Goal: Use online tool/utility: Utilize a website feature to perform a specific function

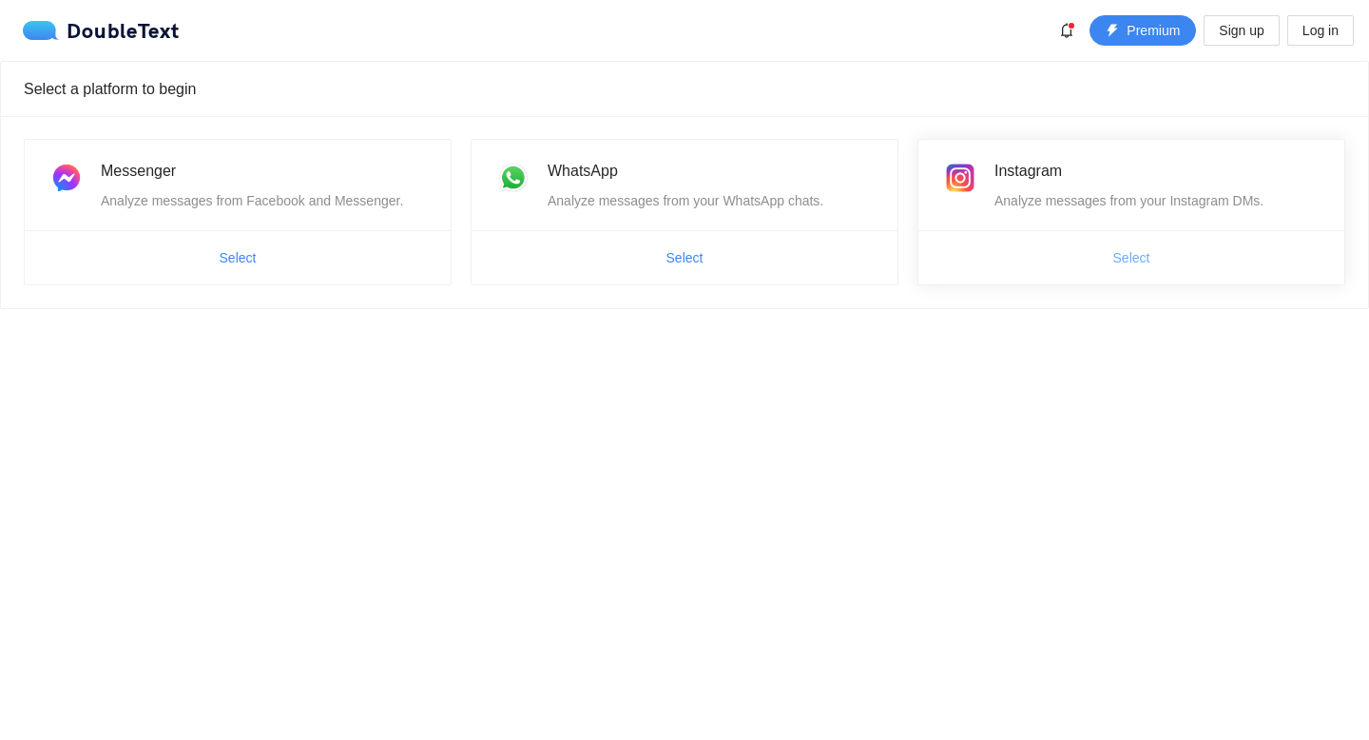
click at [1152, 261] on button "Select" at bounding box center [1131, 257] width 67 height 30
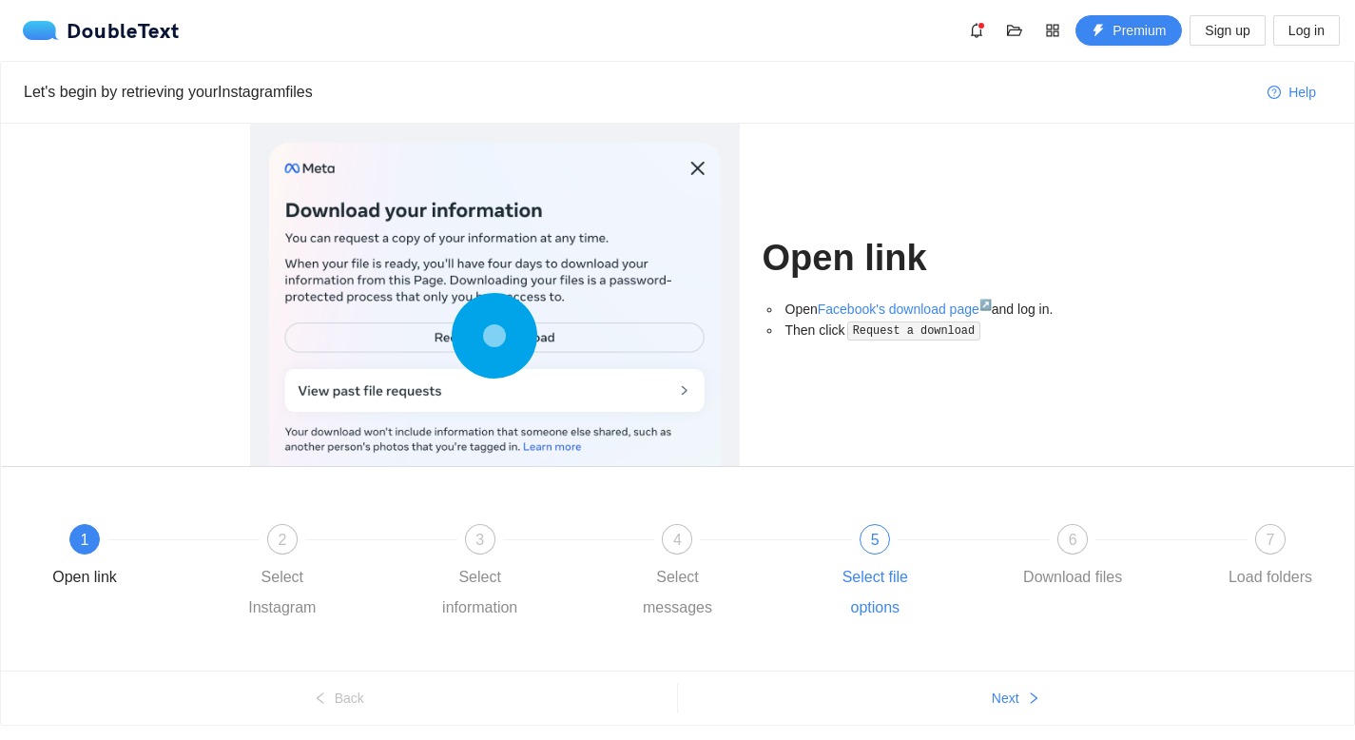
scroll to position [59, 0]
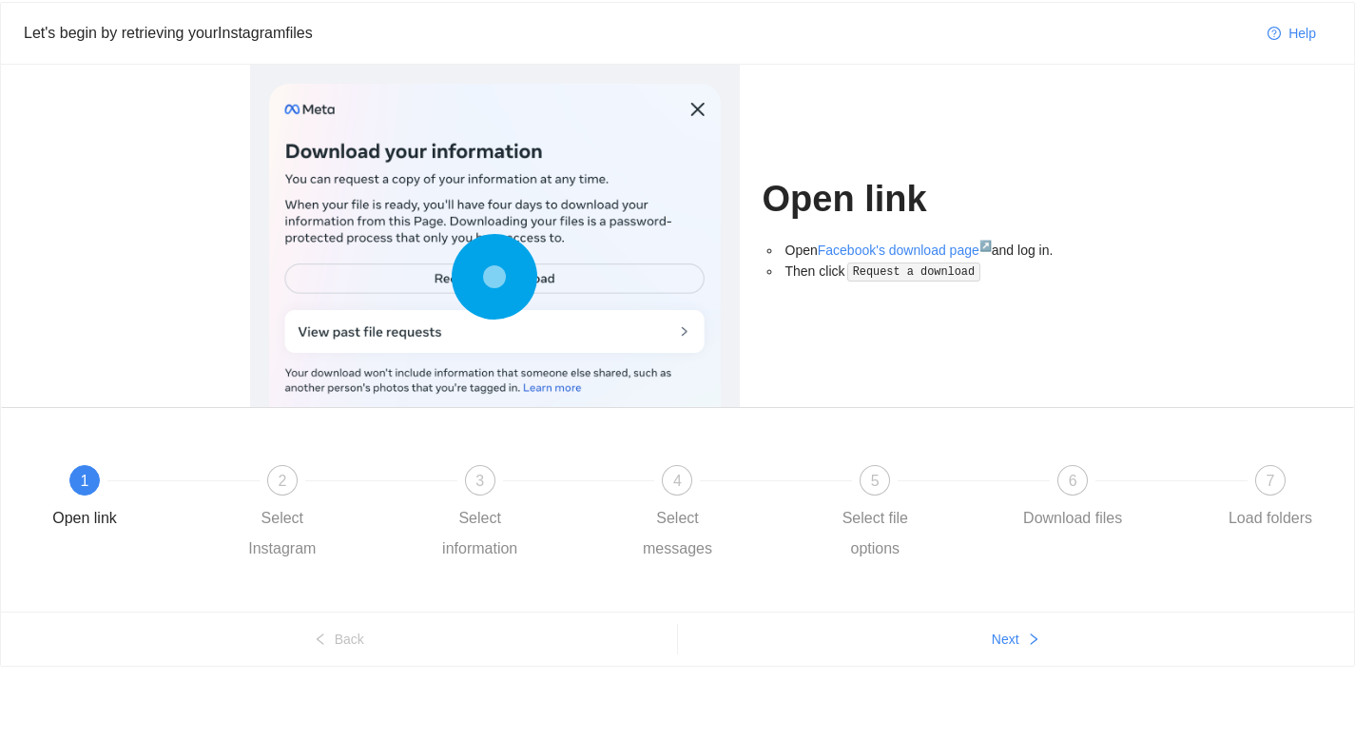
click at [1004, 654] on ul "Back Next" at bounding box center [677, 638] width 1353 height 54
click at [1003, 646] on span "Next" at bounding box center [1005, 638] width 28 height 21
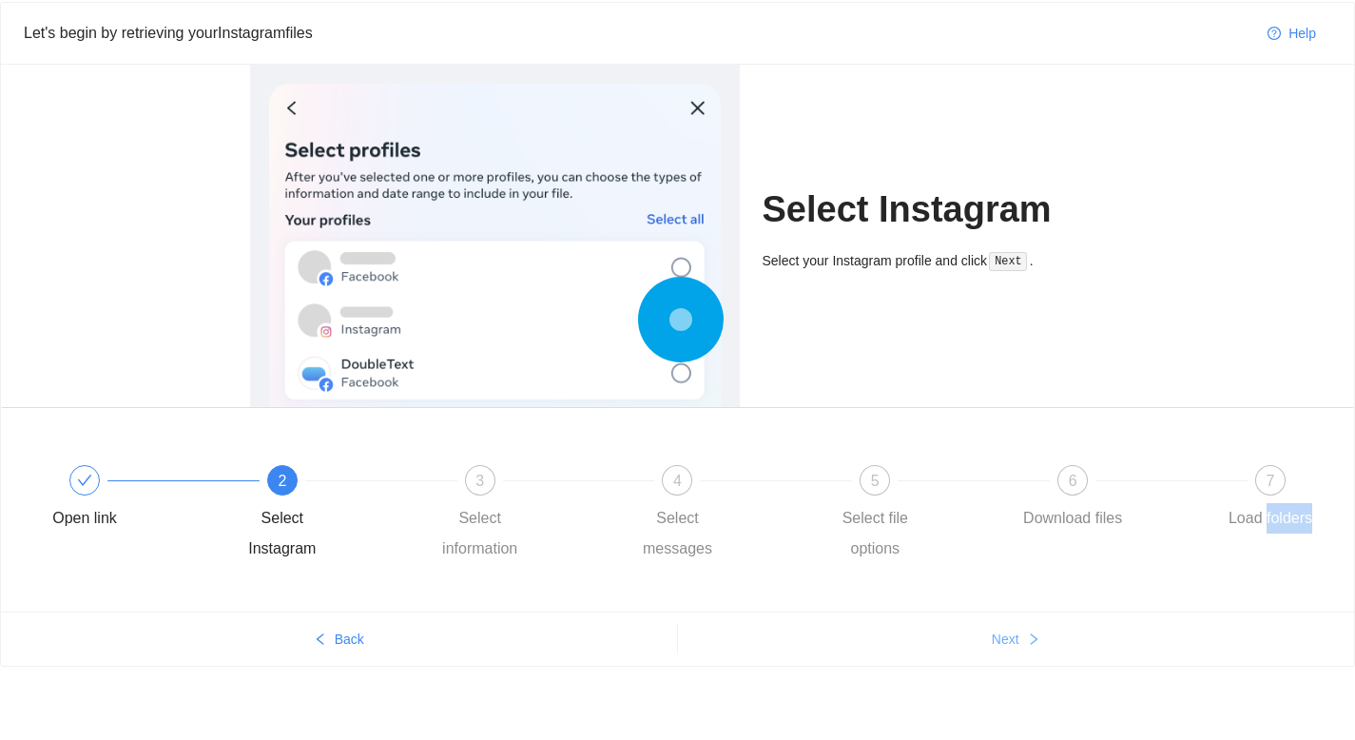
click at [1003, 646] on span "Next" at bounding box center [1005, 638] width 28 height 21
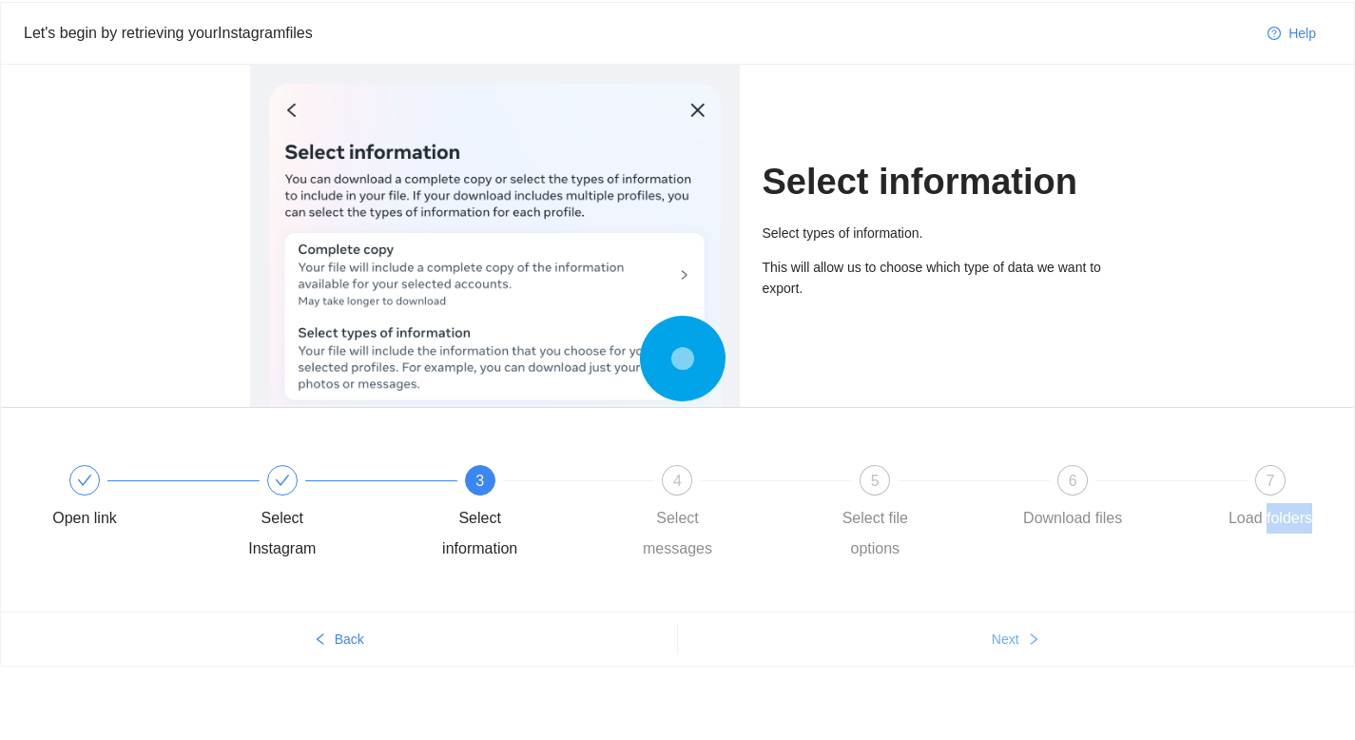
click at [1003, 646] on span "Next" at bounding box center [1005, 638] width 28 height 21
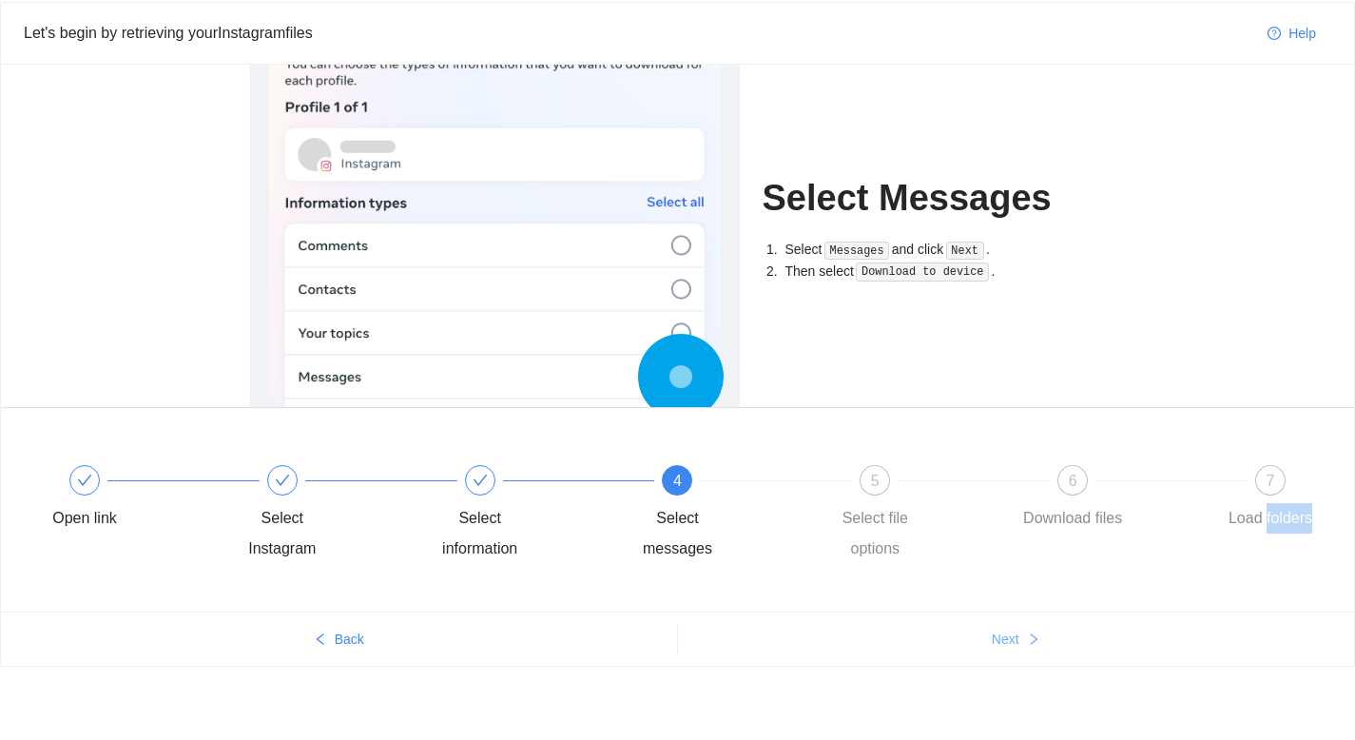
click at [1003, 646] on span "Next" at bounding box center [1005, 638] width 28 height 21
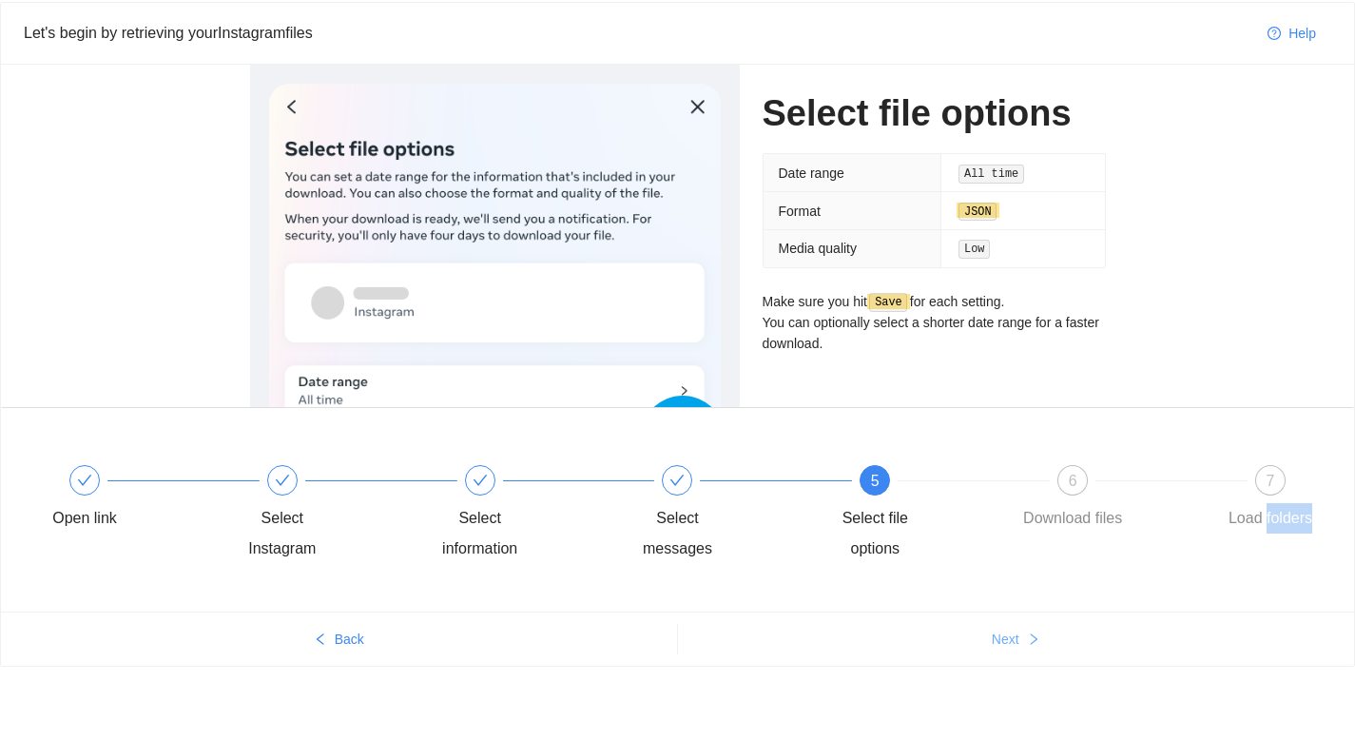
click at [1003, 646] on span "Next" at bounding box center [1005, 638] width 28 height 21
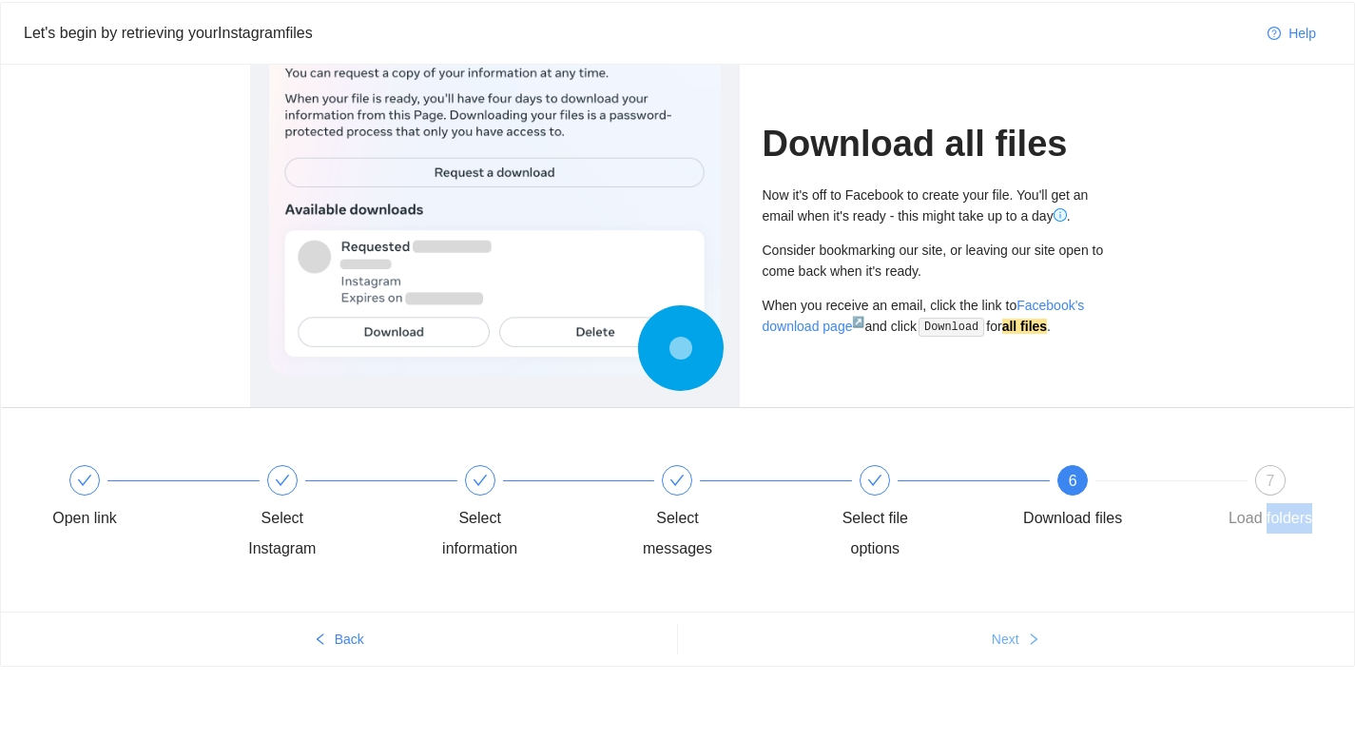
click at [1003, 646] on span "Next" at bounding box center [1005, 638] width 28 height 21
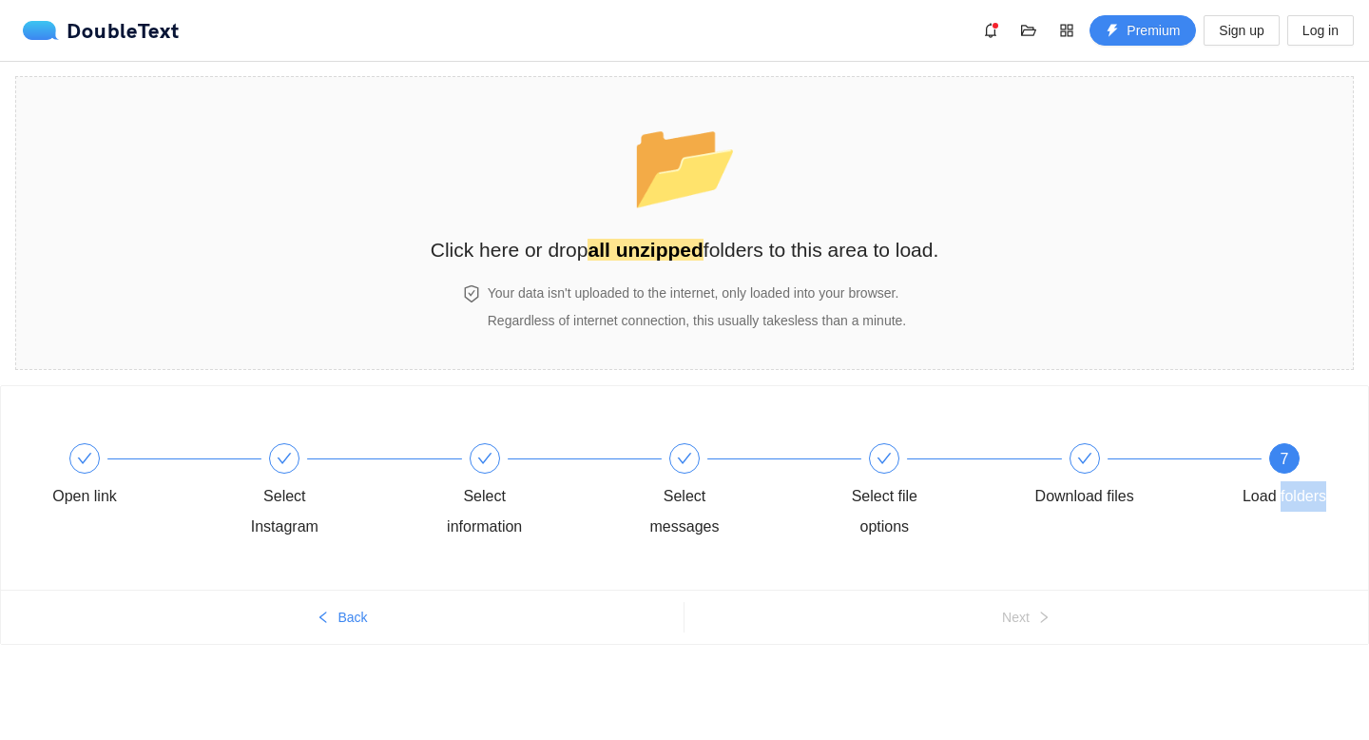
click at [1003, 646] on div "Open link Select Instagram Select information Select messages Select file optio…" at bounding box center [684, 551] width 1369 height 333
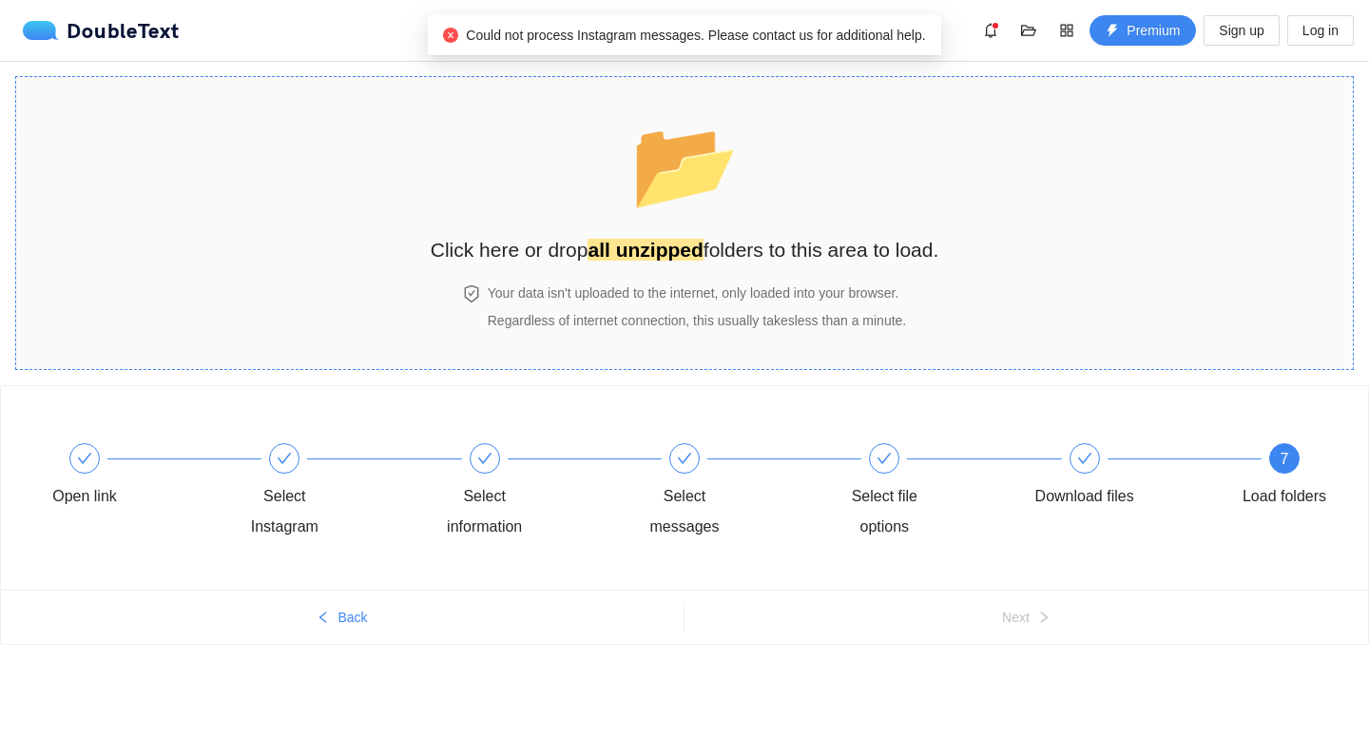
click at [710, 289] on h4 "Your data isn't uploaded to the internet, only loaded into your browser." at bounding box center [697, 292] width 418 height 21
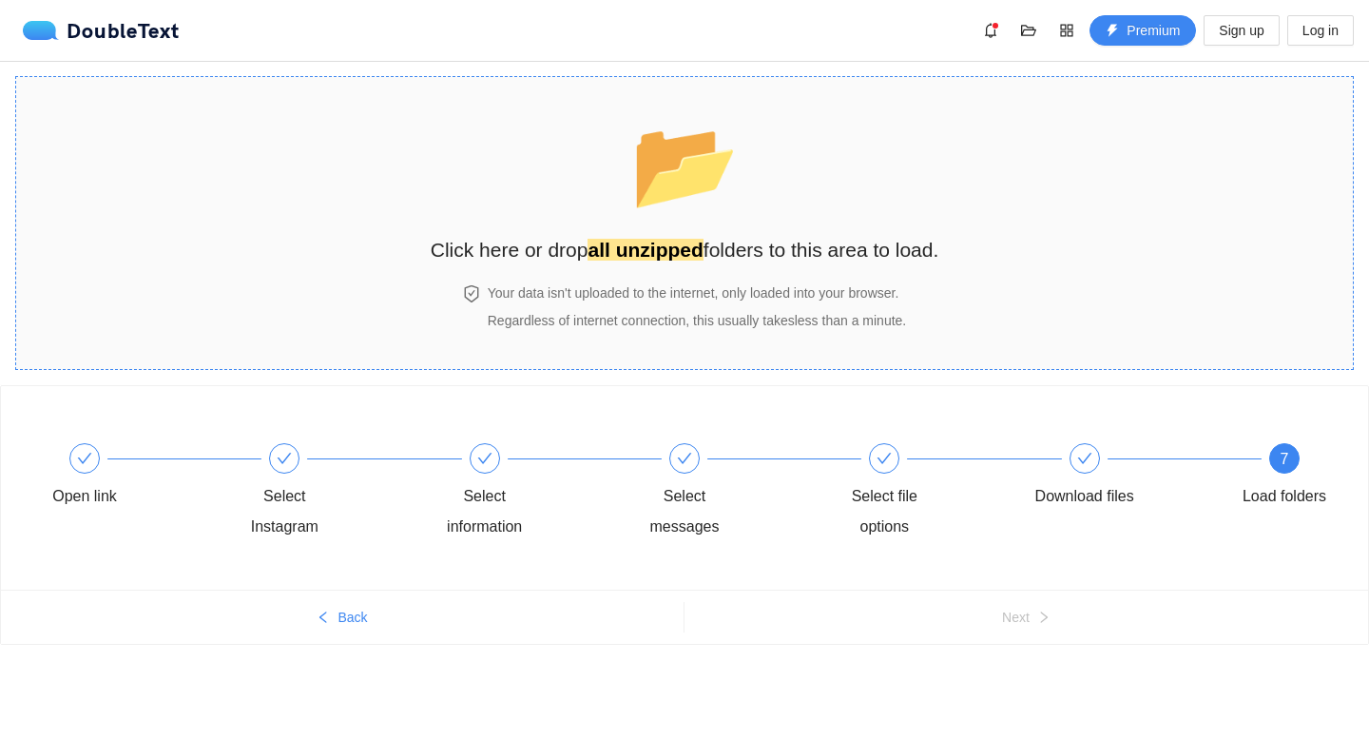
click at [708, 234] on h2 "Click here or drop all unzipped folders to this area to load." at bounding box center [685, 249] width 509 height 31
click at [669, 227] on div "📂 Click here or drop all unzipped folders to this area to load." at bounding box center [685, 180] width 509 height 169
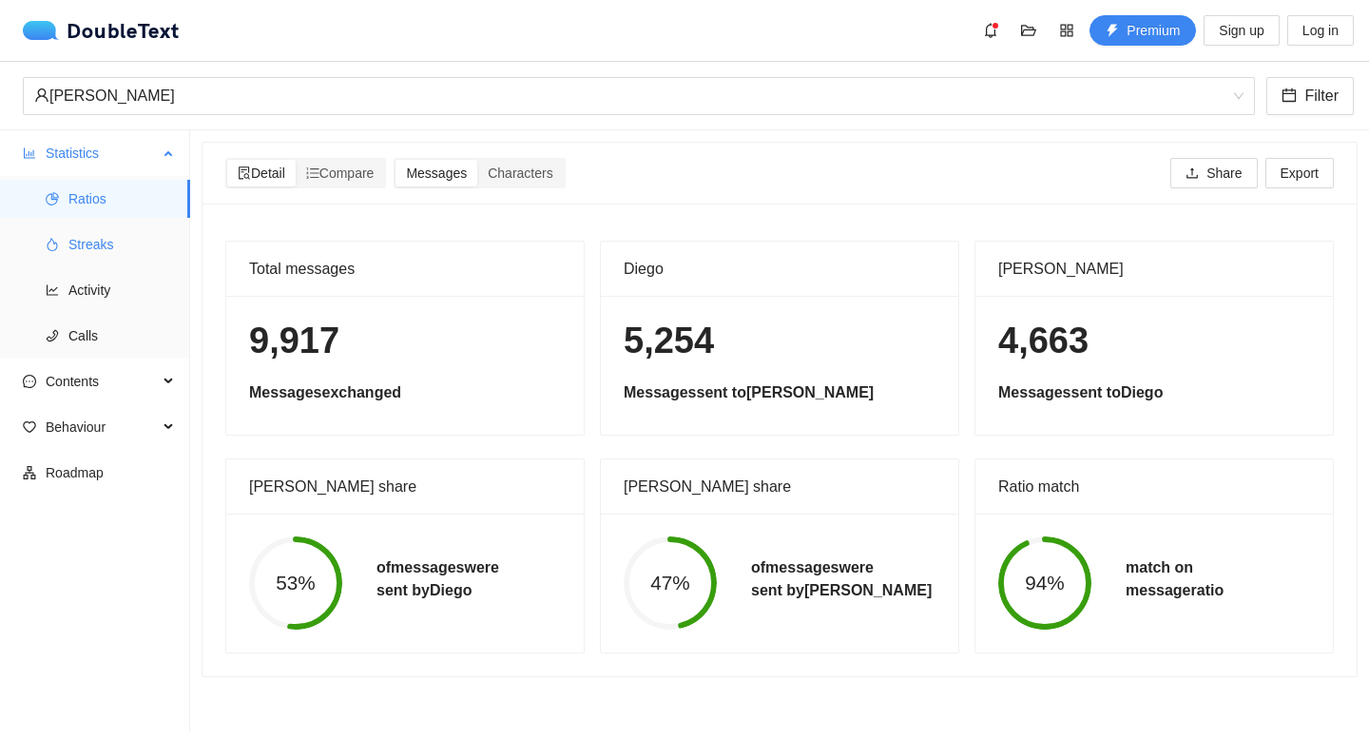
click at [86, 248] on span "Streaks" at bounding box center [121, 244] width 106 height 38
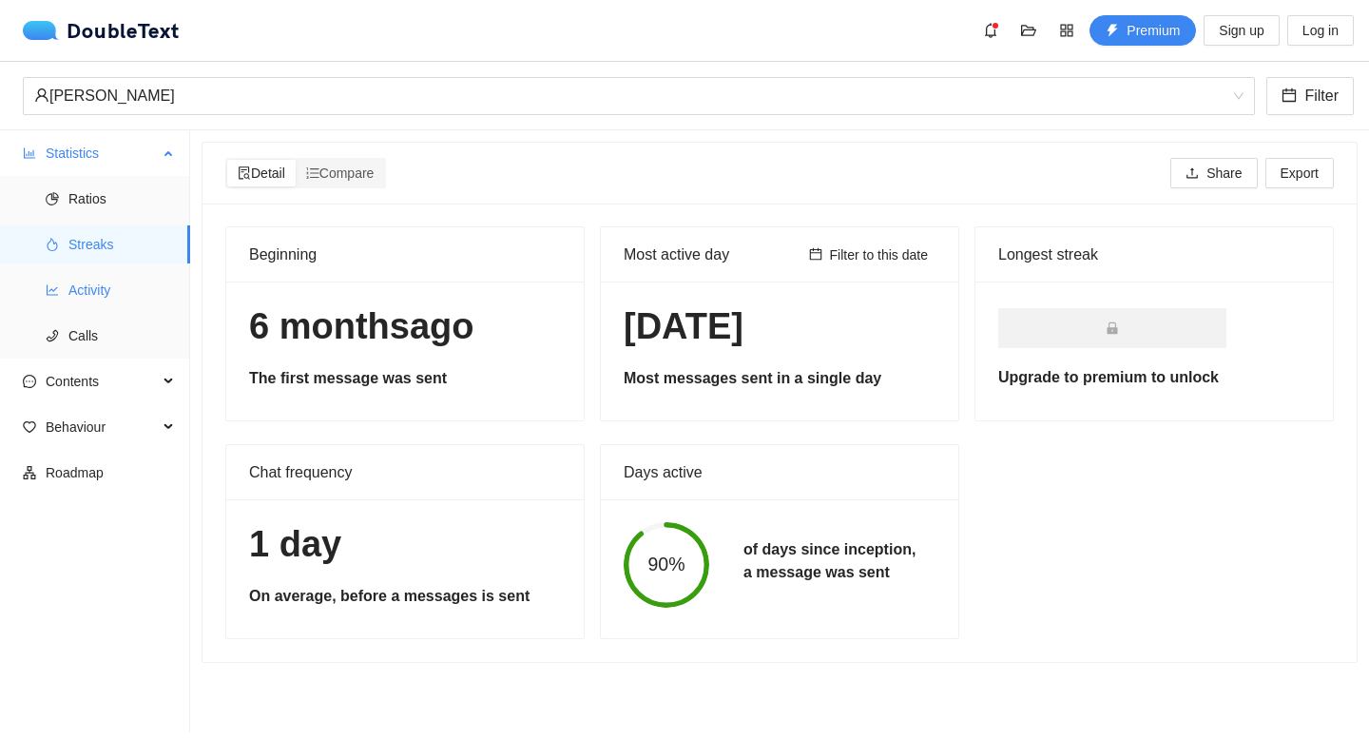
click at [93, 283] on span "Activity" at bounding box center [121, 290] width 106 height 38
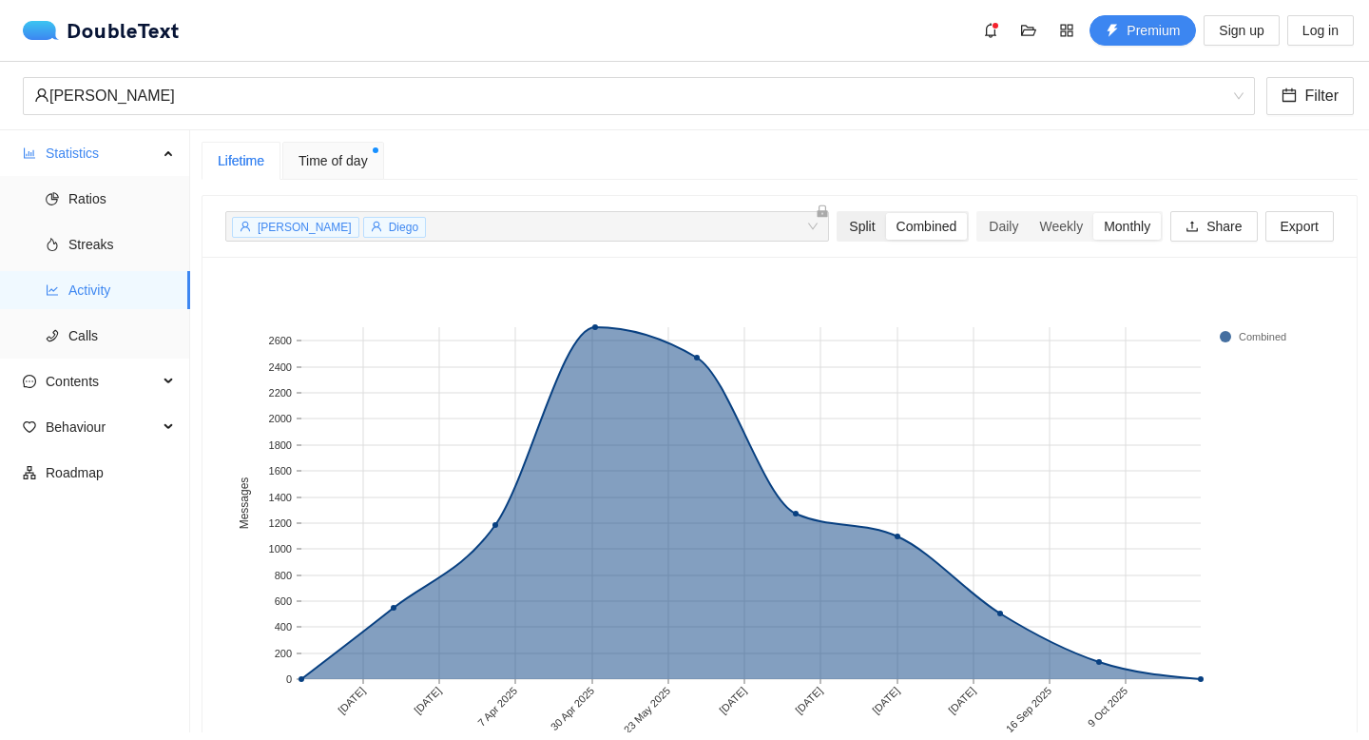
click at [847, 235] on div "Split" at bounding box center [861, 226] width 47 height 27
click at [838, 213] on input "Split" at bounding box center [838, 213] width 0 height 0
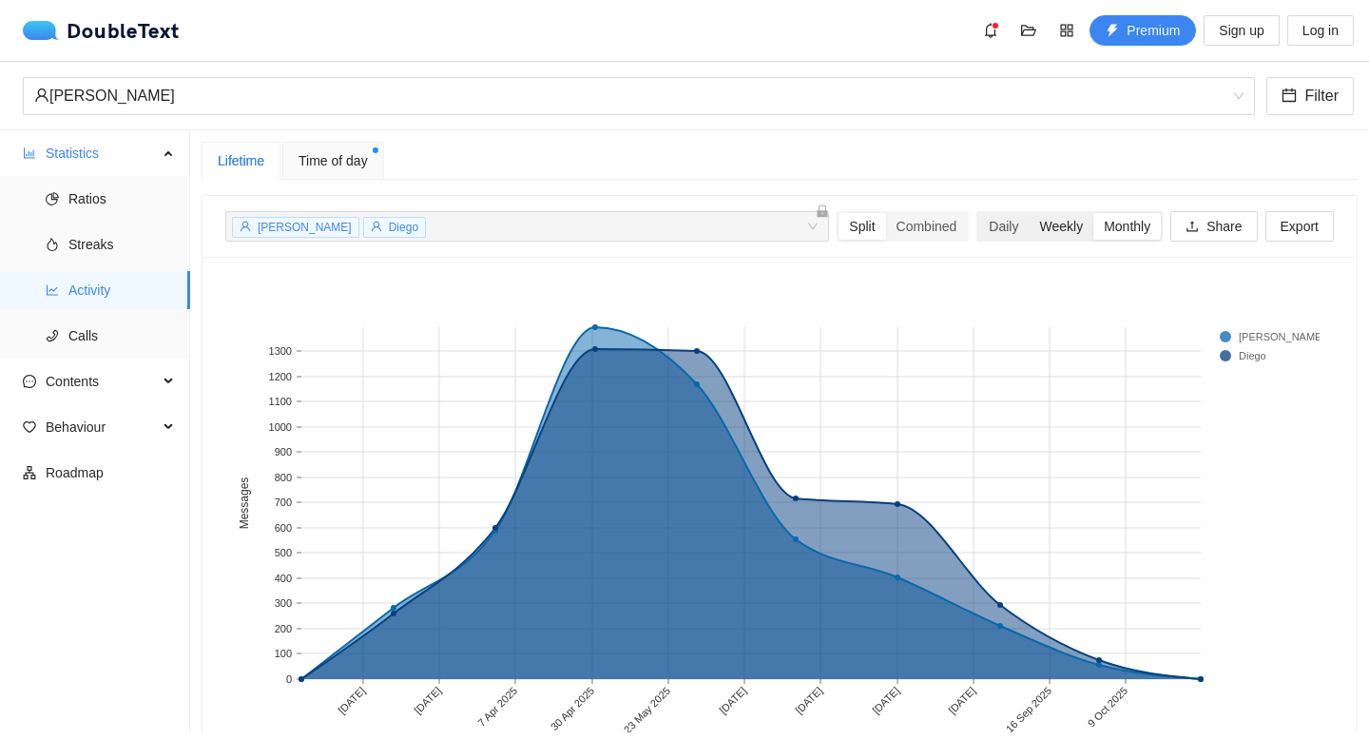
click at [1071, 229] on div "Weekly" at bounding box center [1060, 226] width 65 height 27
click at [1028, 213] on input "Weekly" at bounding box center [1028, 213] width 0 height 0
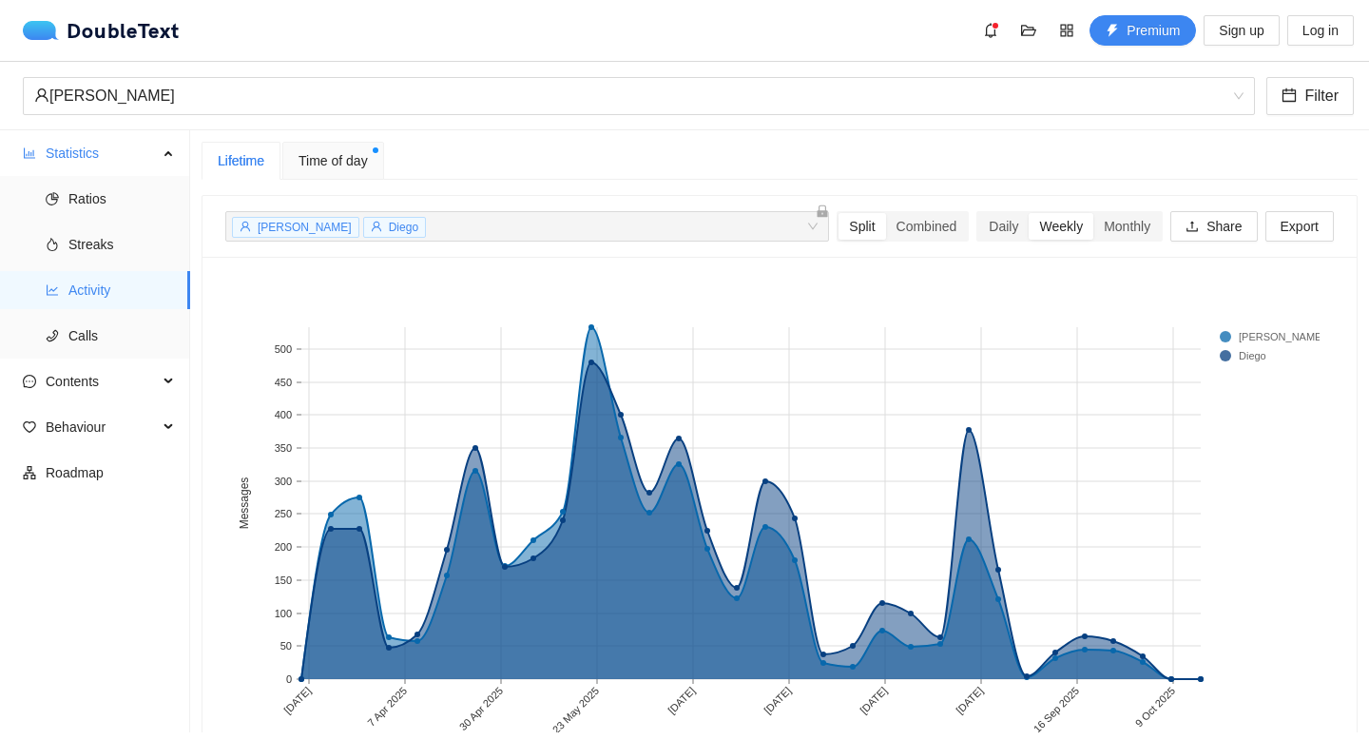
click at [1223, 352] on rect at bounding box center [1258, 355] width 76 height 19
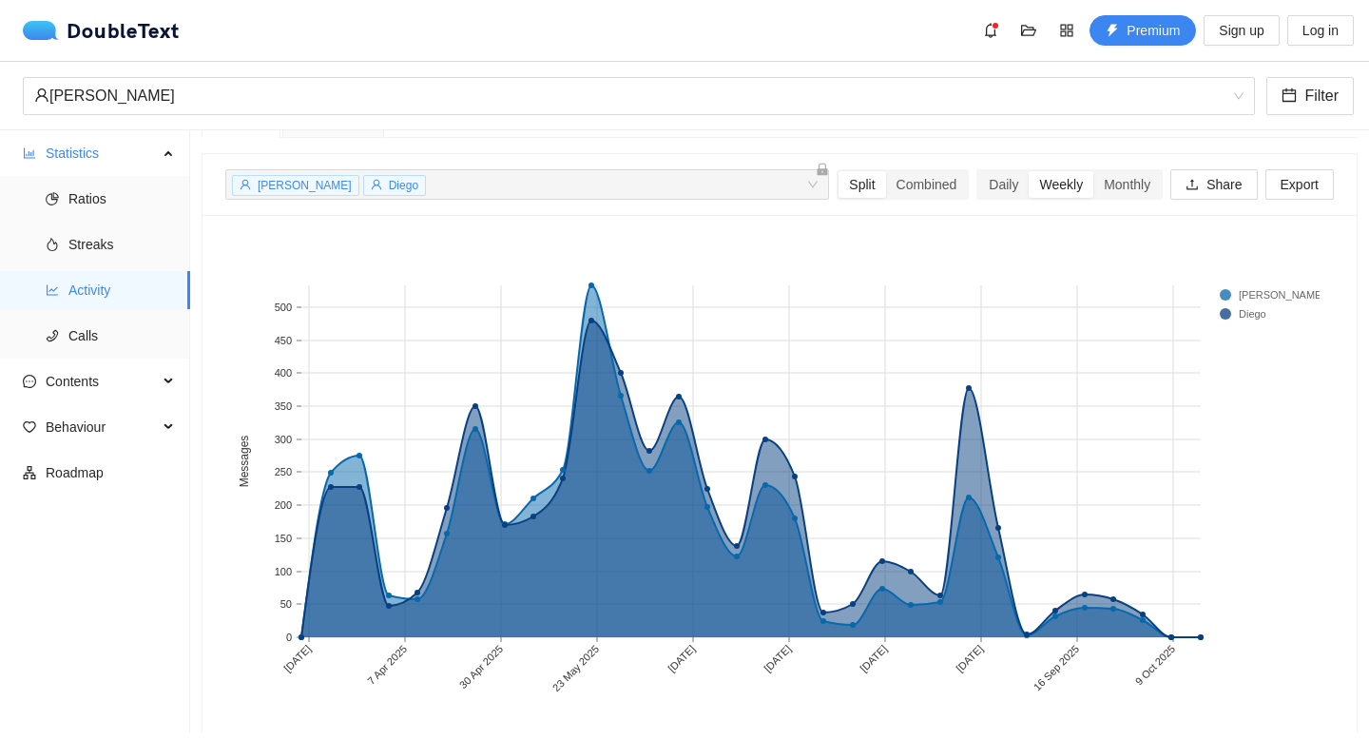
scroll to position [72, 0]
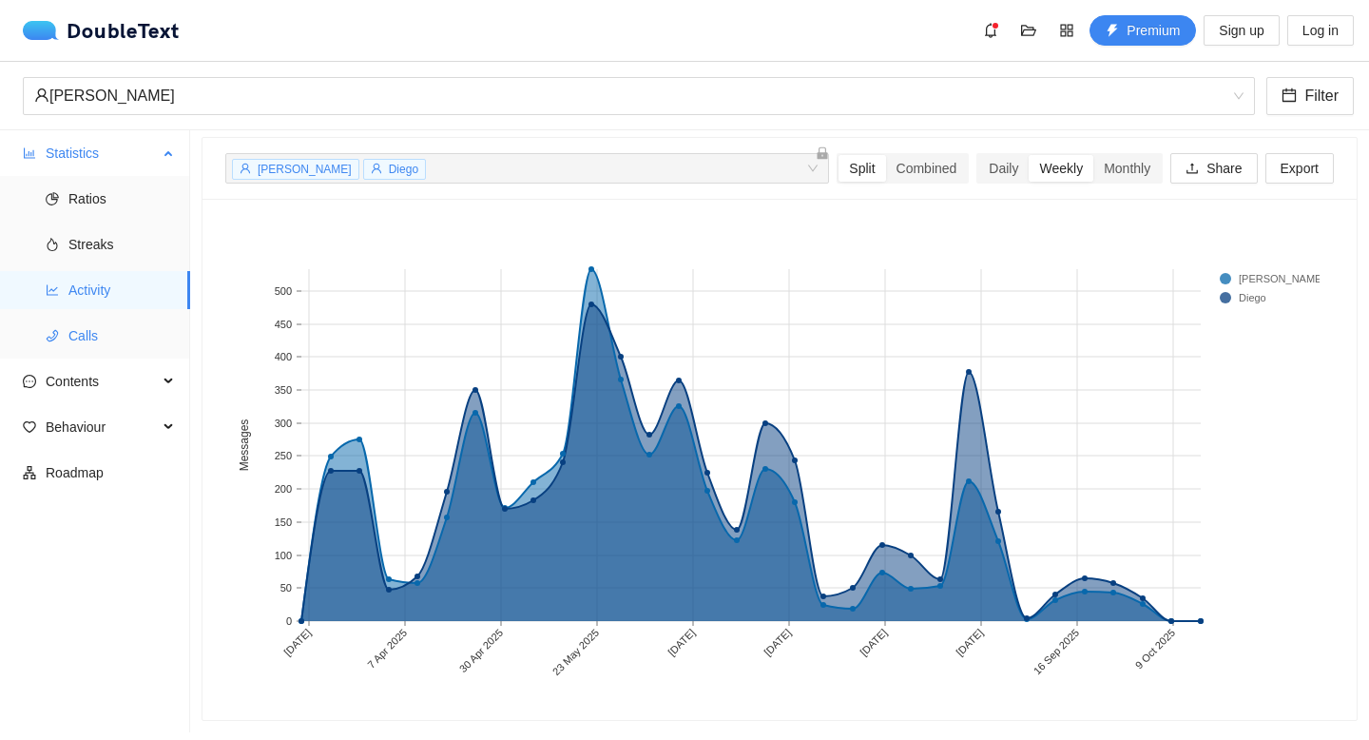
click at [106, 337] on span "Calls" at bounding box center [121, 336] width 106 height 38
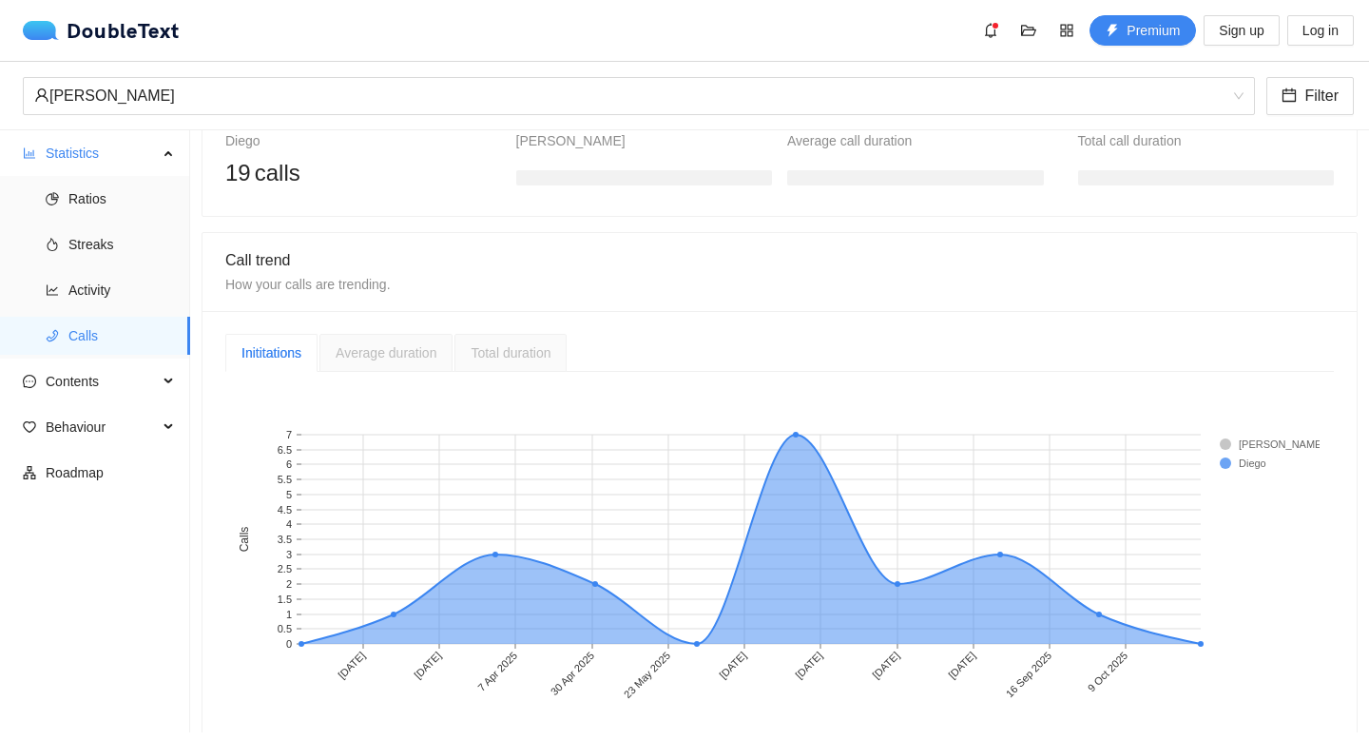
scroll to position [318, 0]
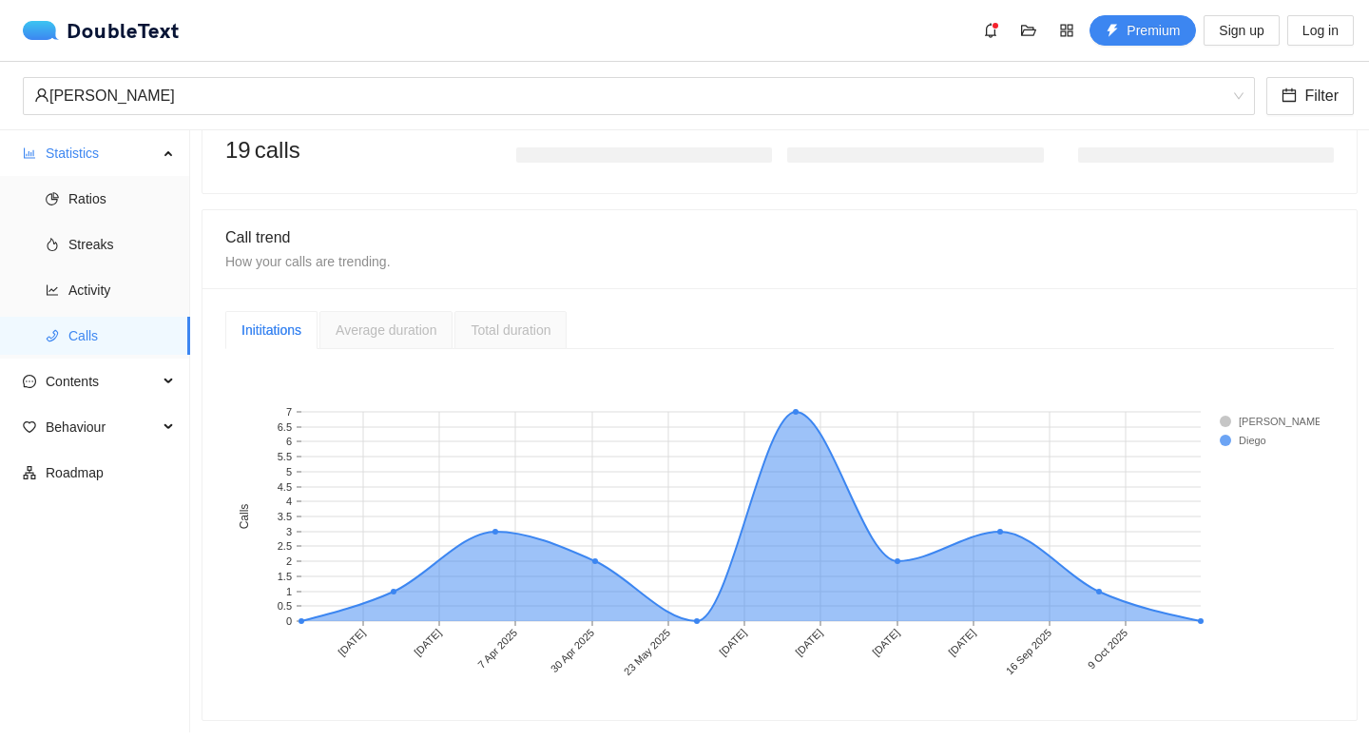
click at [371, 322] on span "Average duration" at bounding box center [386, 329] width 101 height 15
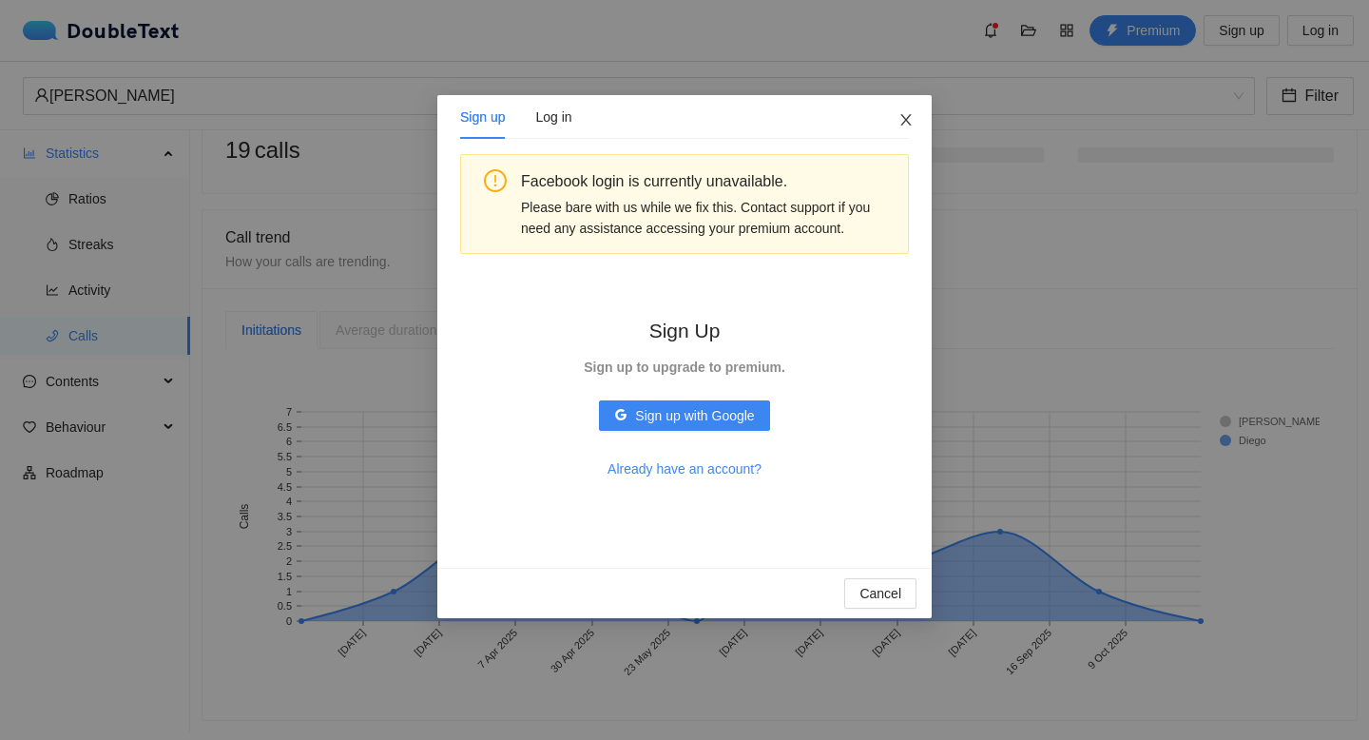
click at [896, 111] on span "Close" at bounding box center [905, 120] width 51 height 51
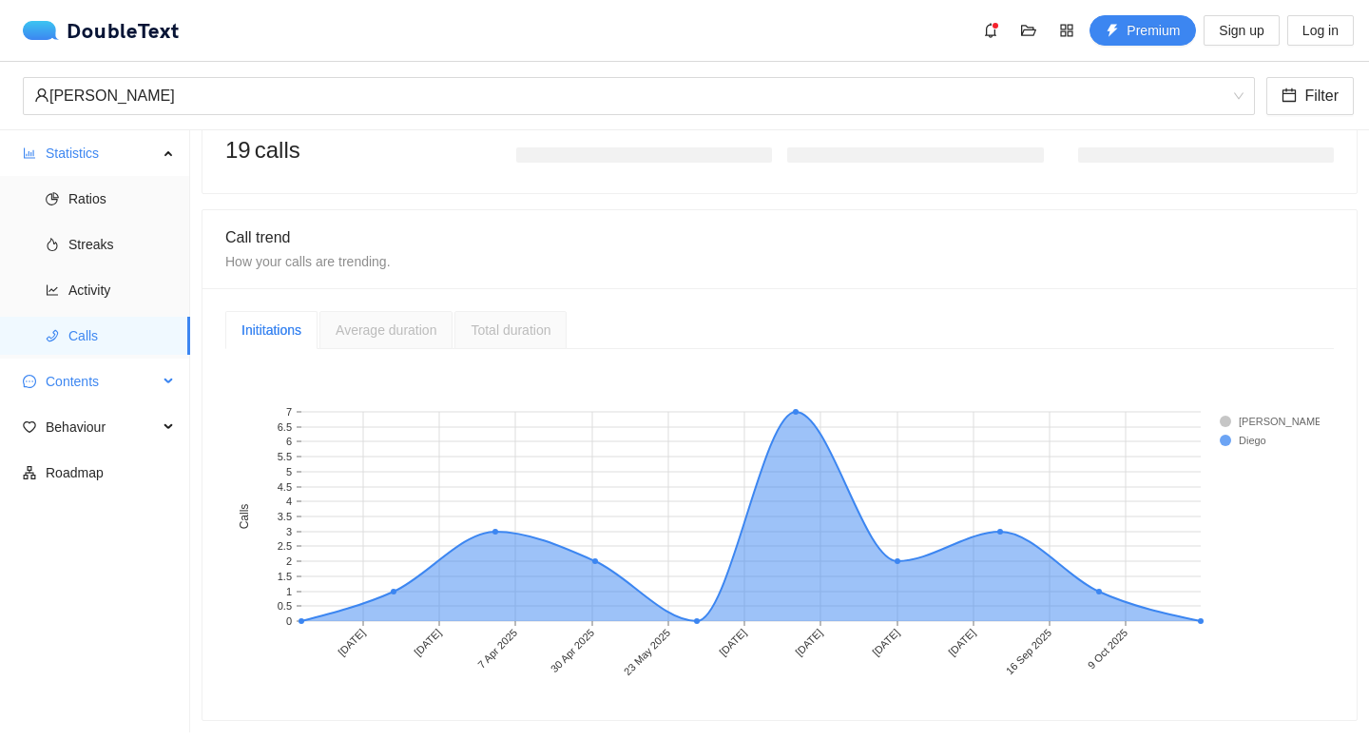
click at [110, 375] on span "Contents" at bounding box center [102, 381] width 112 height 38
click at [123, 438] on span "Word Cloud" at bounding box center [121, 427] width 106 height 38
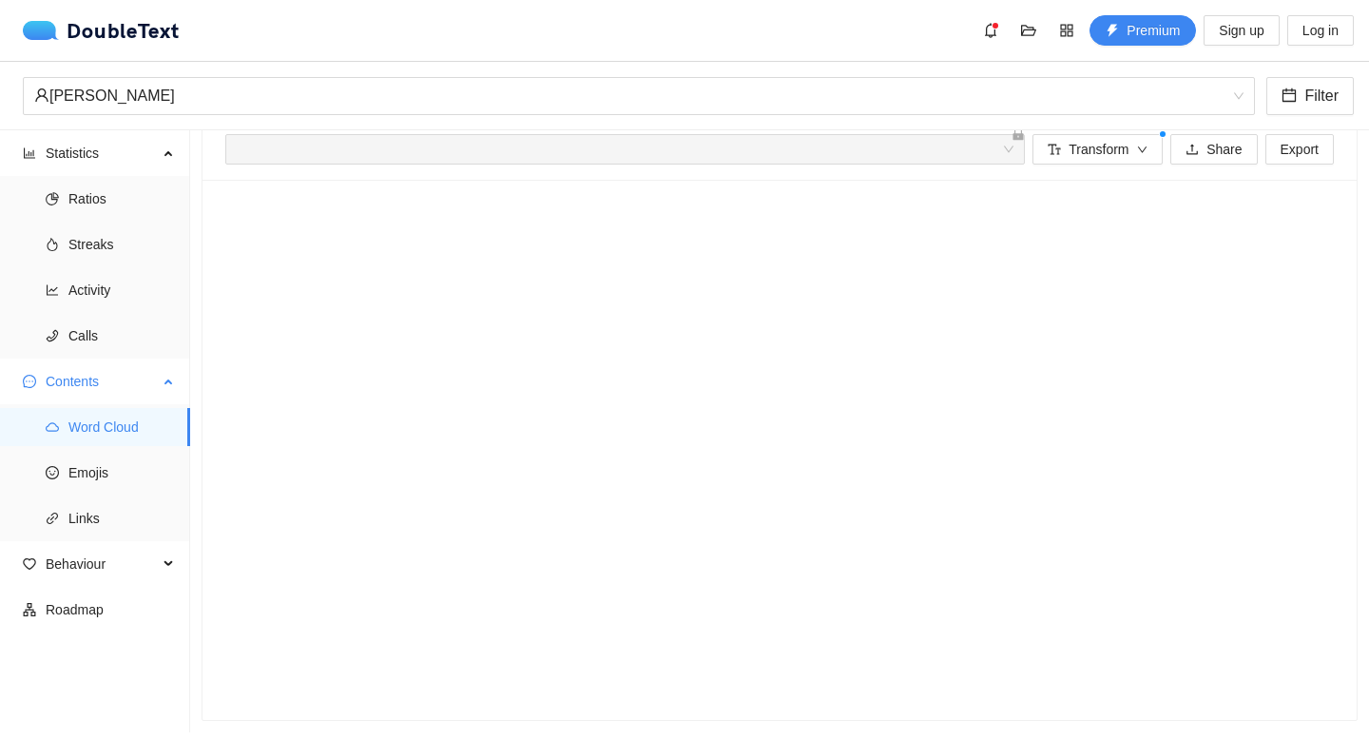
scroll to position [38, 0]
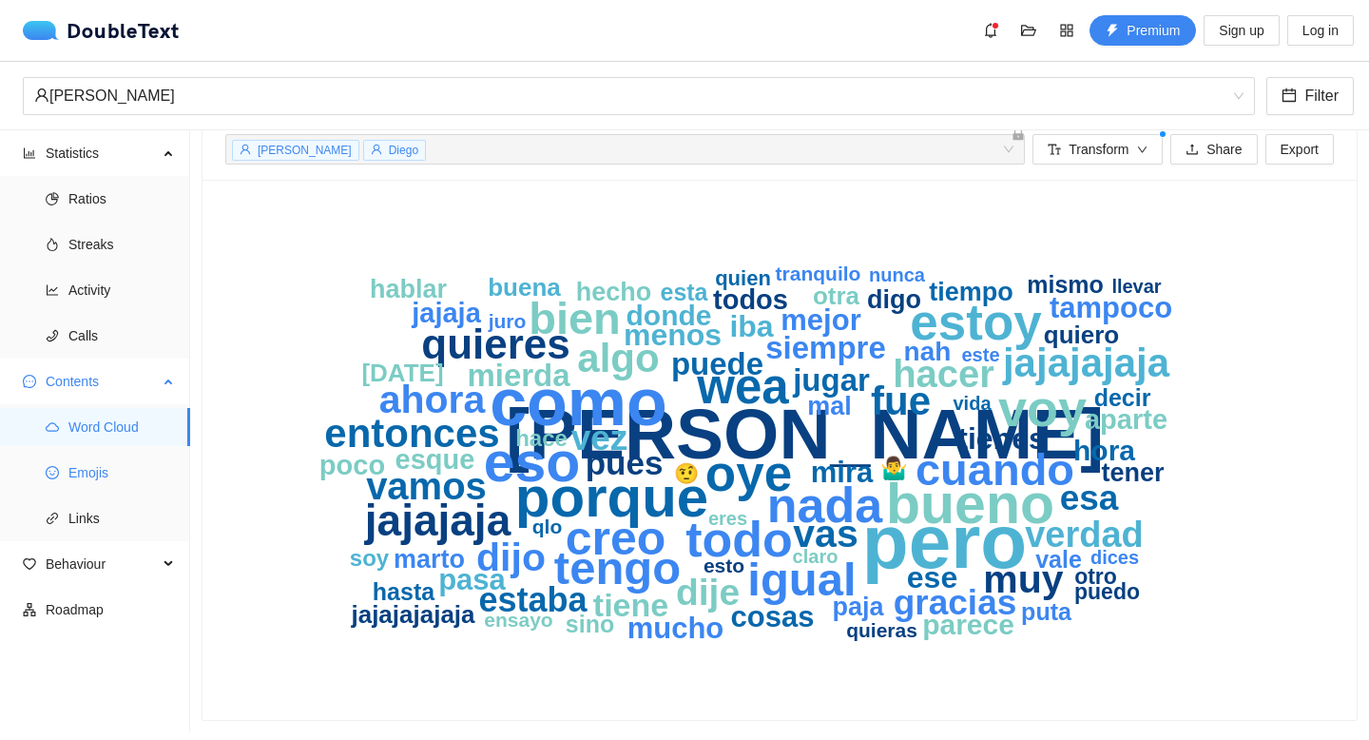
click at [121, 469] on span "Emojis" at bounding box center [121, 472] width 106 height 38
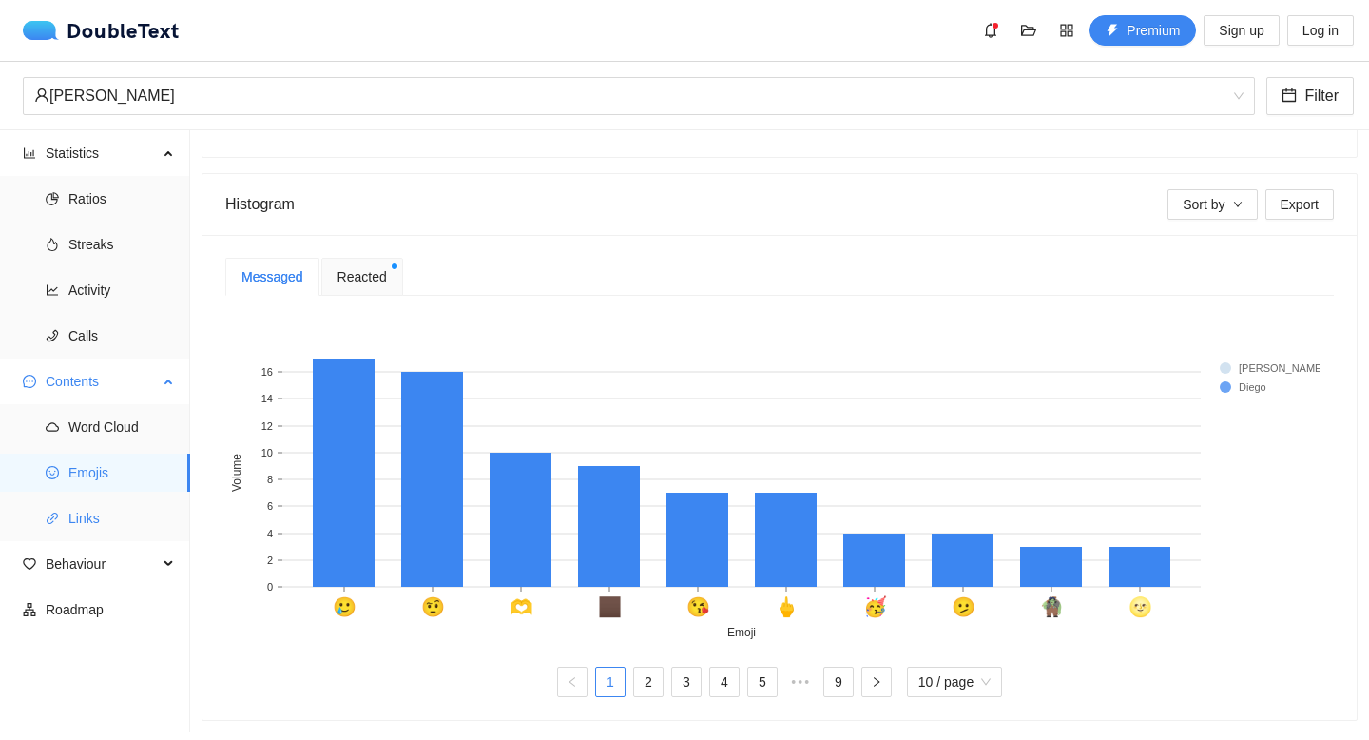
click at [114, 512] on span "Links" at bounding box center [121, 518] width 106 height 38
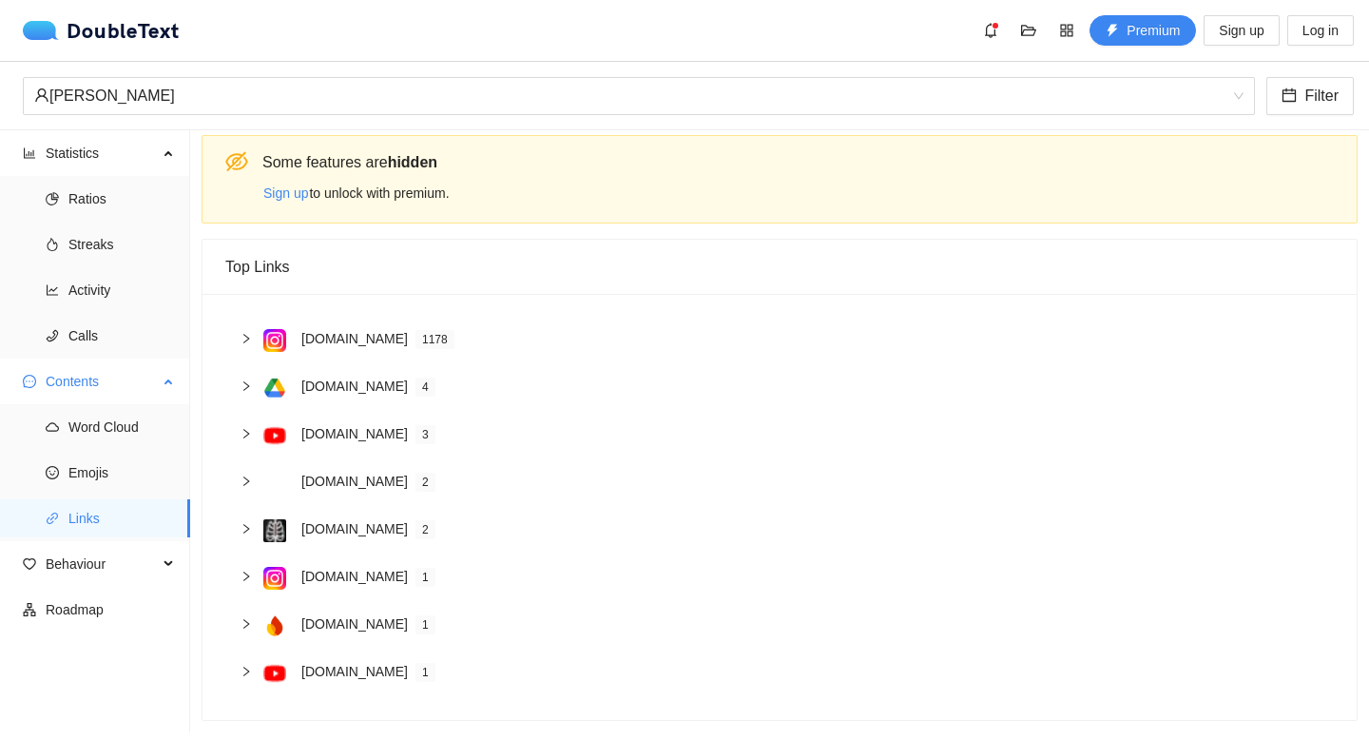
scroll to position [21, 0]
click at [94, 562] on span "Behaviour" at bounding box center [102, 564] width 112 height 38
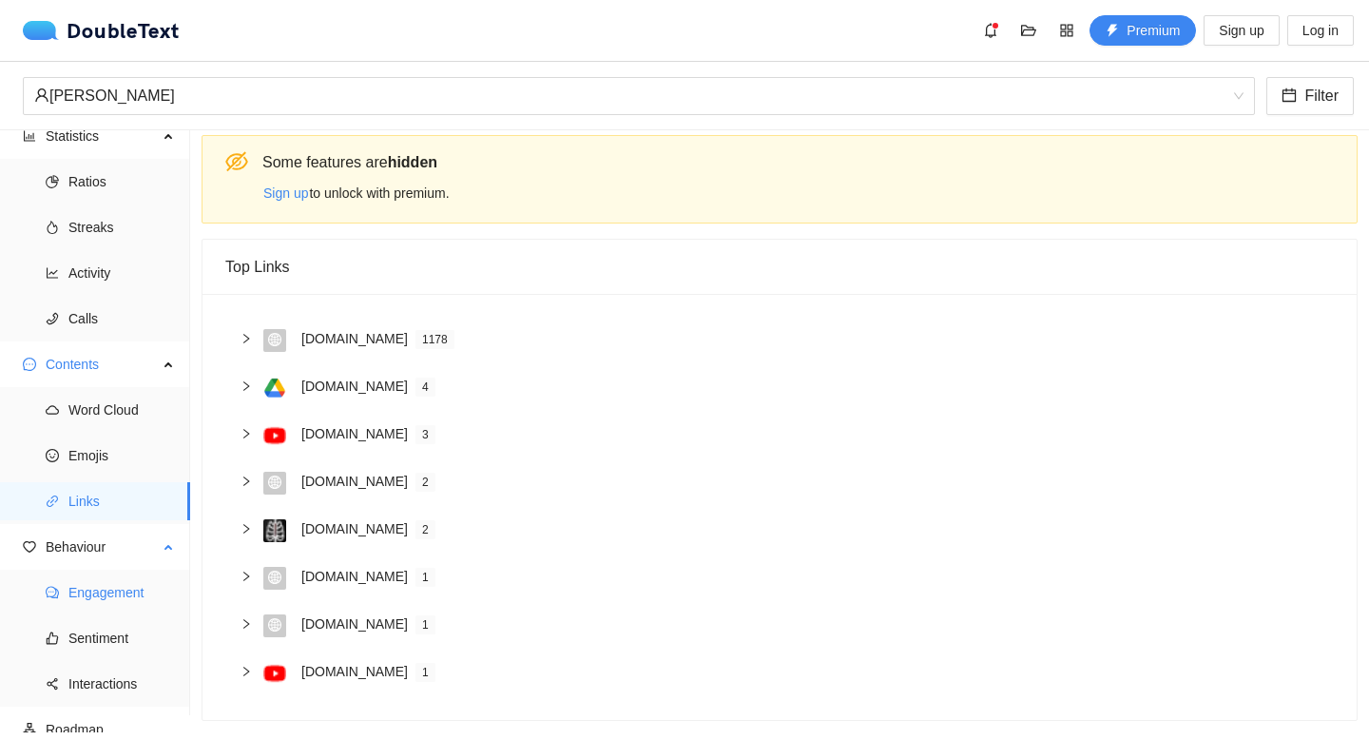
scroll to position [33, 0]
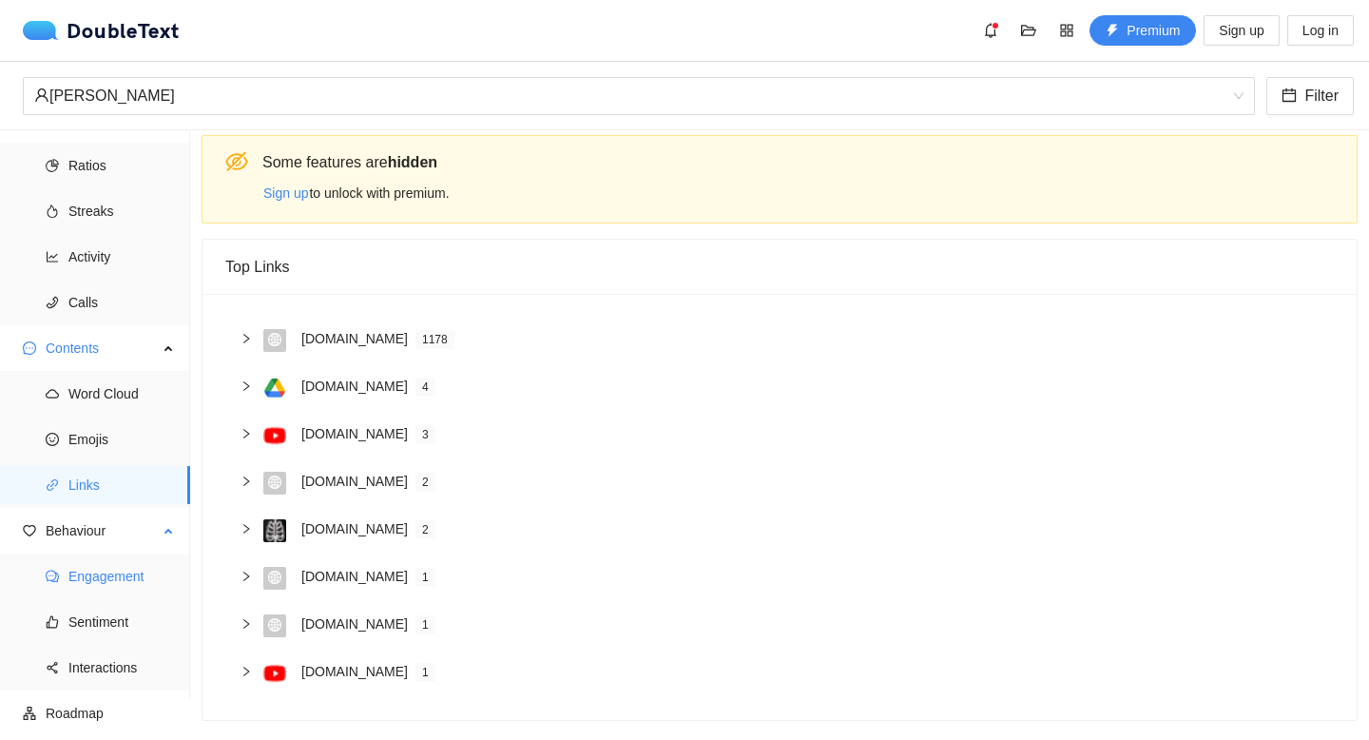
click at [115, 574] on span "Engagement" at bounding box center [121, 576] width 106 height 38
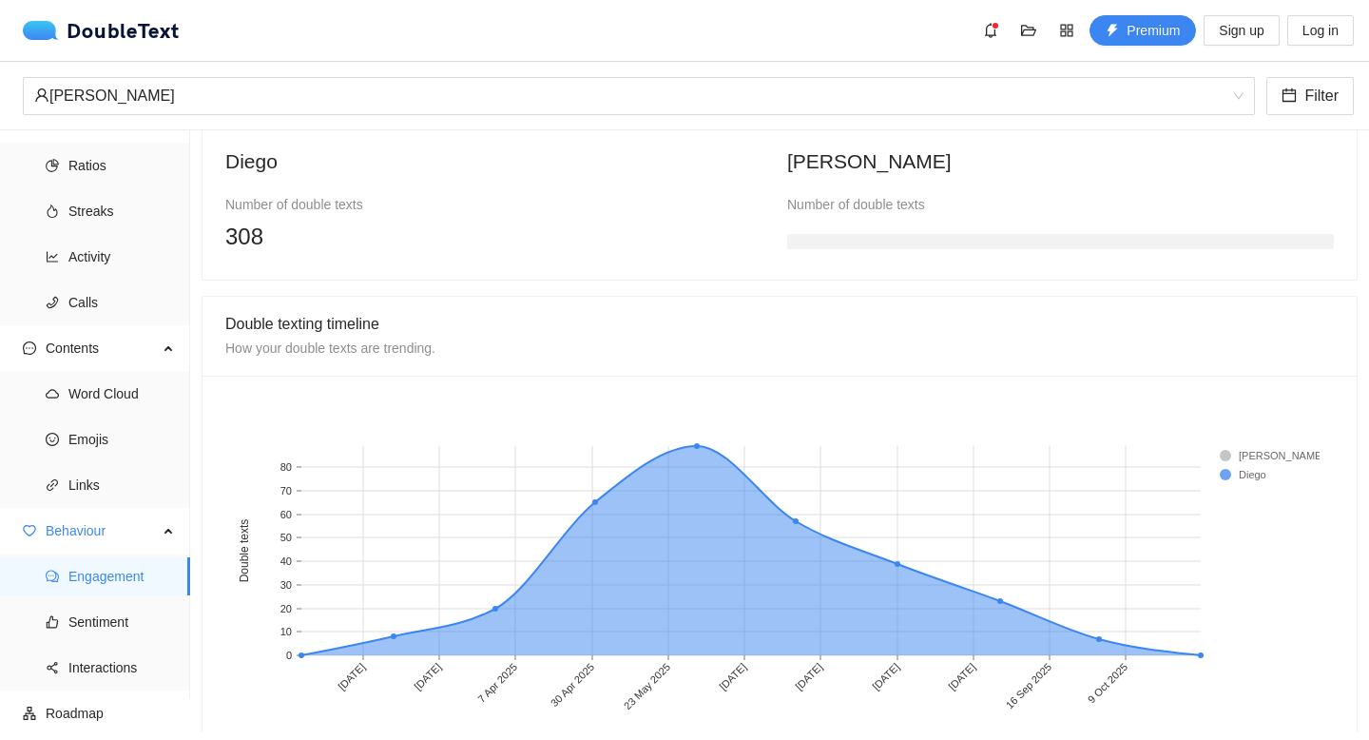
scroll to position [1525, 0]
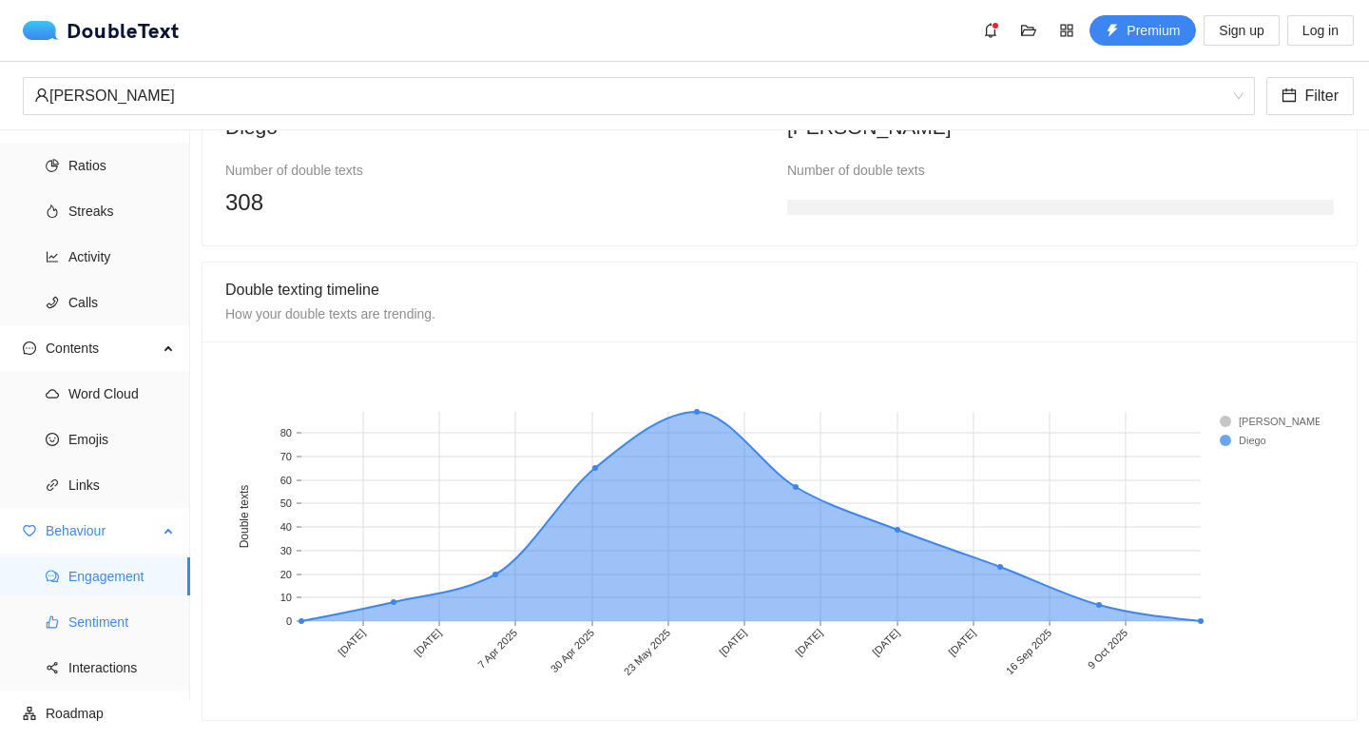
click at [97, 622] on span "Sentiment" at bounding box center [121, 622] width 106 height 38
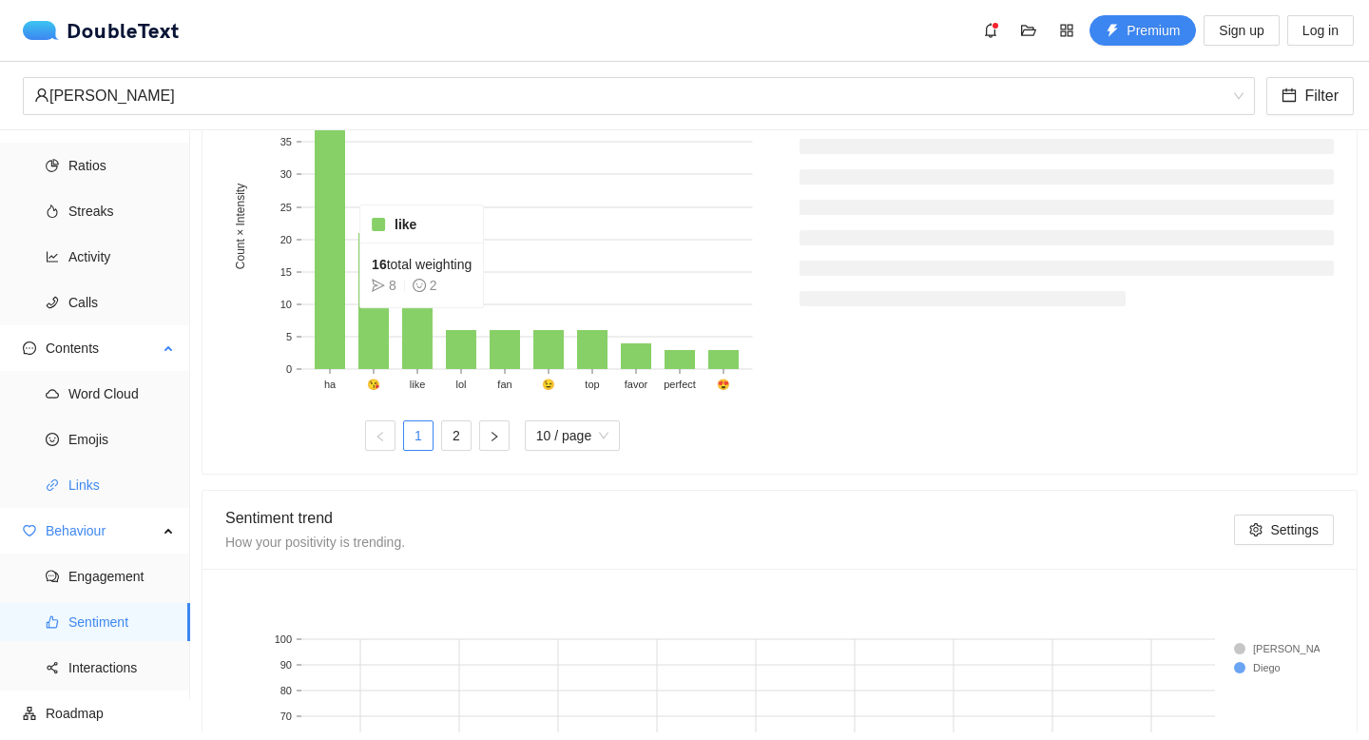
scroll to position [790, 0]
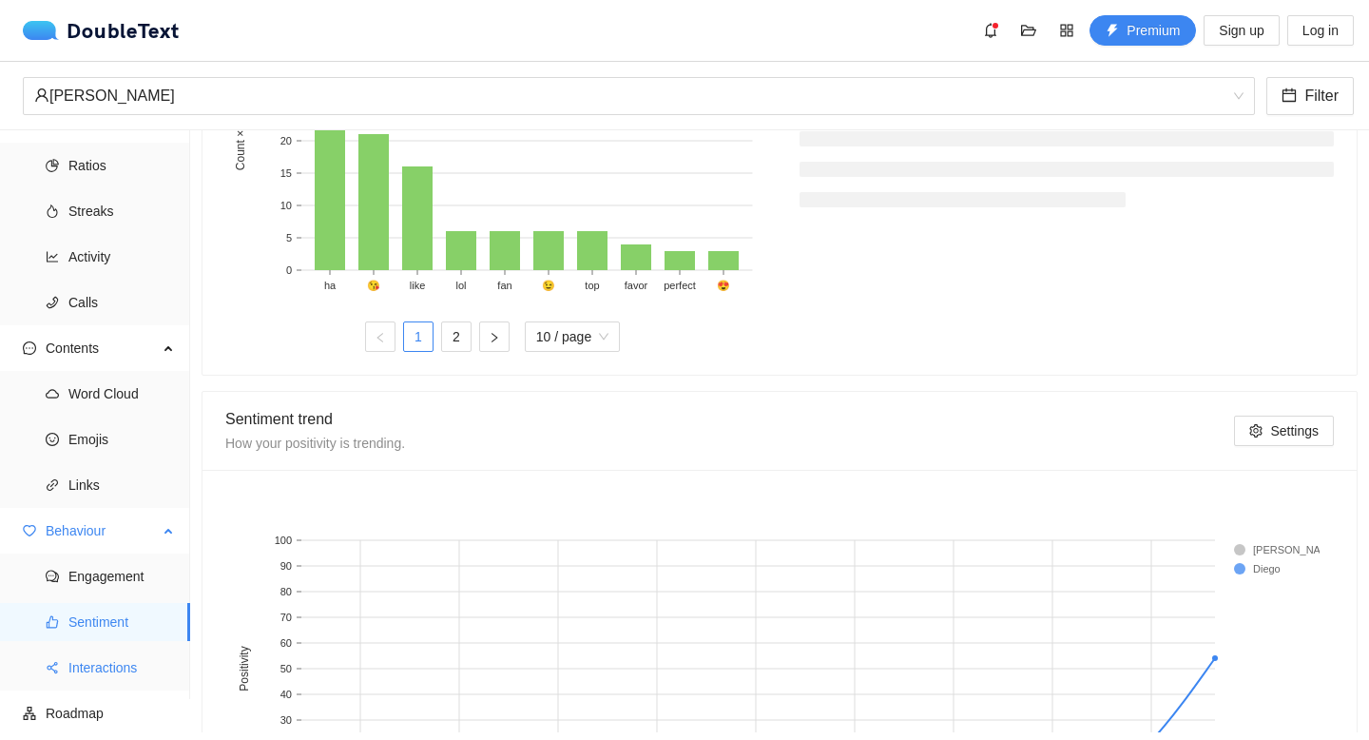
click at [103, 682] on span "Interactions" at bounding box center [121, 667] width 106 height 38
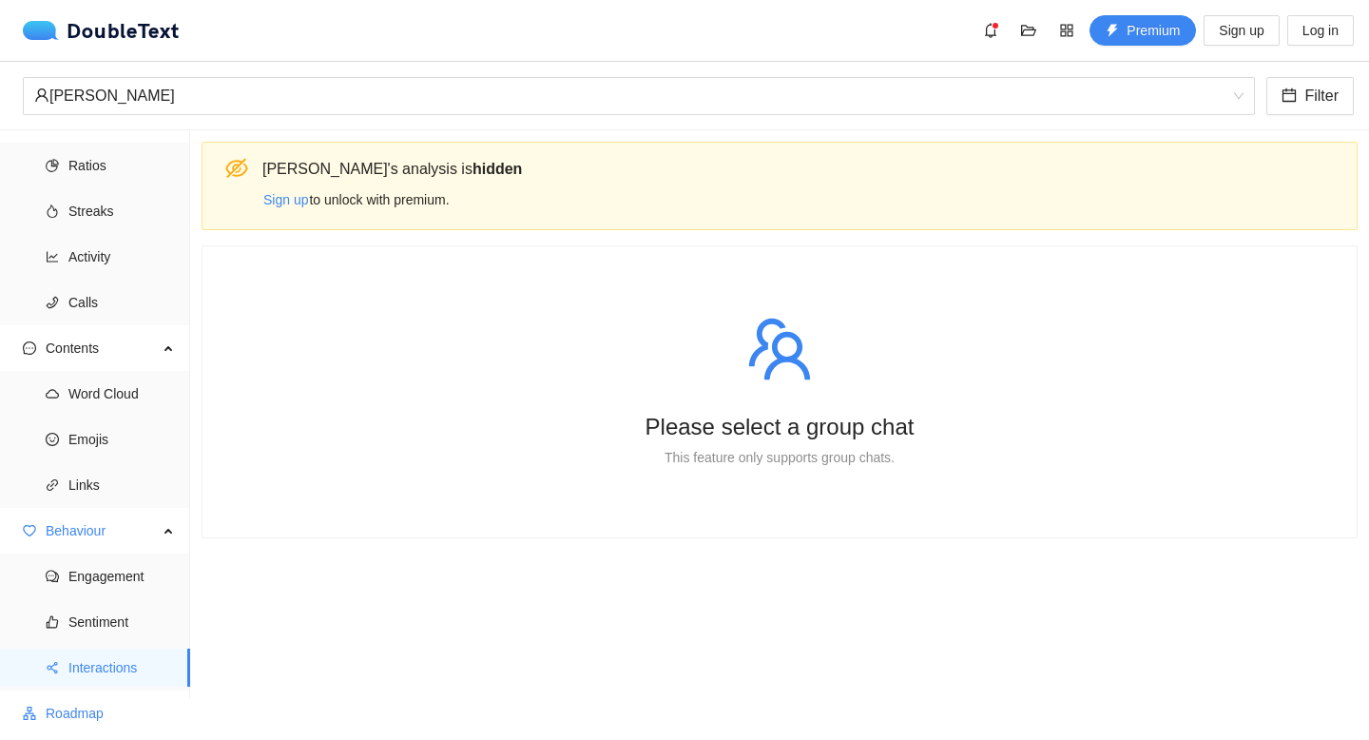
click at [94, 702] on span "Roadmap" at bounding box center [110, 713] width 129 height 38
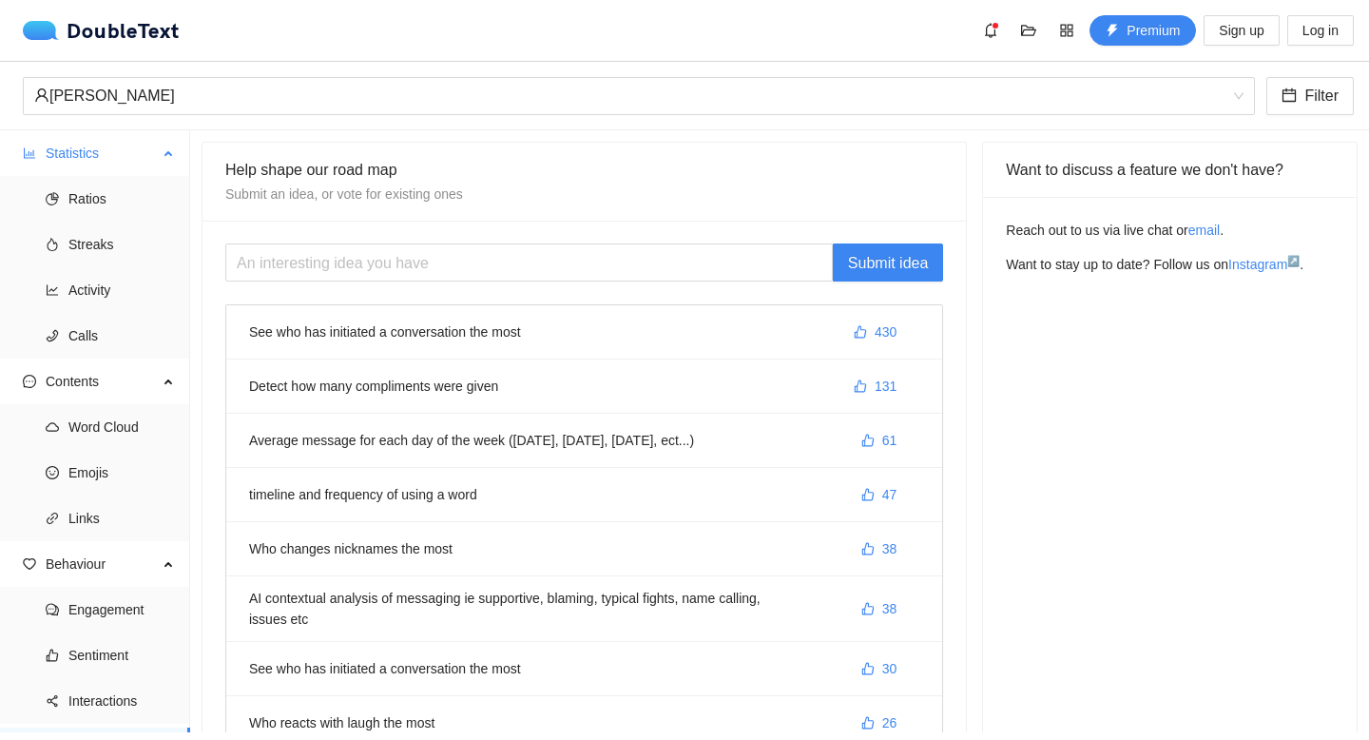
click at [92, 159] on span "Statistics" at bounding box center [102, 153] width 112 height 38
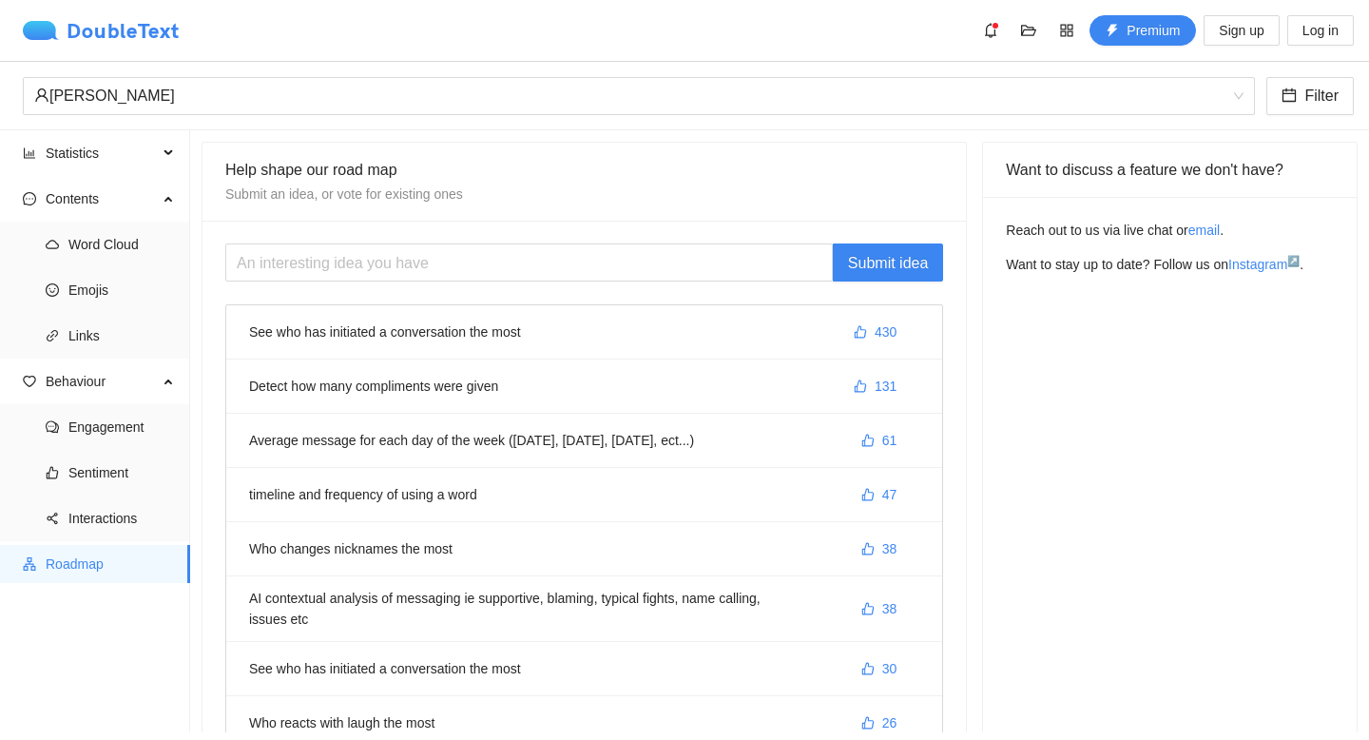
click at [64, 33] on img at bounding box center [45, 30] width 44 height 19
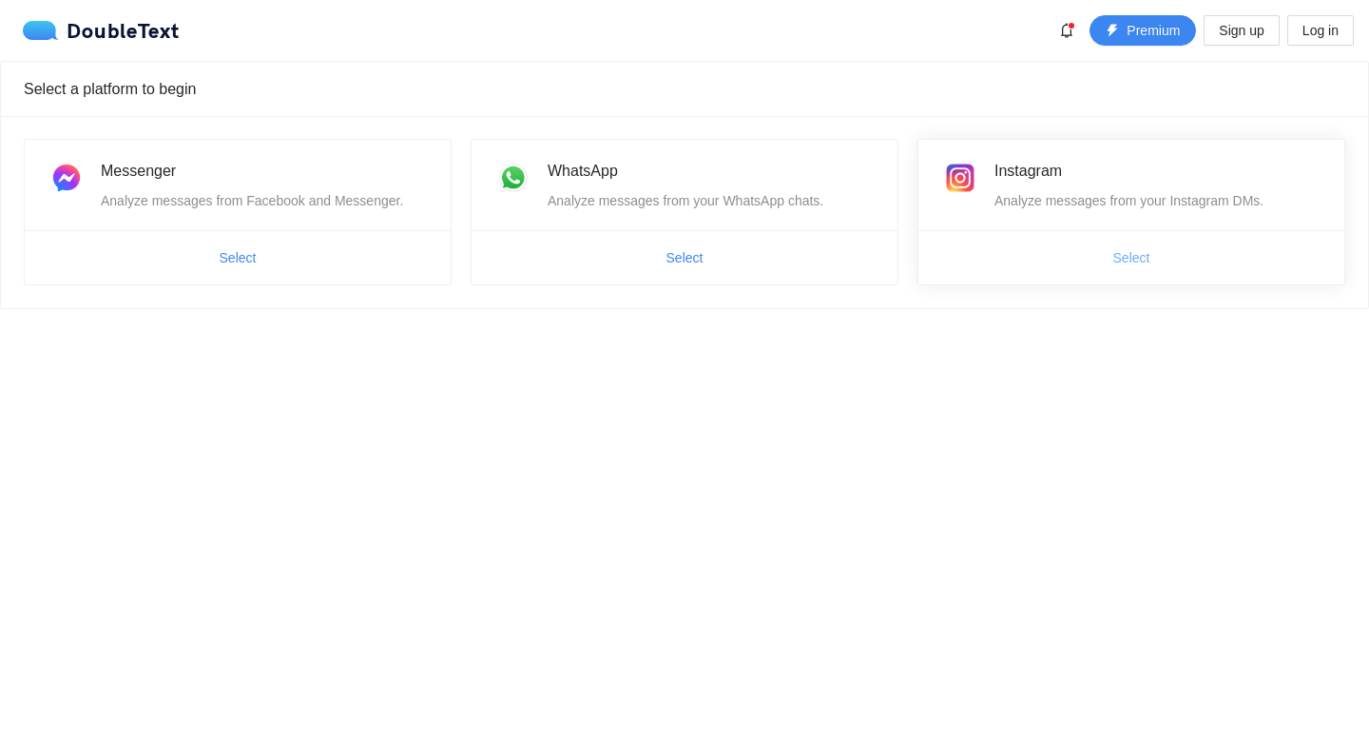
click at [1113, 264] on button "Select" at bounding box center [1131, 257] width 67 height 30
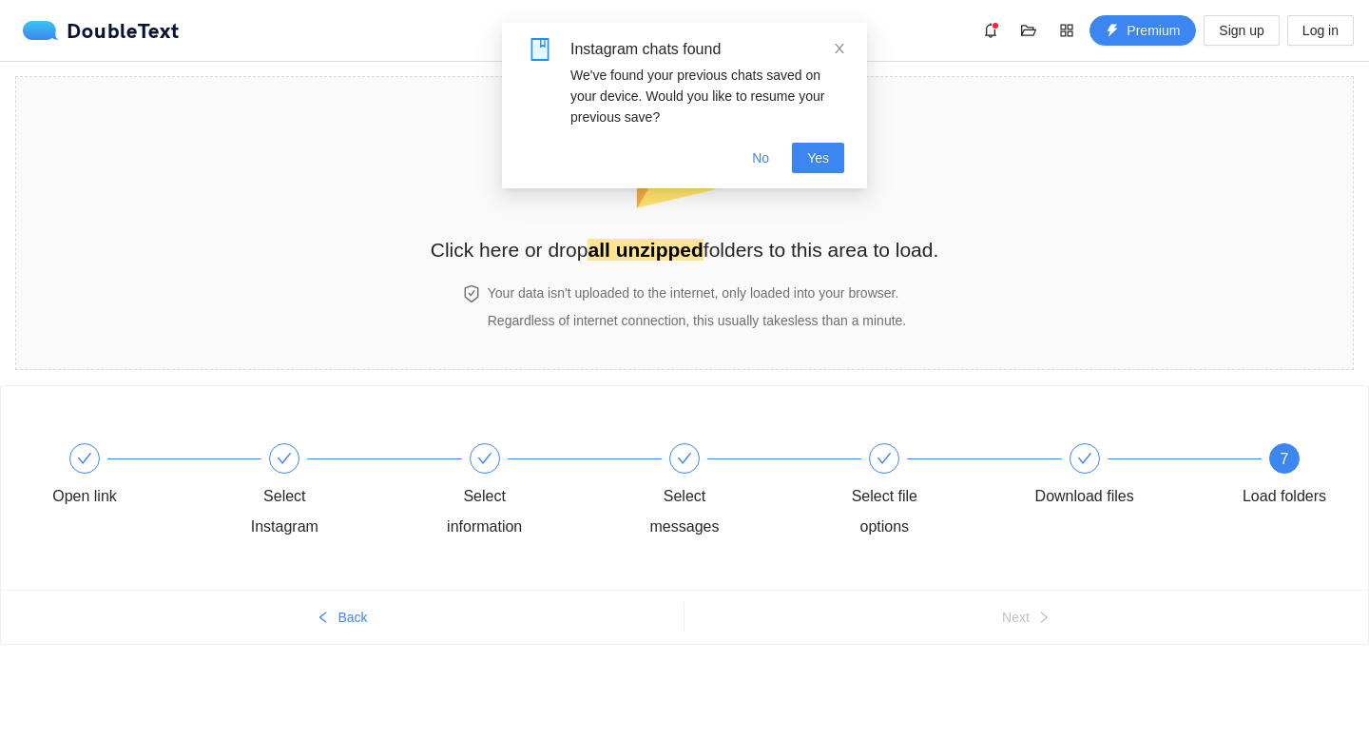
click at [830, 40] on div "Instagram chats found" at bounding box center [707, 49] width 274 height 23
click at [839, 44] on icon "close" at bounding box center [839, 48] width 13 height 13
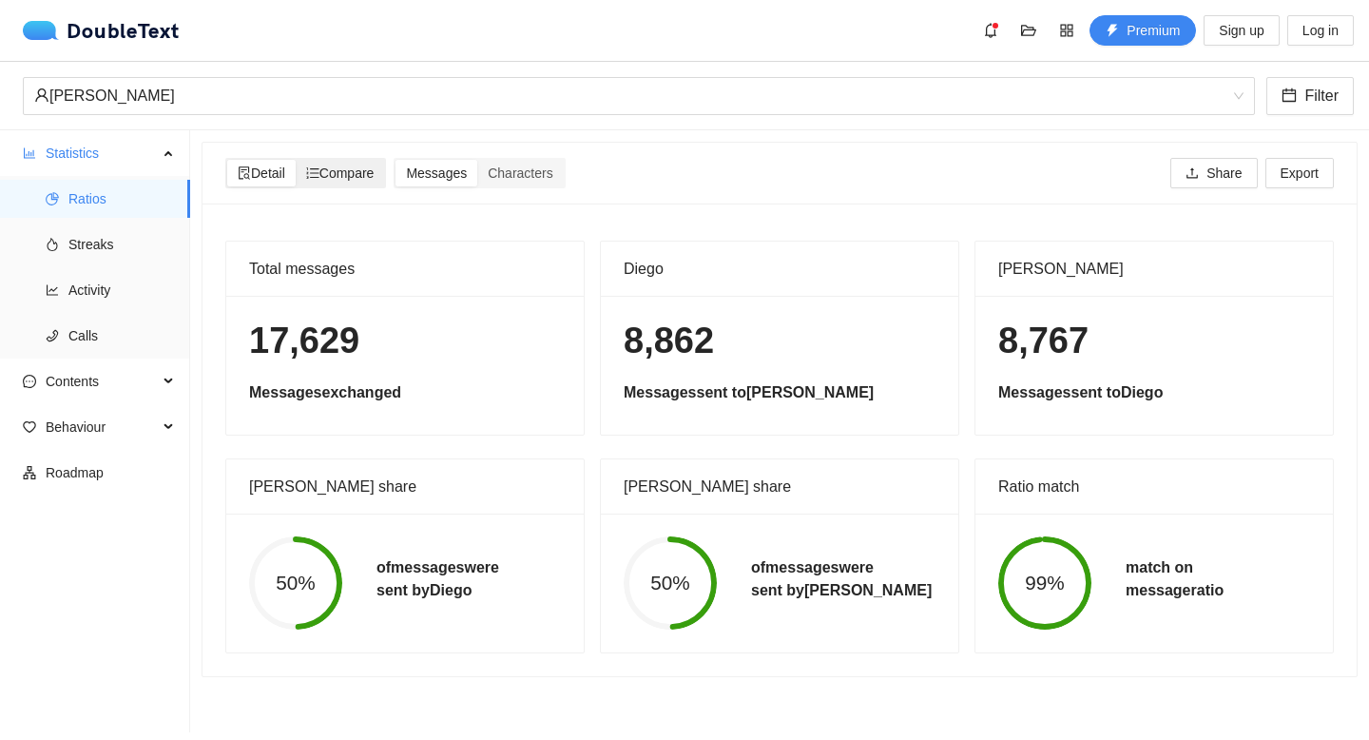
click at [342, 171] on span "Compare" at bounding box center [340, 172] width 68 height 15
click at [296, 160] on input "Compare" at bounding box center [296, 160] width 0 height 0
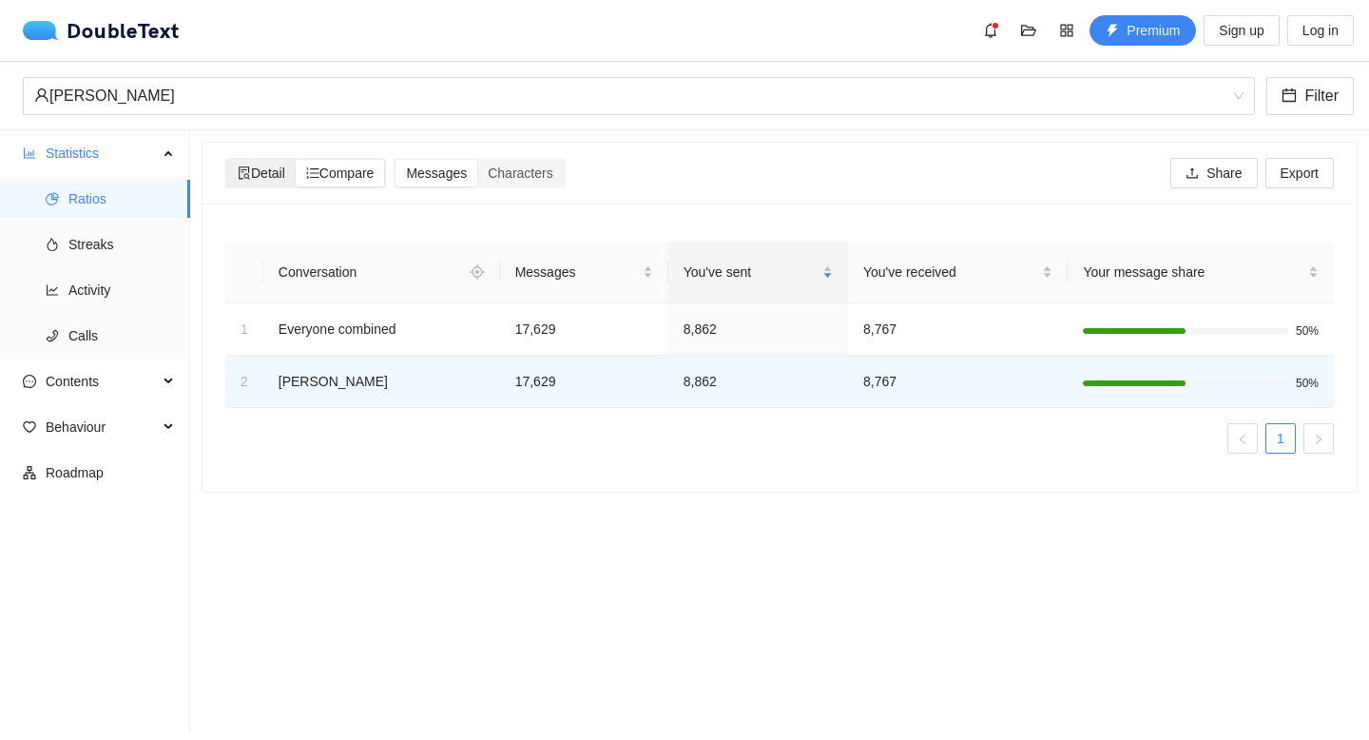
click at [281, 167] on span "Detail" at bounding box center [262, 172] width 48 height 15
click at [227, 160] on input "Detail" at bounding box center [227, 160] width 0 height 0
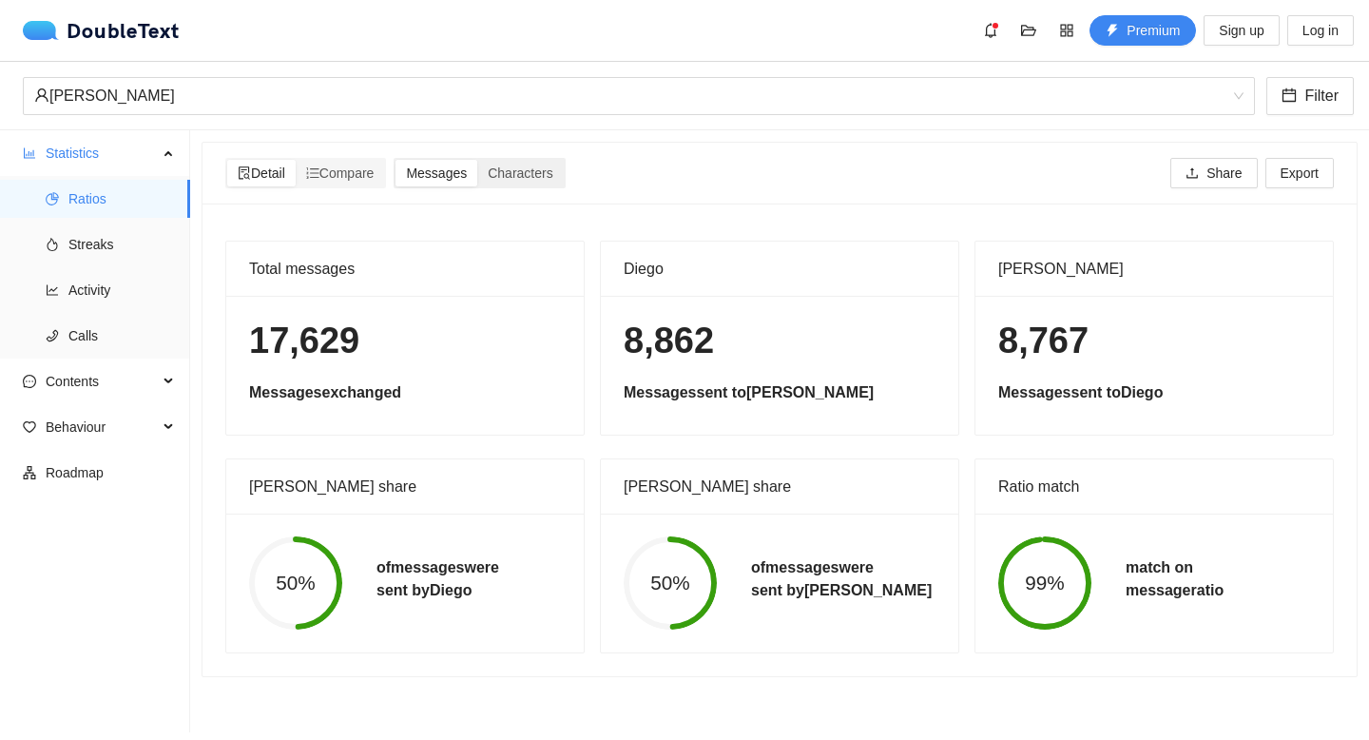
click at [467, 165] on span "Messages" at bounding box center [436, 172] width 61 height 15
click at [395, 160] on input "Messages" at bounding box center [395, 160] width 0 height 0
click at [565, 177] on div "Messages Characters" at bounding box center [479, 173] width 171 height 30
click at [540, 178] on span "Characters" at bounding box center [520, 172] width 65 height 15
click at [477, 160] on input "Characters" at bounding box center [477, 160] width 0 height 0
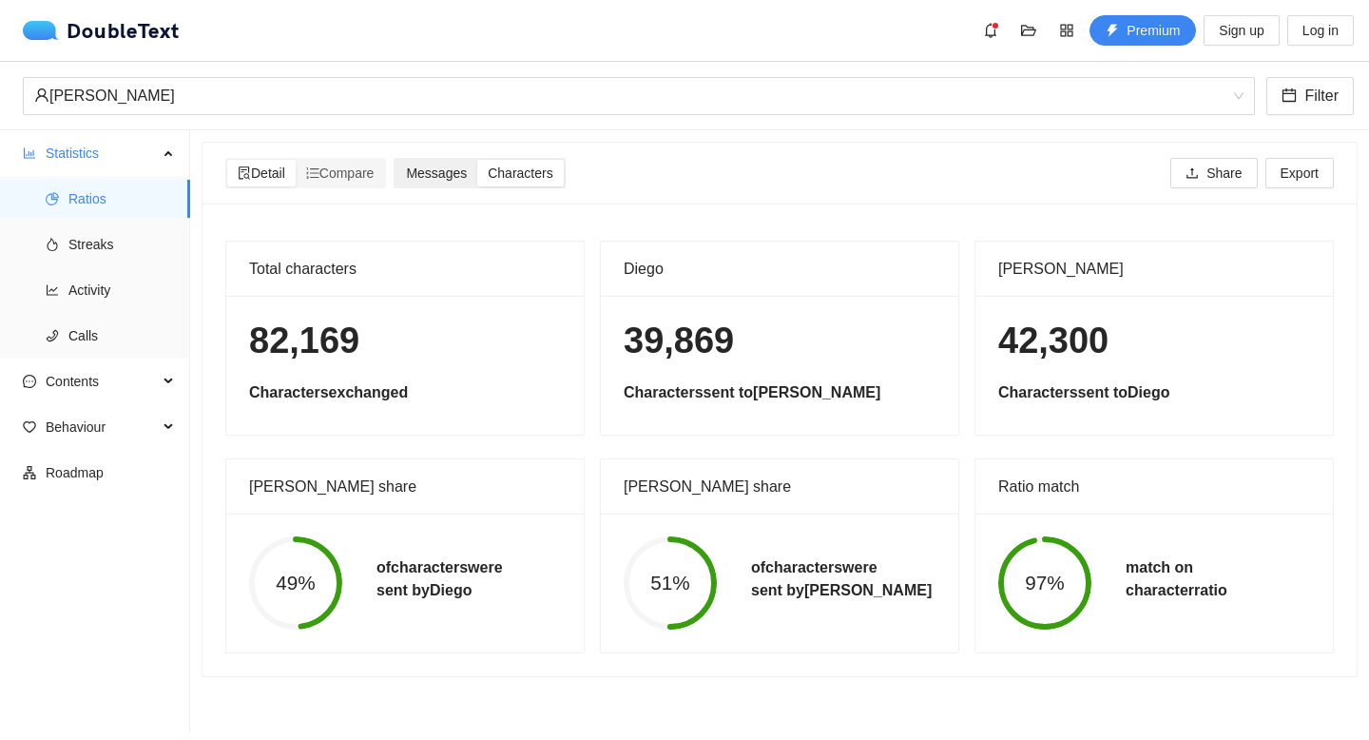
click at [439, 176] on span "Messages" at bounding box center [436, 172] width 61 height 15
click at [395, 160] on input "Messages" at bounding box center [395, 160] width 0 height 0
click at [106, 239] on span "Streaks" at bounding box center [121, 244] width 106 height 38
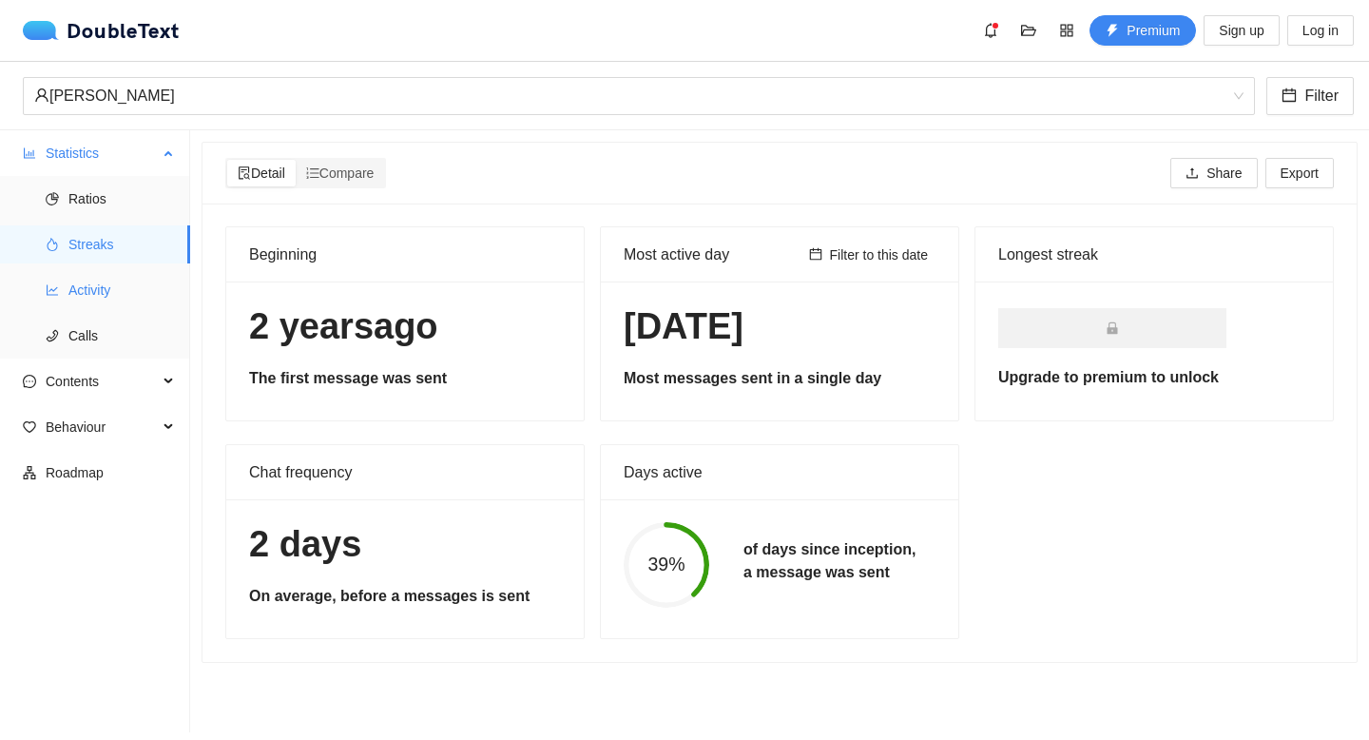
click at [111, 294] on span "Activity" at bounding box center [121, 290] width 106 height 38
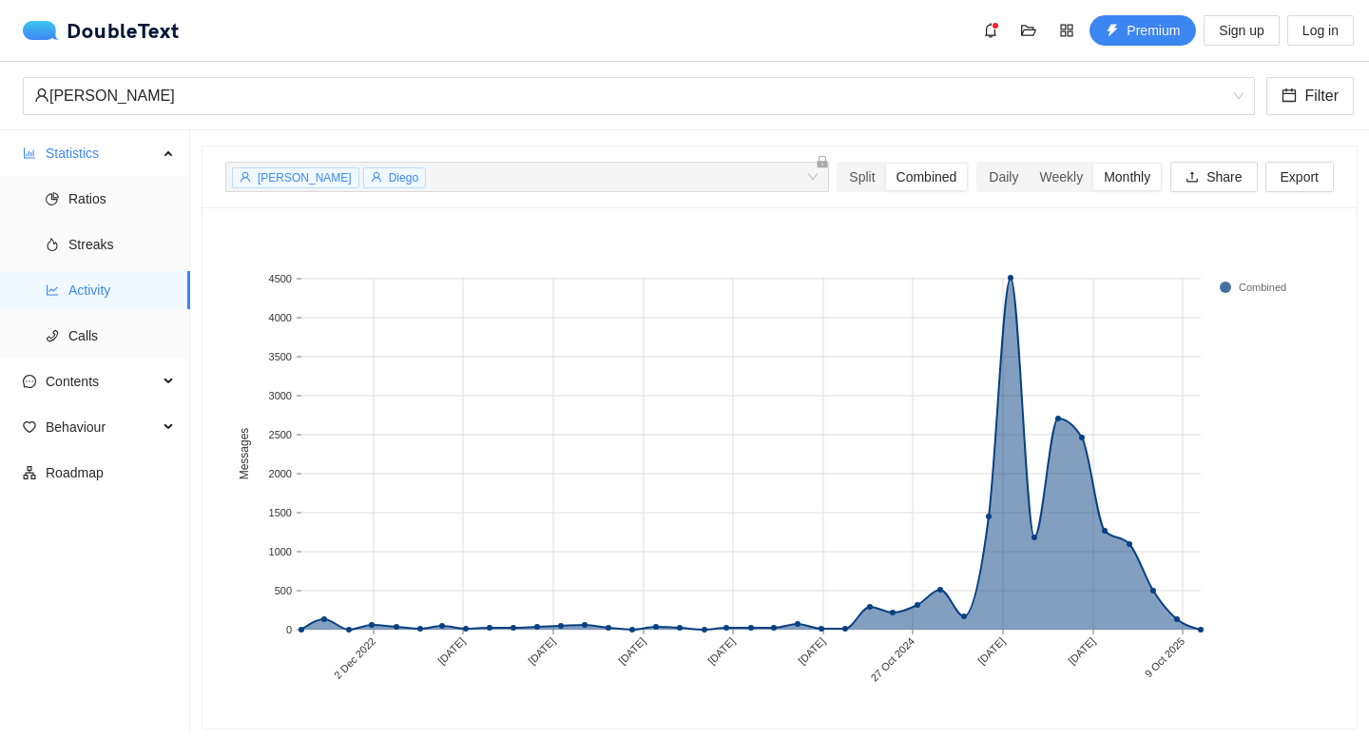
scroll to position [72, 0]
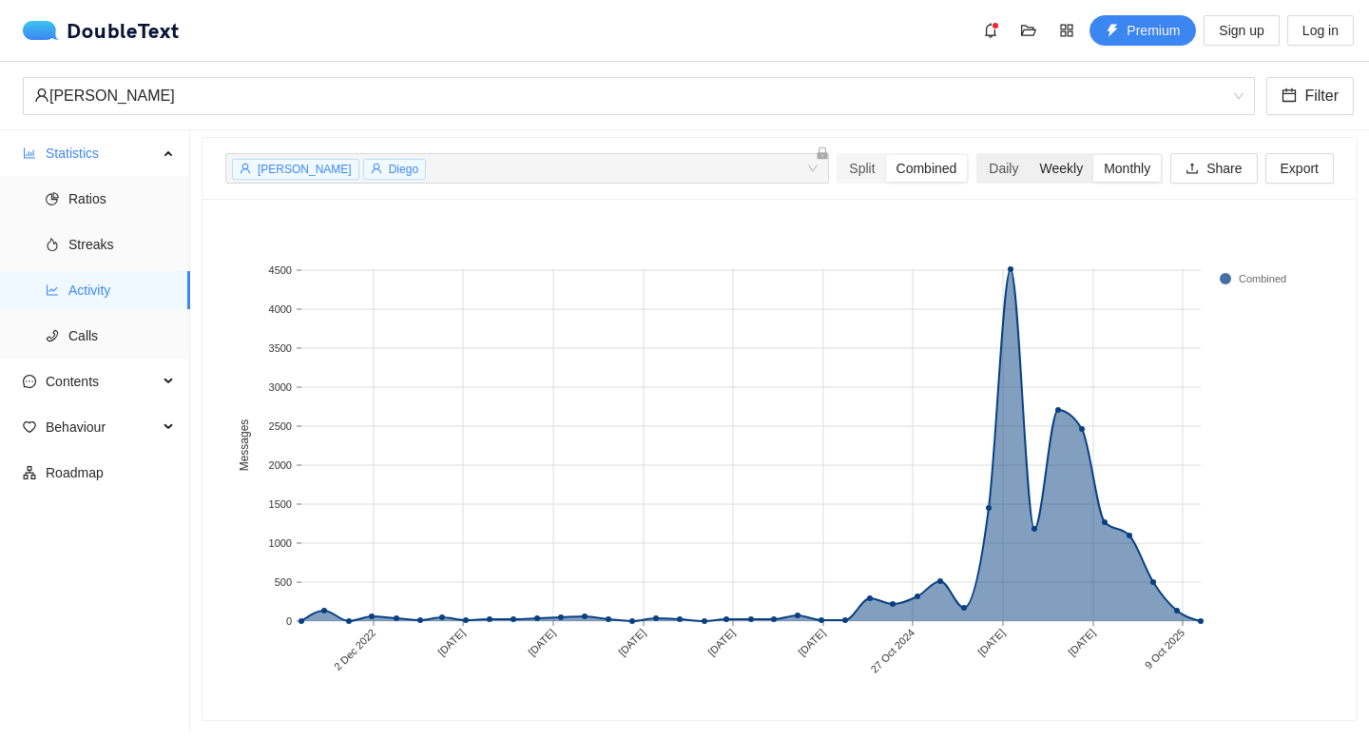
click at [1028, 155] on div "Weekly" at bounding box center [1060, 168] width 65 height 27
click at [1028, 155] on input "Weekly" at bounding box center [1028, 155] width 0 height 0
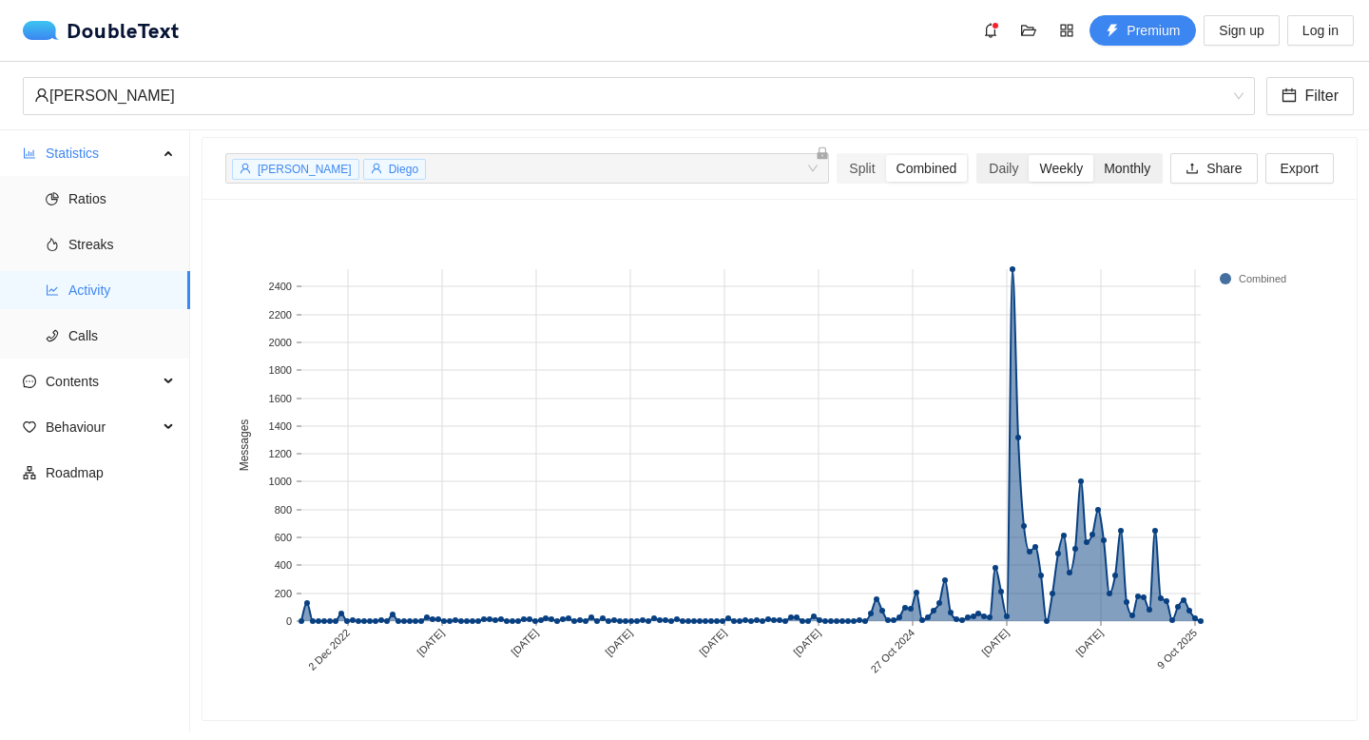
click at [1115, 155] on div "Monthly" at bounding box center [1126, 168] width 67 height 27
click at [1093, 155] on input "Monthly" at bounding box center [1093, 155] width 0 height 0
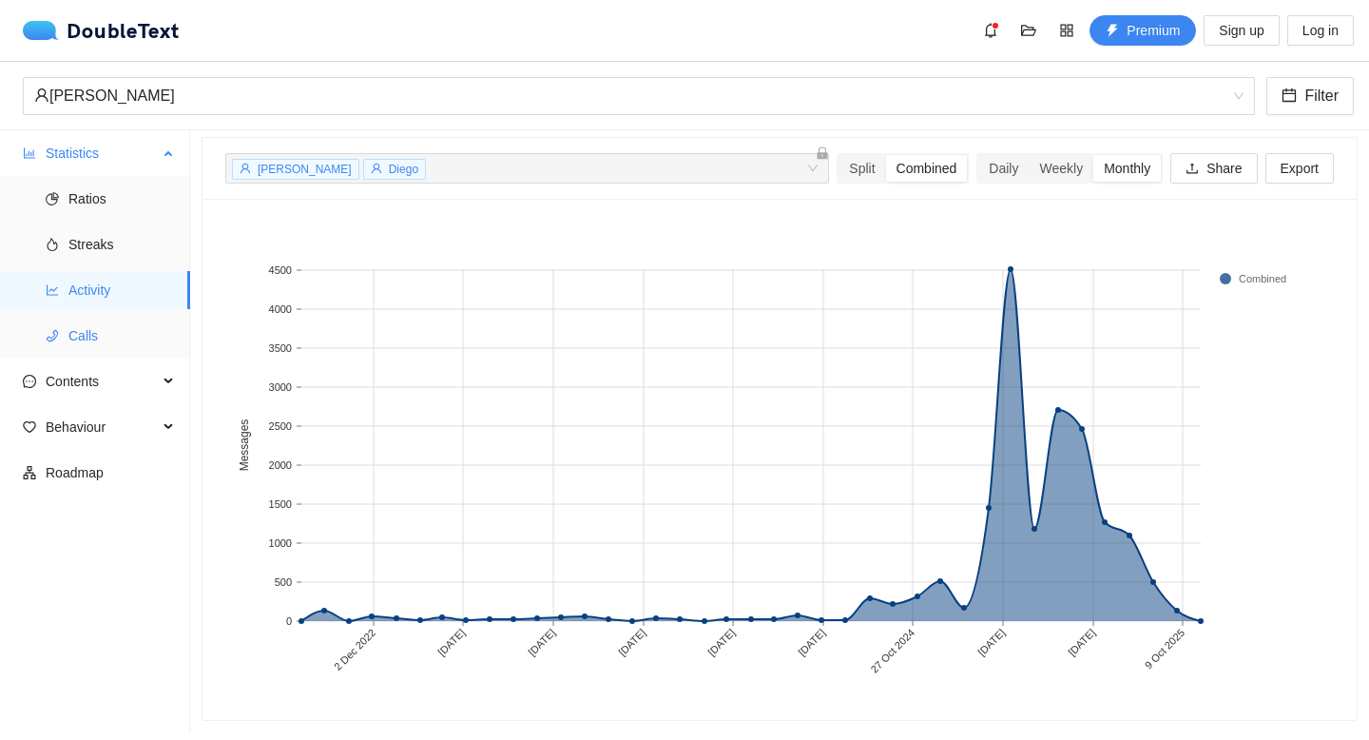
click at [67, 333] on li "Calls" at bounding box center [95, 336] width 190 height 38
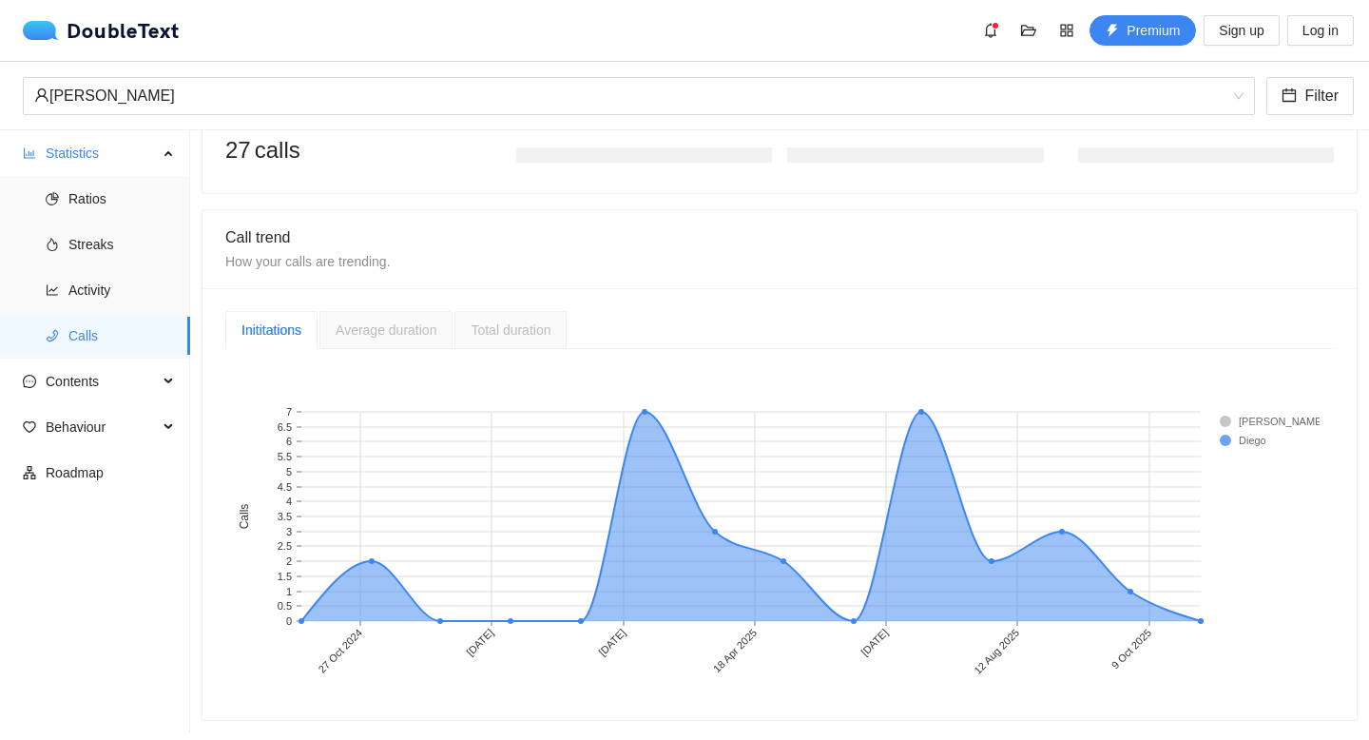
scroll to position [223, 0]
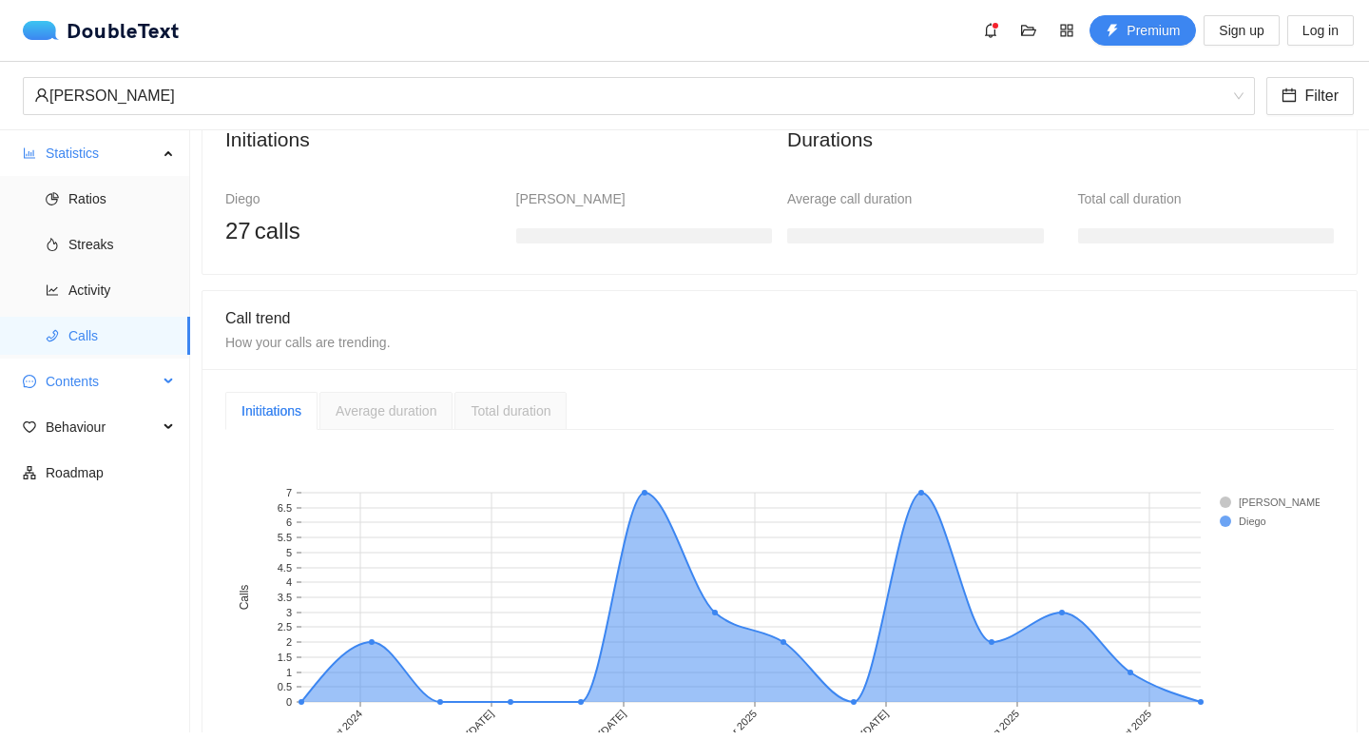
click at [99, 375] on span "Contents" at bounding box center [102, 381] width 112 height 38
click at [120, 428] on span "Word Cloud" at bounding box center [121, 427] width 106 height 38
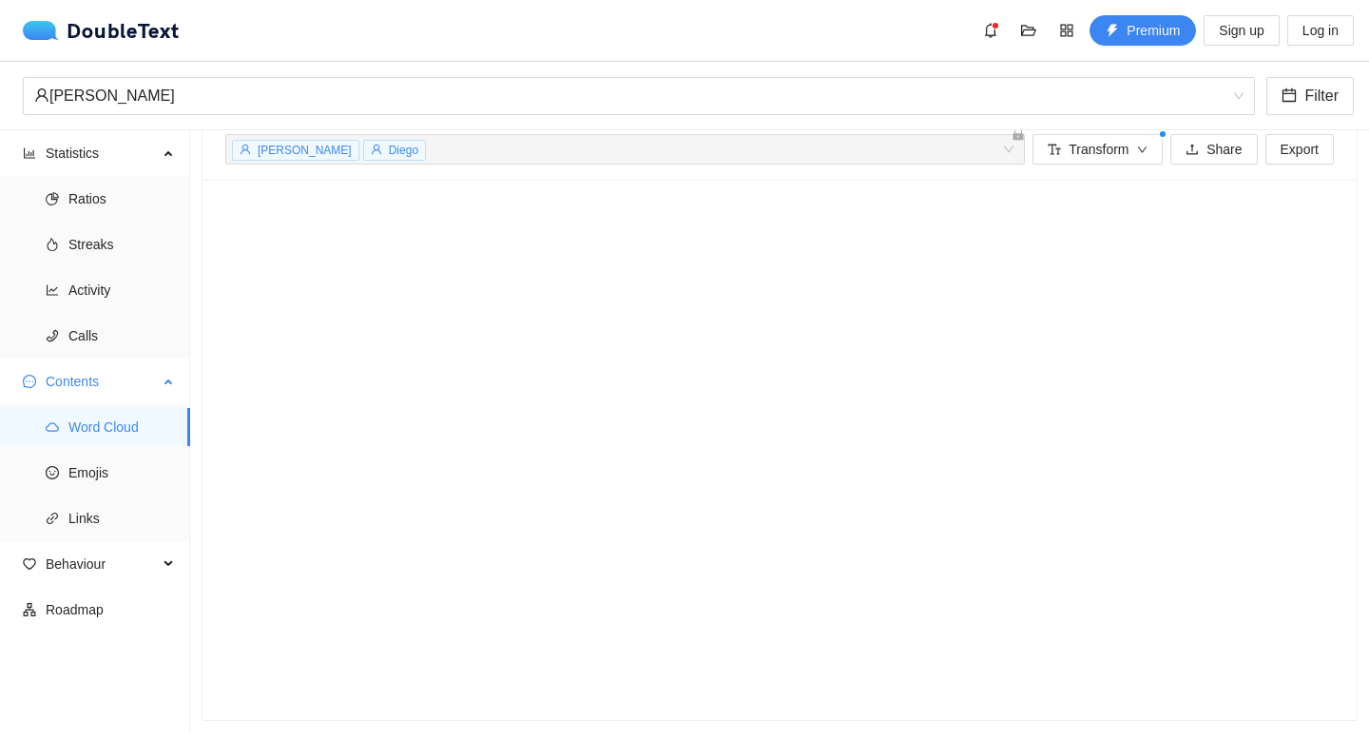
scroll to position [38, 0]
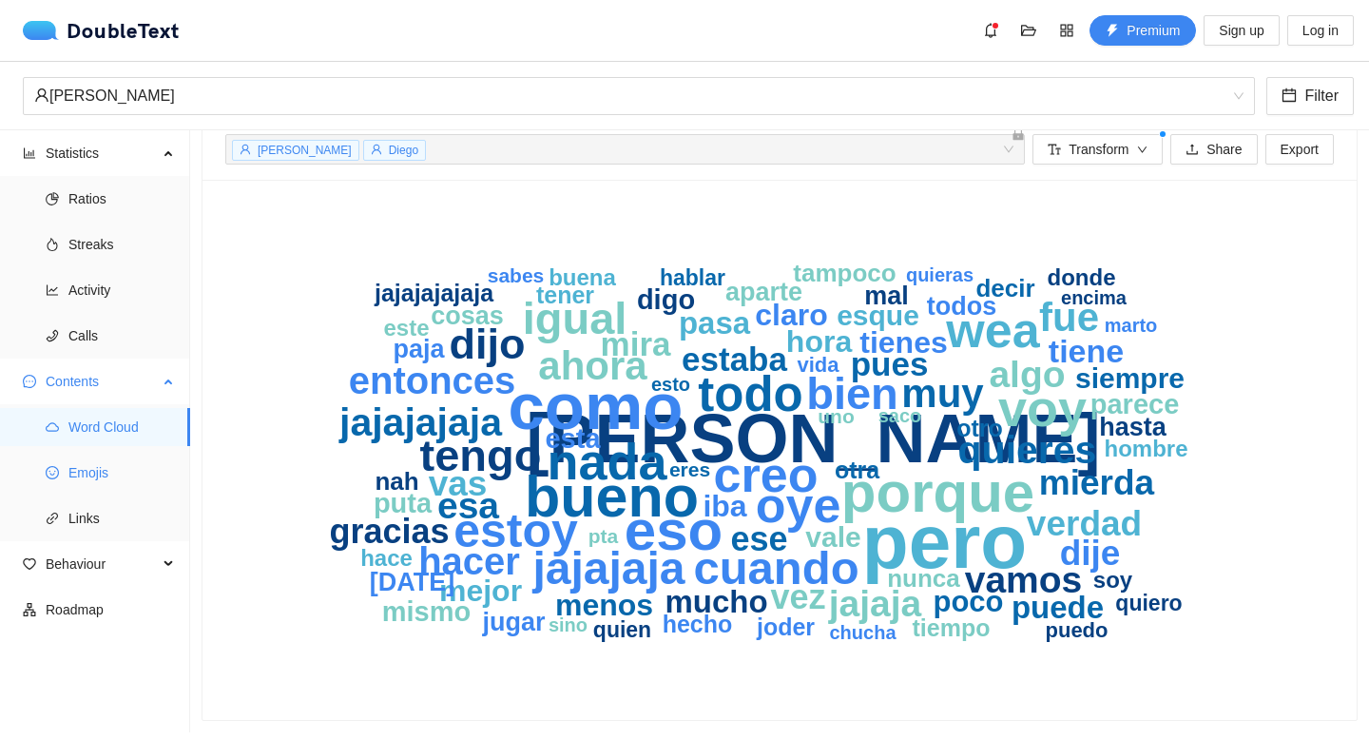
click at [126, 462] on span "Emojis" at bounding box center [121, 472] width 106 height 38
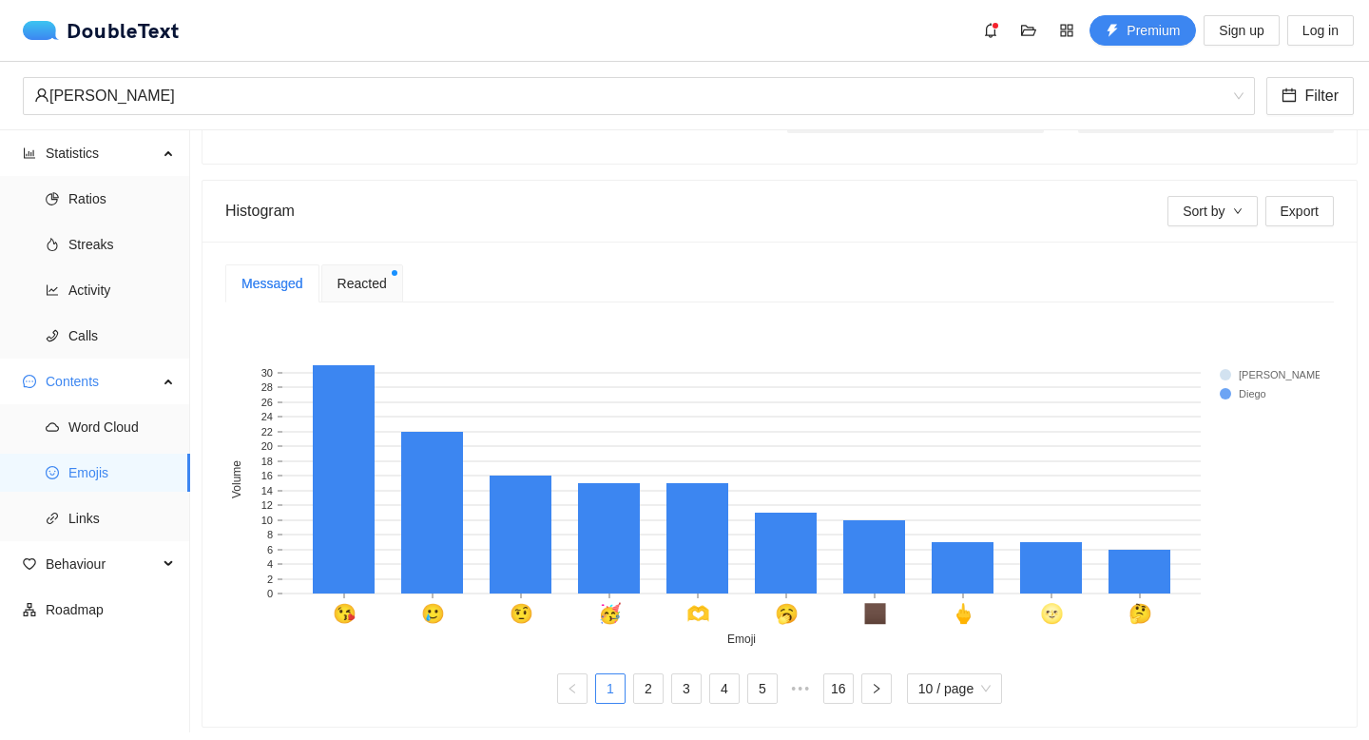
scroll to position [331, 0]
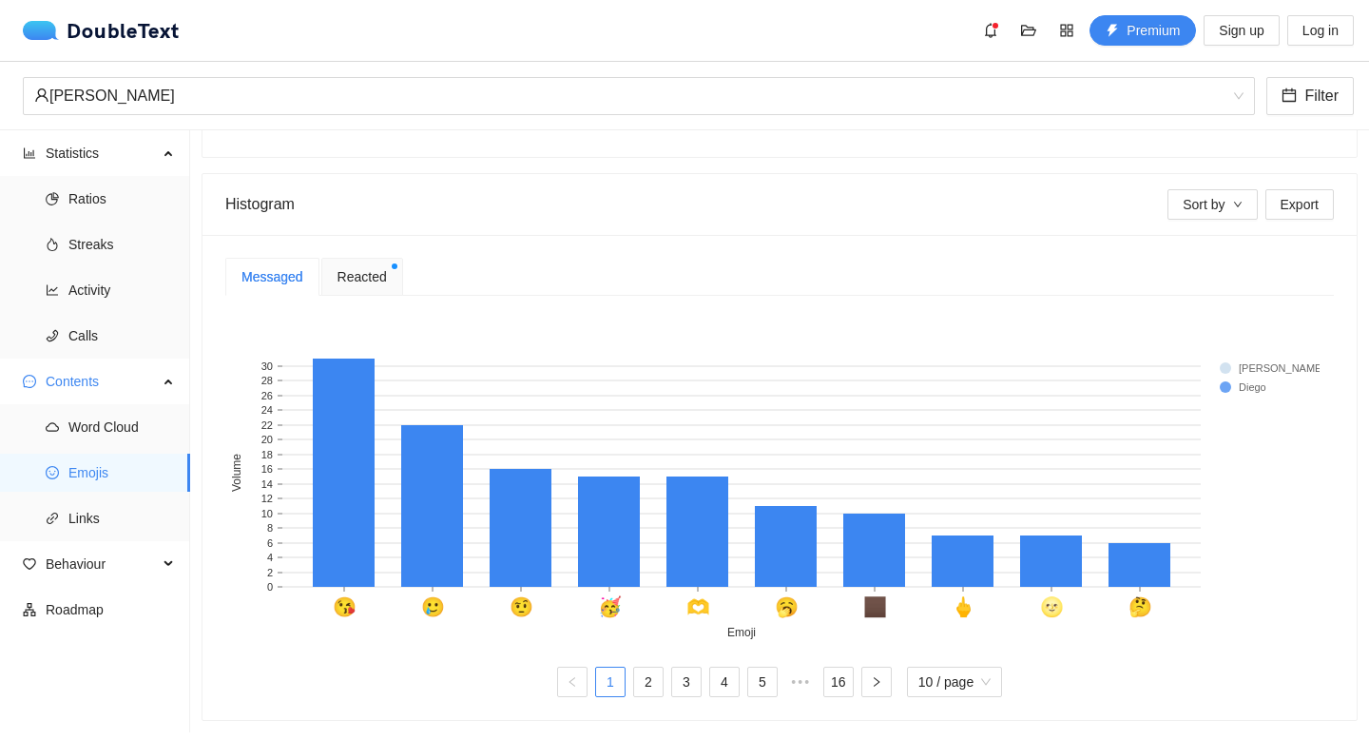
click at [356, 271] on span "Reacted" at bounding box center [361, 276] width 49 height 21
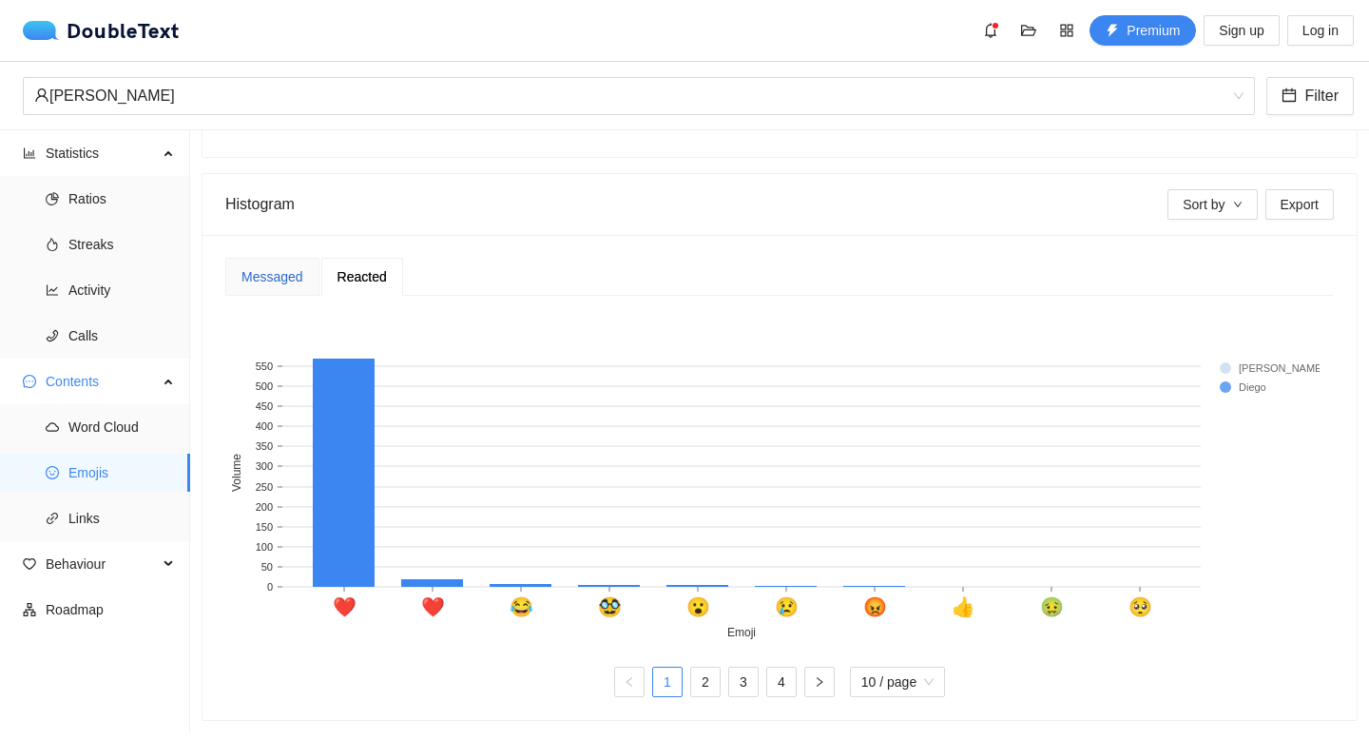
click at [284, 266] on div "Messaged" at bounding box center [272, 276] width 62 height 21
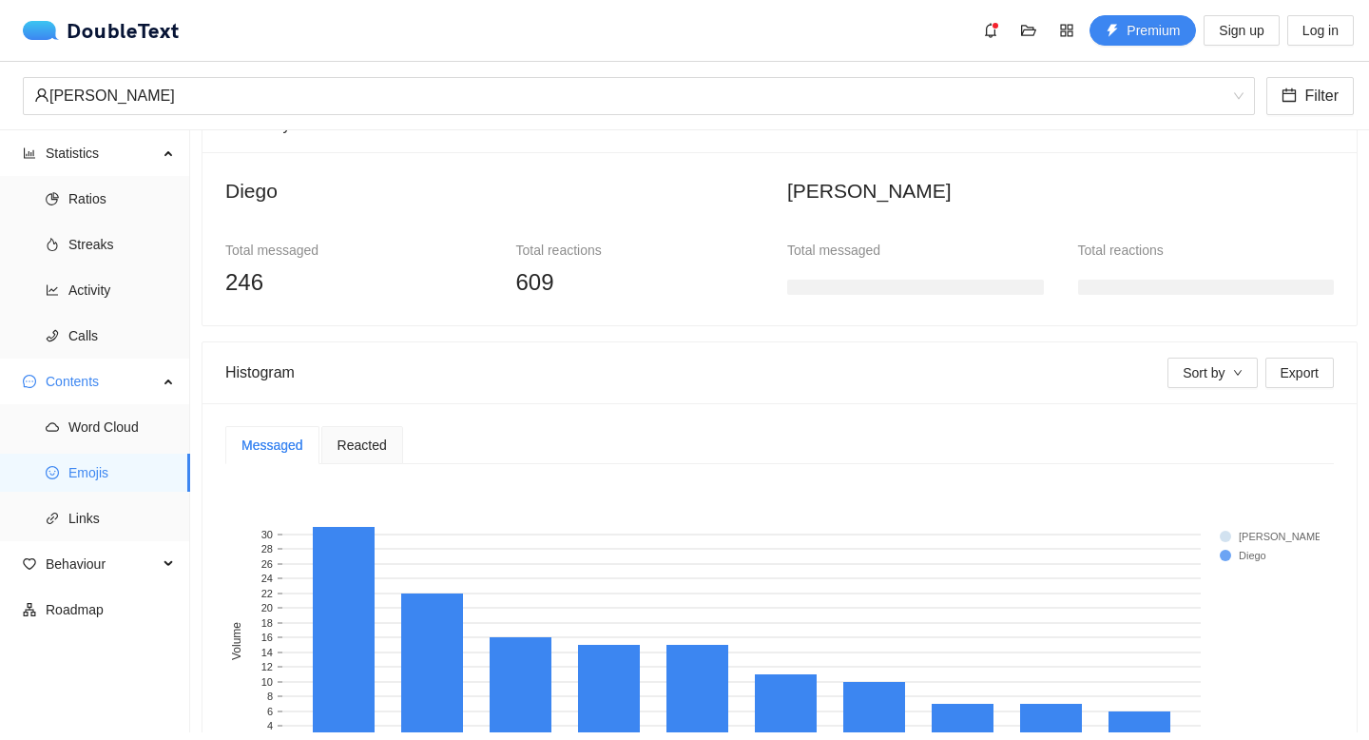
scroll to position [236, 0]
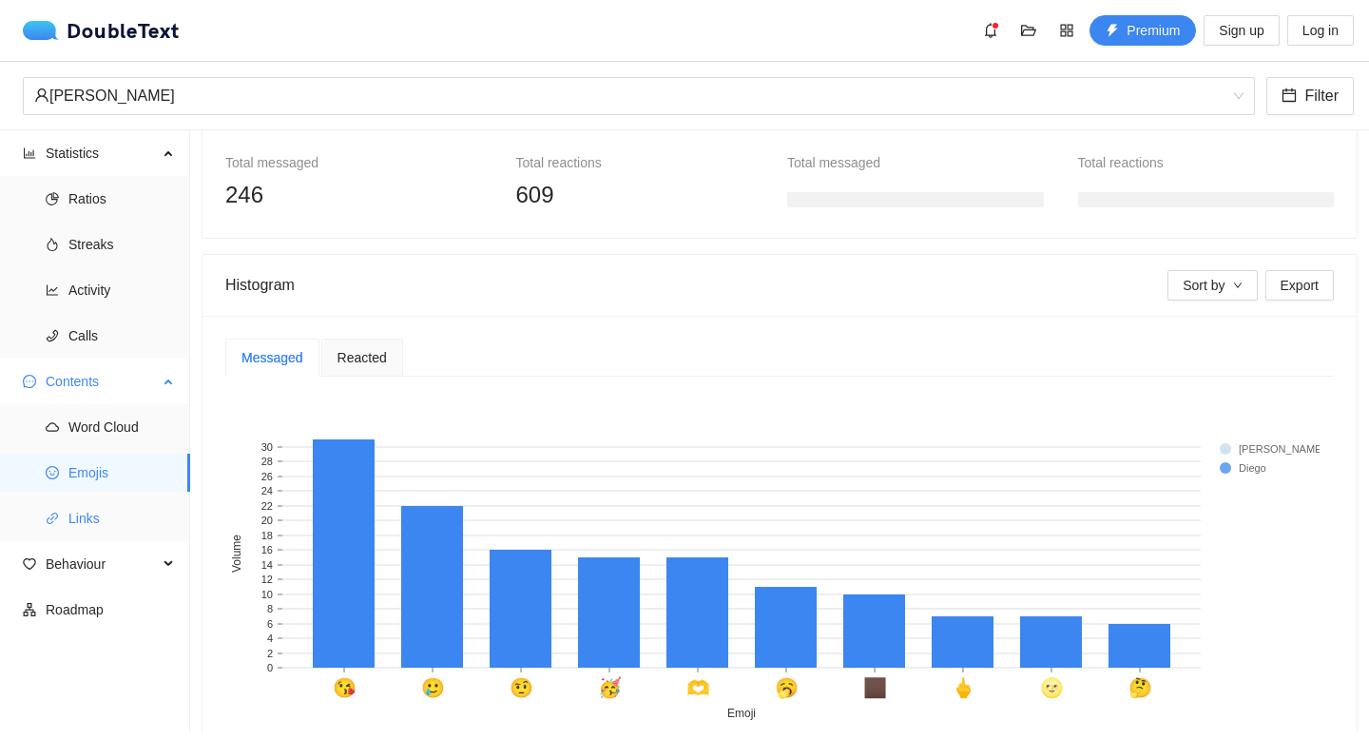
click at [119, 506] on span "Links" at bounding box center [121, 518] width 106 height 38
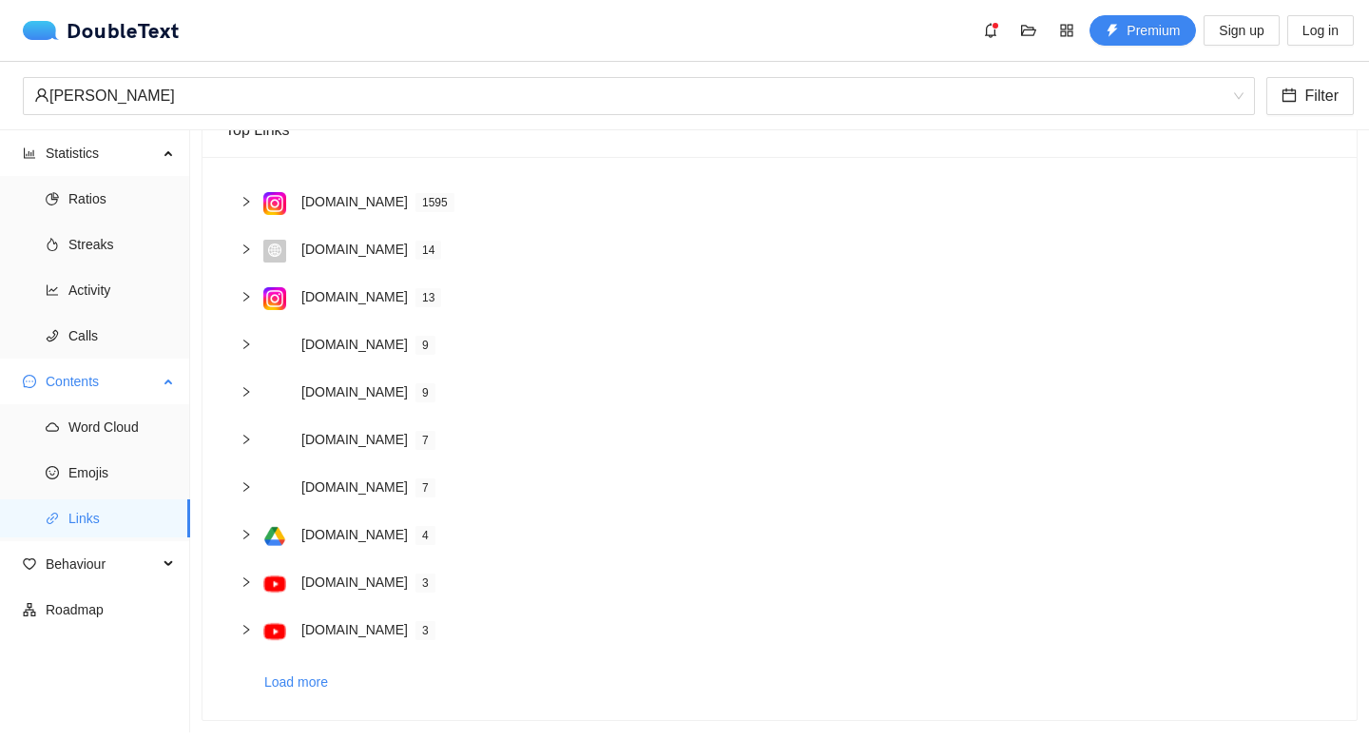
scroll to position [158, 0]
click at [125, 561] on span "Behaviour" at bounding box center [102, 564] width 112 height 38
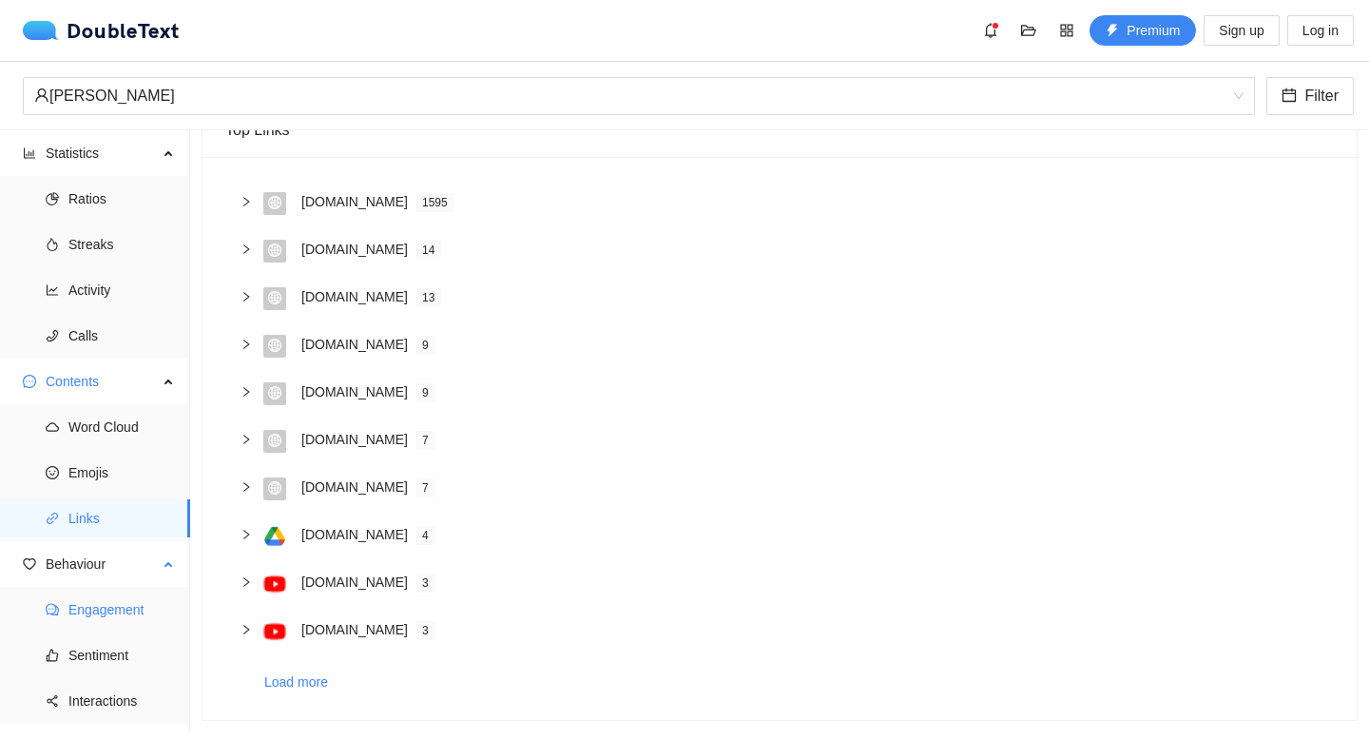
click at [124, 593] on span "Engagement" at bounding box center [121, 609] width 106 height 38
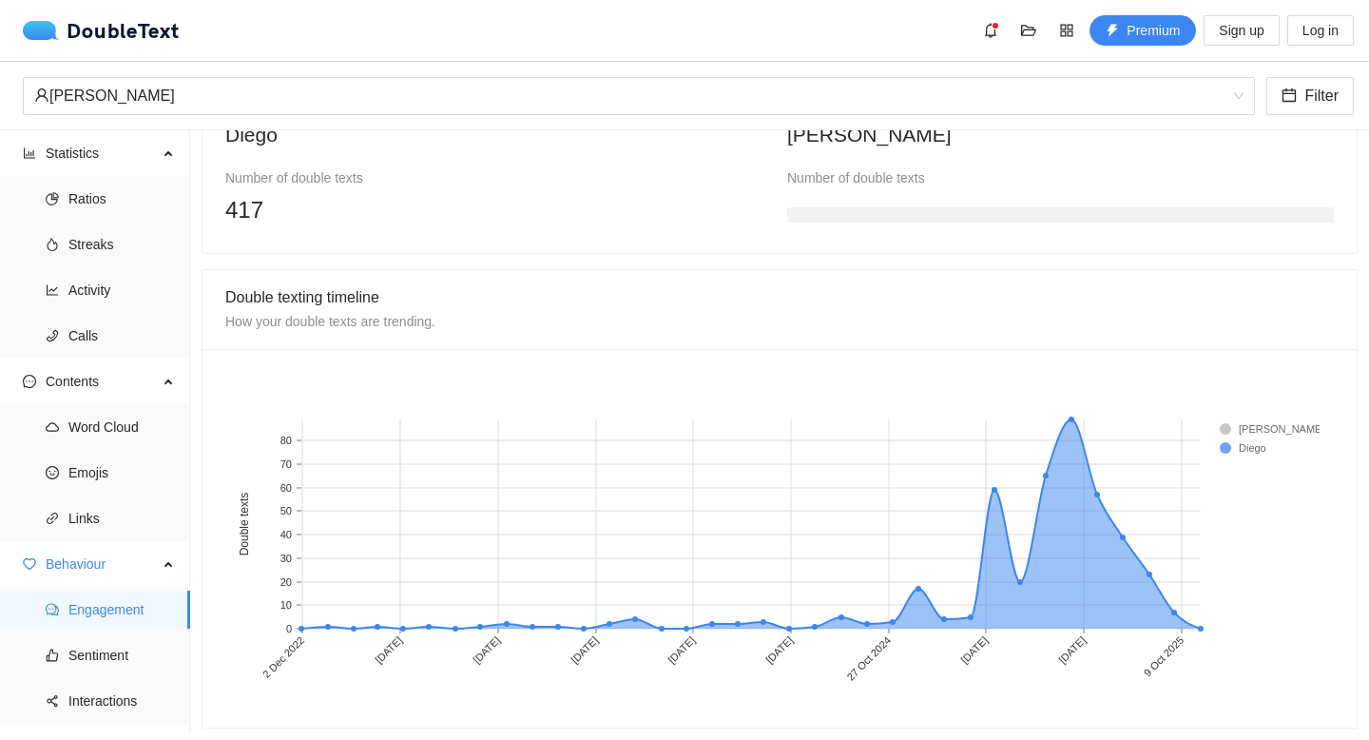
scroll to position [1525, 0]
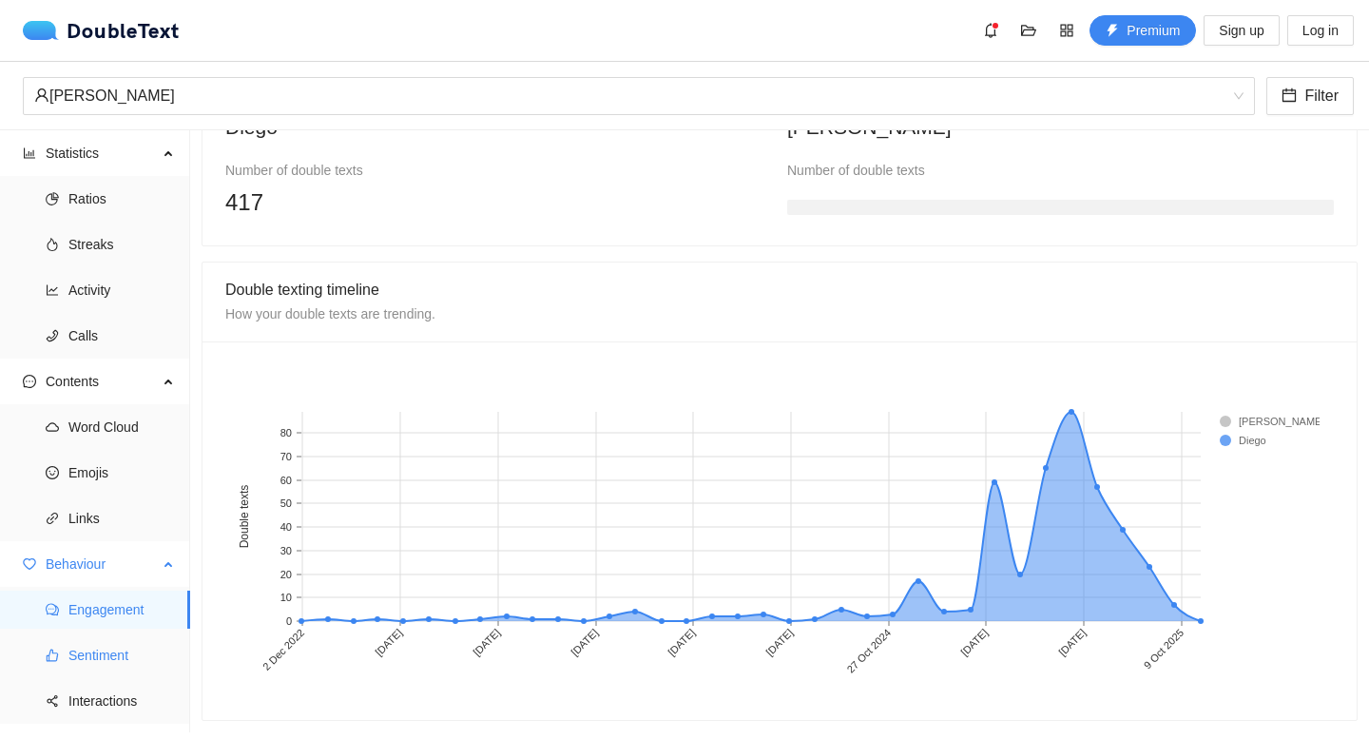
click at [117, 640] on span "Sentiment" at bounding box center [121, 655] width 106 height 38
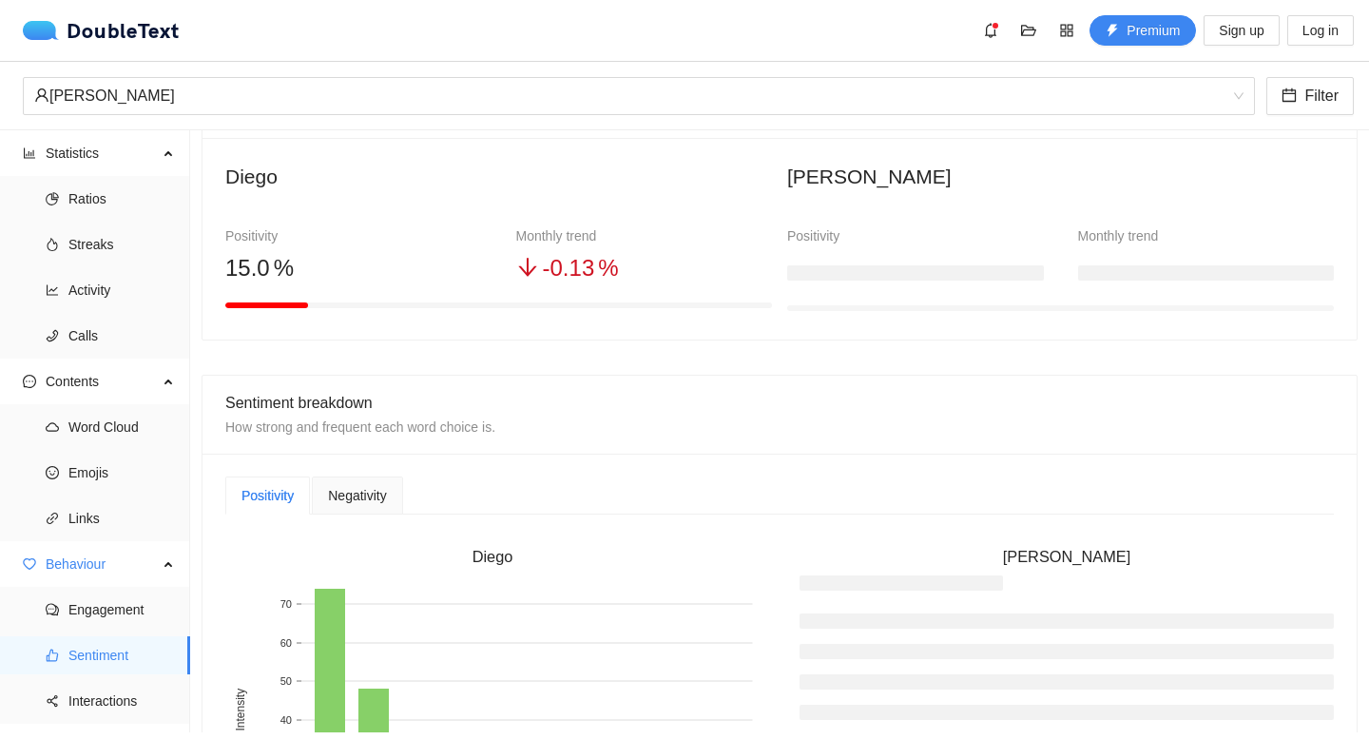
scroll to position [190, 0]
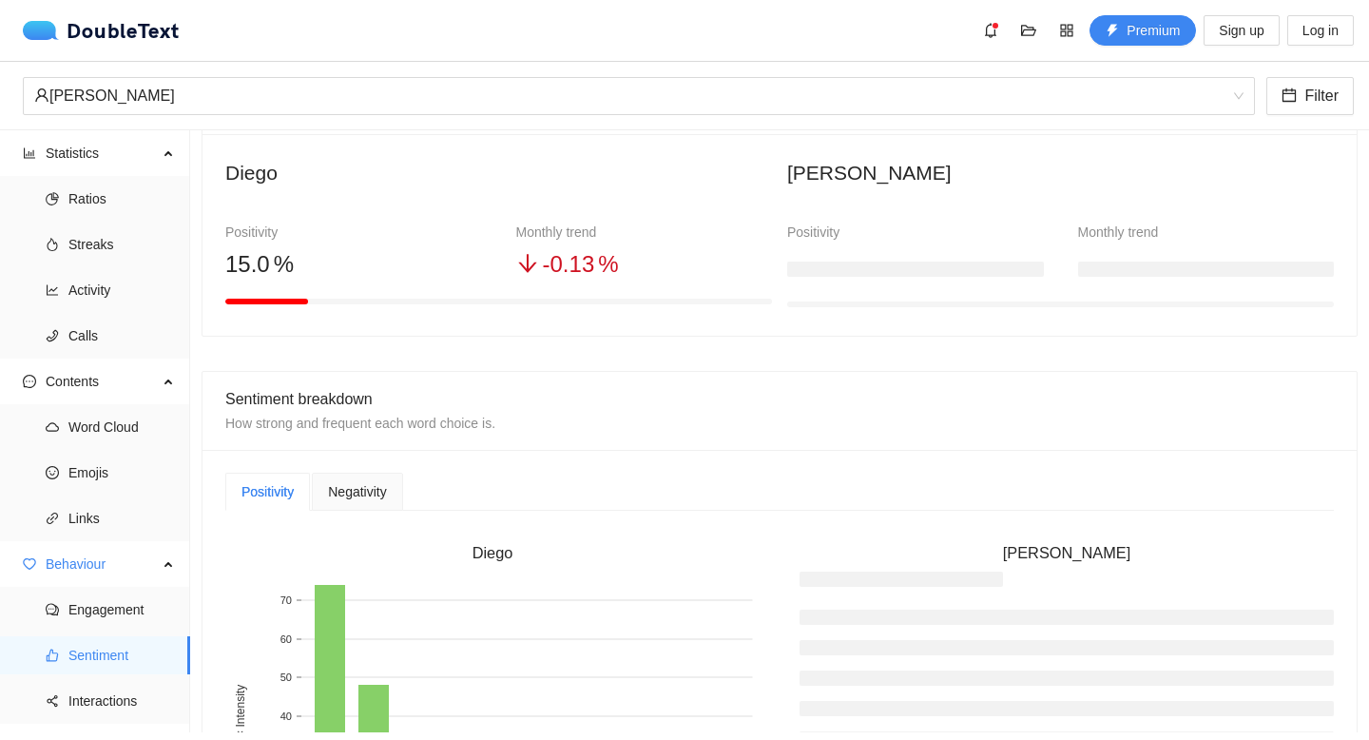
click at [344, 485] on span "Negativity" at bounding box center [357, 491] width 58 height 13
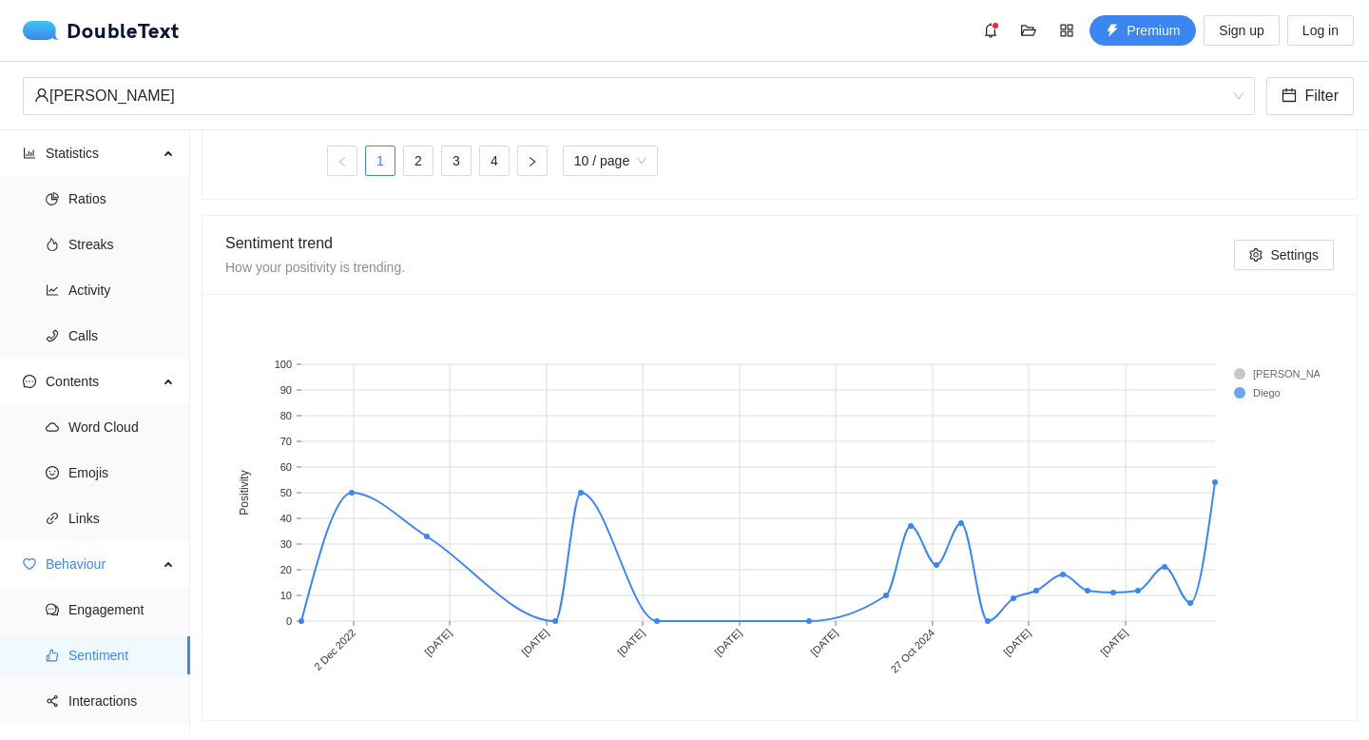
scroll to position [980, 0]
click at [1277, 244] on span "Settings" at bounding box center [1294, 254] width 48 height 21
click at [53, 706] on icon "share-alt" at bounding box center [52, 700] width 13 height 13
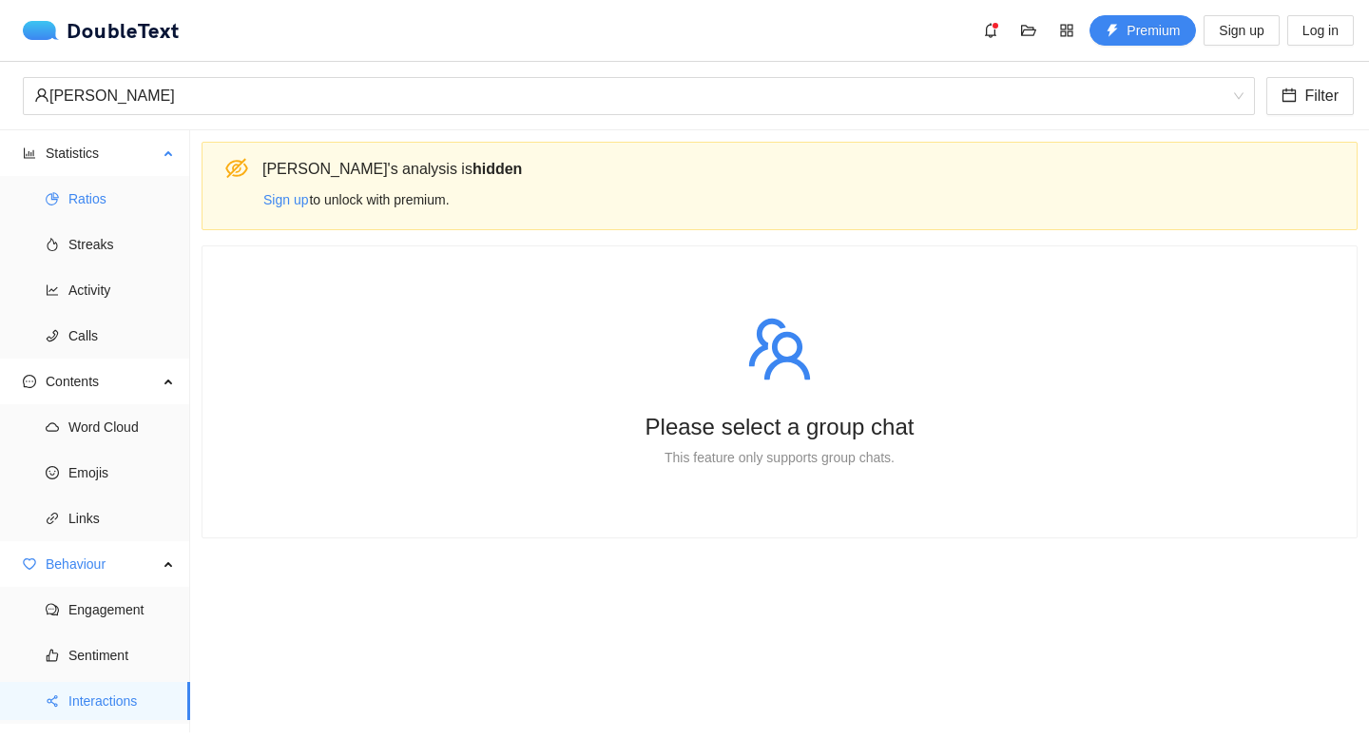
click at [81, 188] on span "Ratios" at bounding box center [121, 199] width 106 height 38
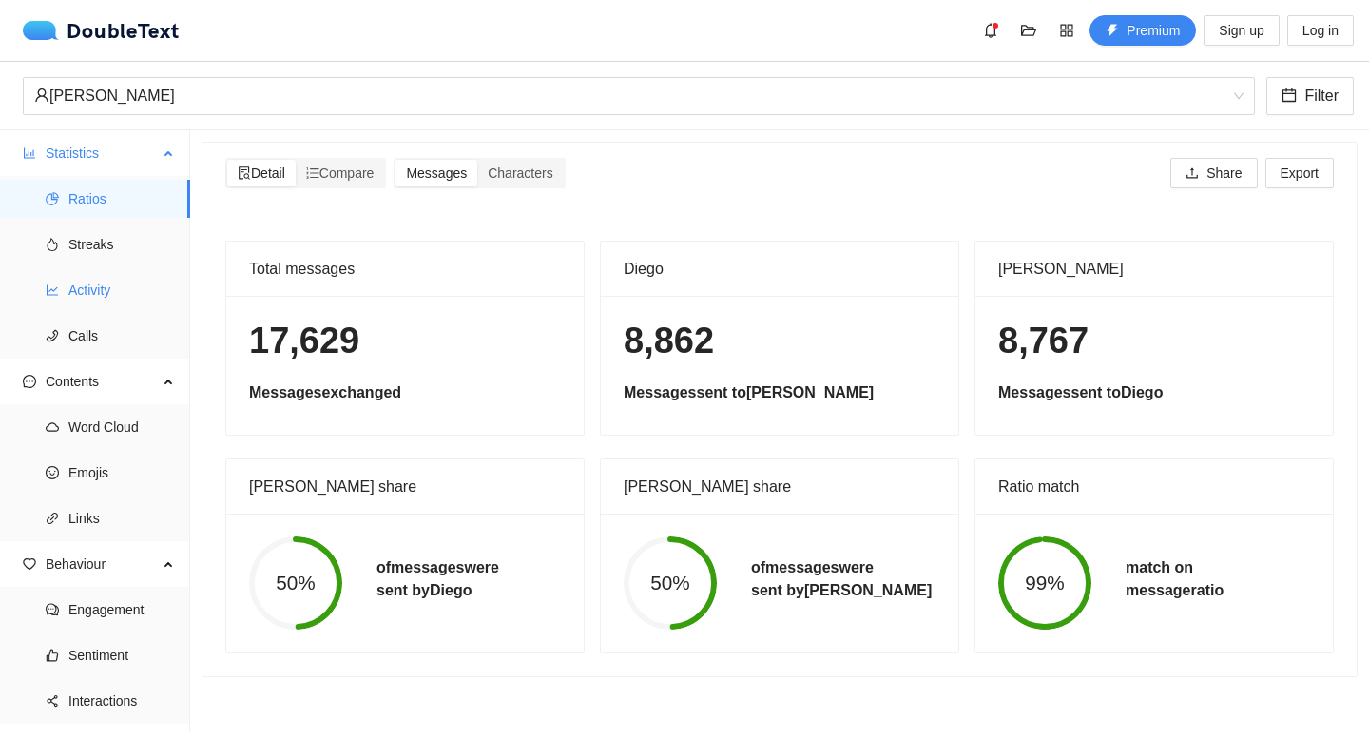
click at [113, 279] on span "Activity" at bounding box center [121, 290] width 106 height 38
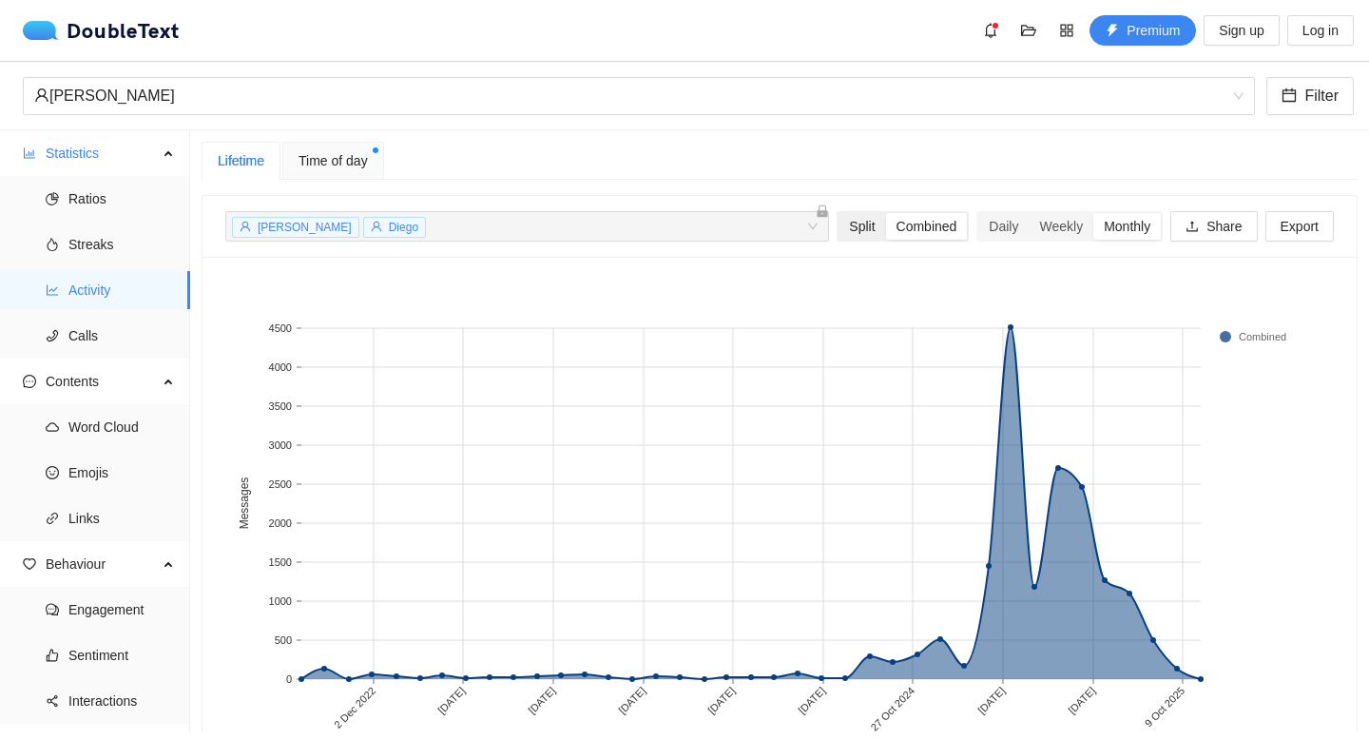
click at [856, 234] on div "Split" at bounding box center [861, 226] width 47 height 27
click at [838, 213] on input "Split" at bounding box center [838, 213] width 0 height 0
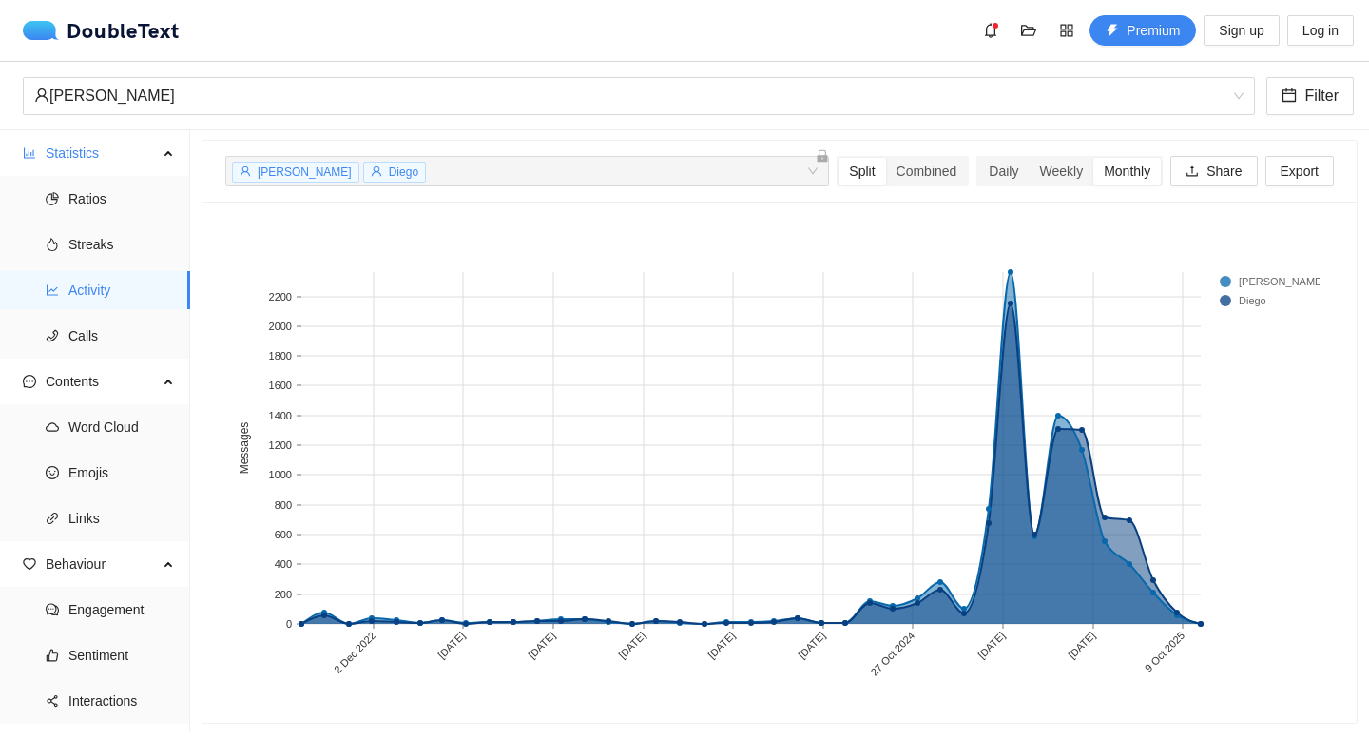
scroll to position [56, 0]
click at [978, 175] on div "Daily" at bounding box center [1003, 170] width 50 height 27
click at [978, 157] on input "Daily" at bounding box center [978, 157] width 0 height 0
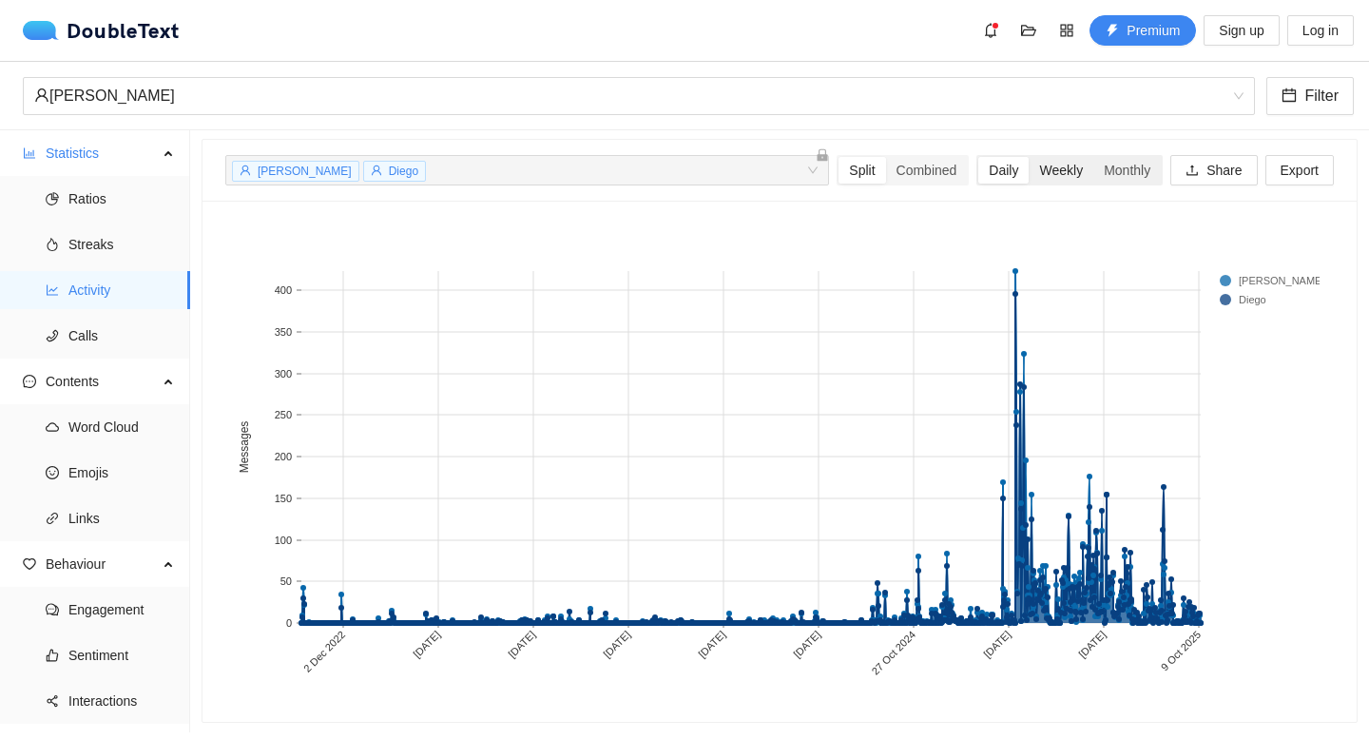
click at [1032, 163] on div "Weekly" at bounding box center [1060, 170] width 65 height 27
click at [1028, 157] on input "Weekly" at bounding box center [1028, 157] width 0 height 0
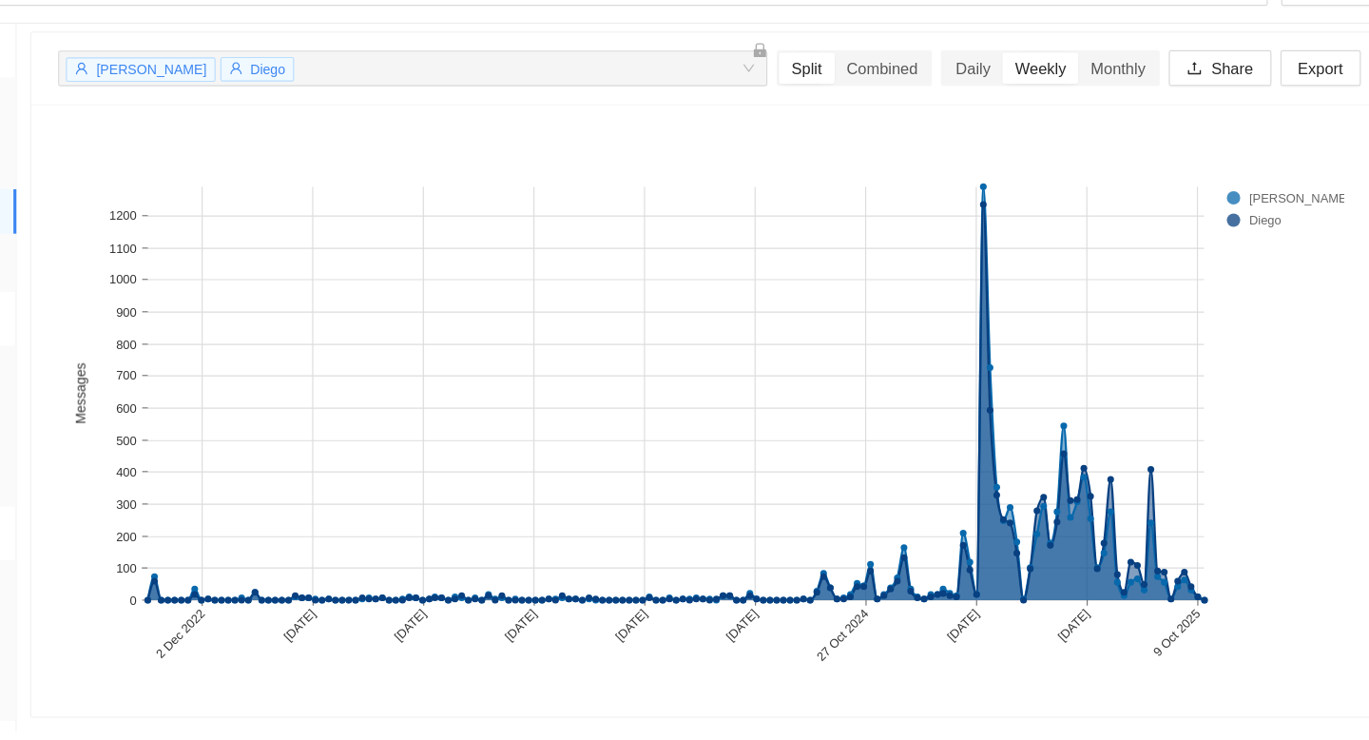
scroll to position [0, 0]
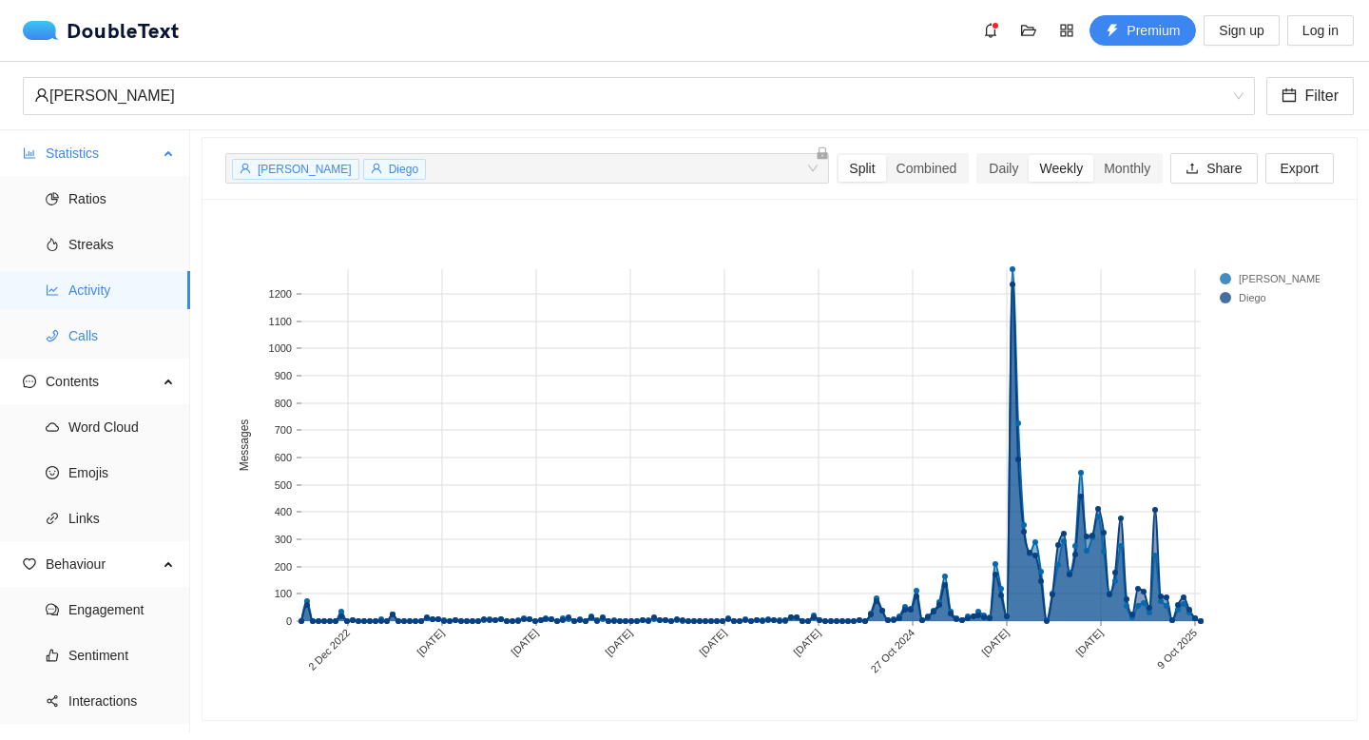
click at [115, 345] on span "Calls" at bounding box center [121, 336] width 106 height 38
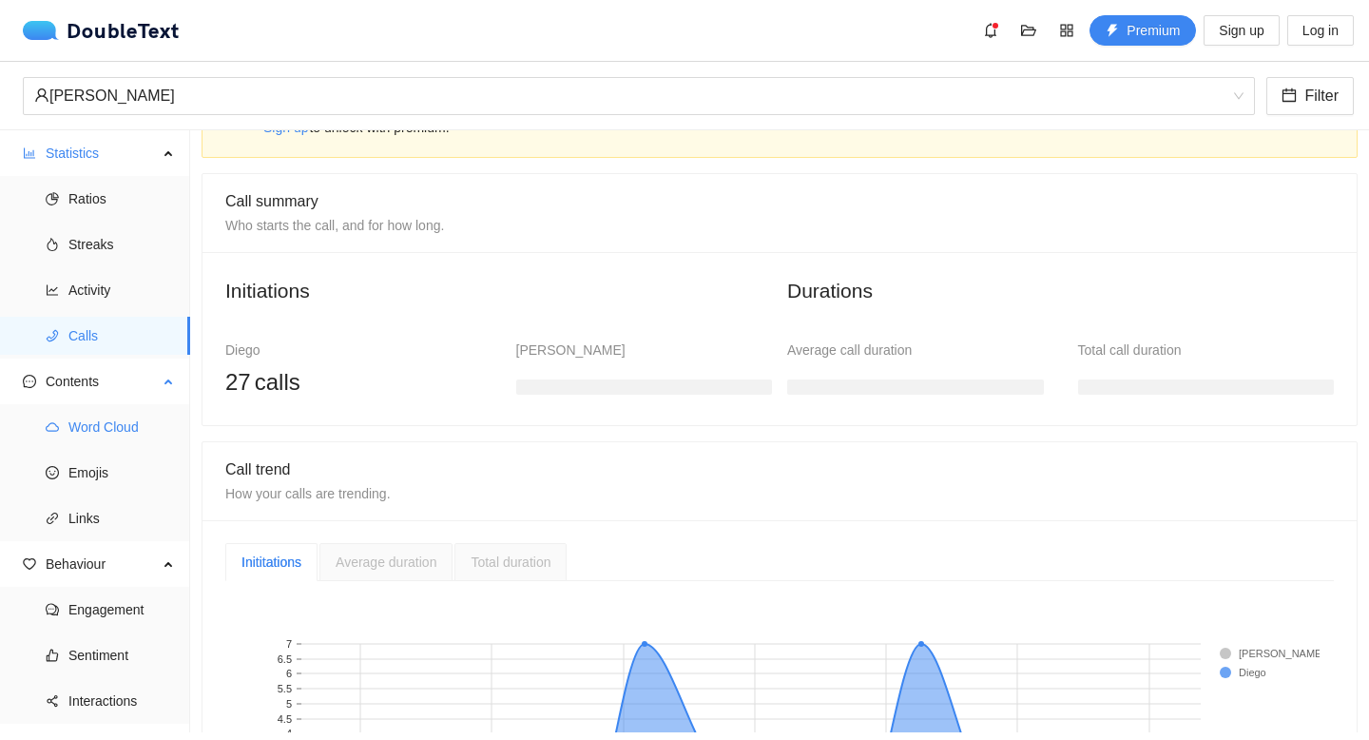
click at [111, 445] on span "Word Cloud" at bounding box center [121, 427] width 106 height 38
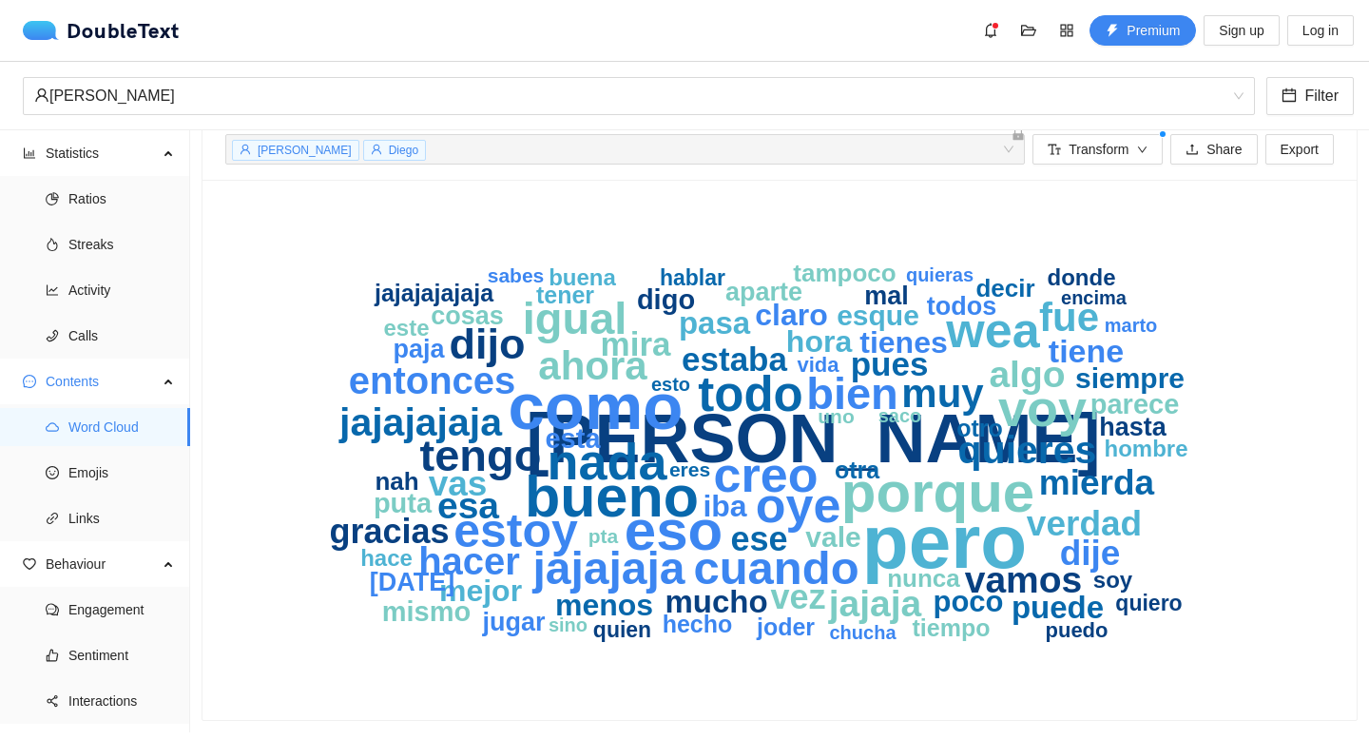
scroll to position [1, 0]
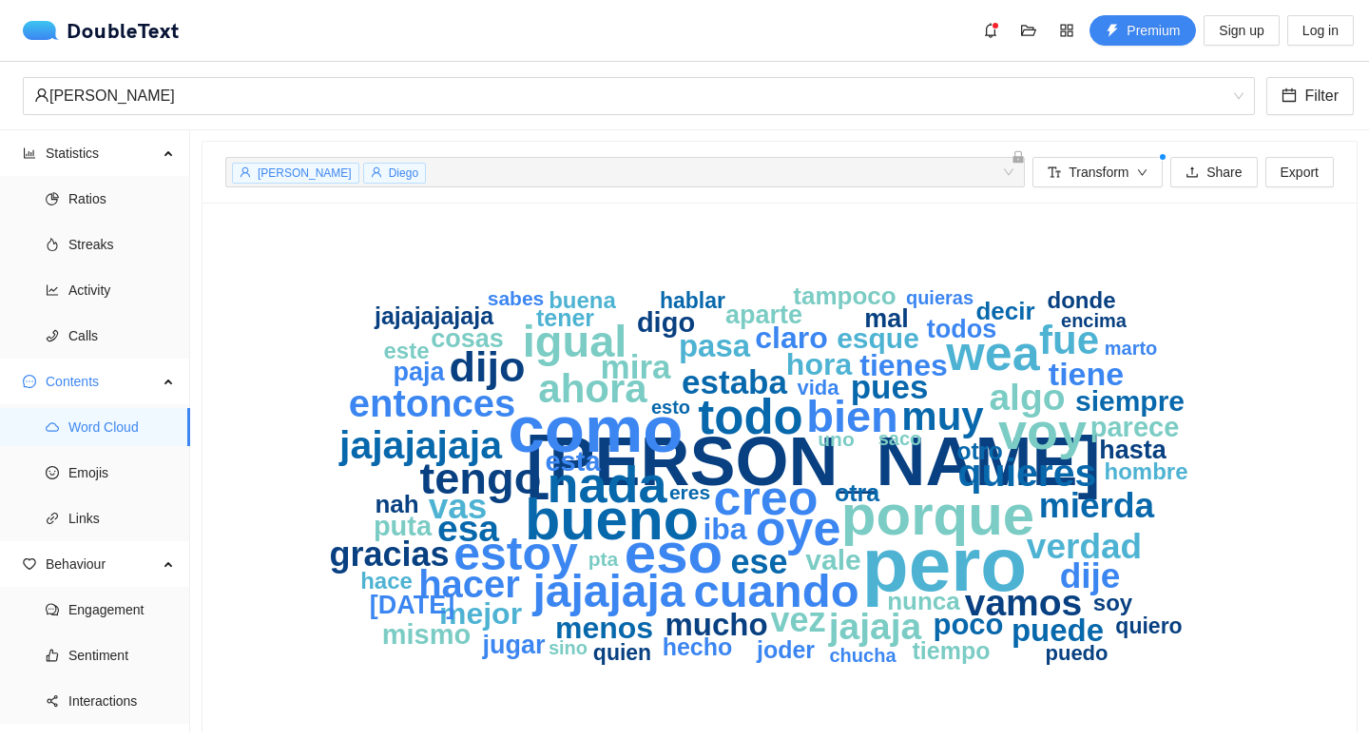
click at [1089, 154] on div "[PERSON_NAME] + 0 ... Transform Share Export" at bounding box center [779, 172] width 1108 height 61
click at [1084, 171] on span "Transform" at bounding box center [1098, 172] width 60 height 21
click at [849, 265] on icon "pero [PERSON_NAME] como bueno porque eso voy nada wea creo oye todo estoy cuand…" at bounding box center [772, 472] width 1094 height 494
click at [61, 473] on li "Emojis" at bounding box center [95, 472] width 190 height 38
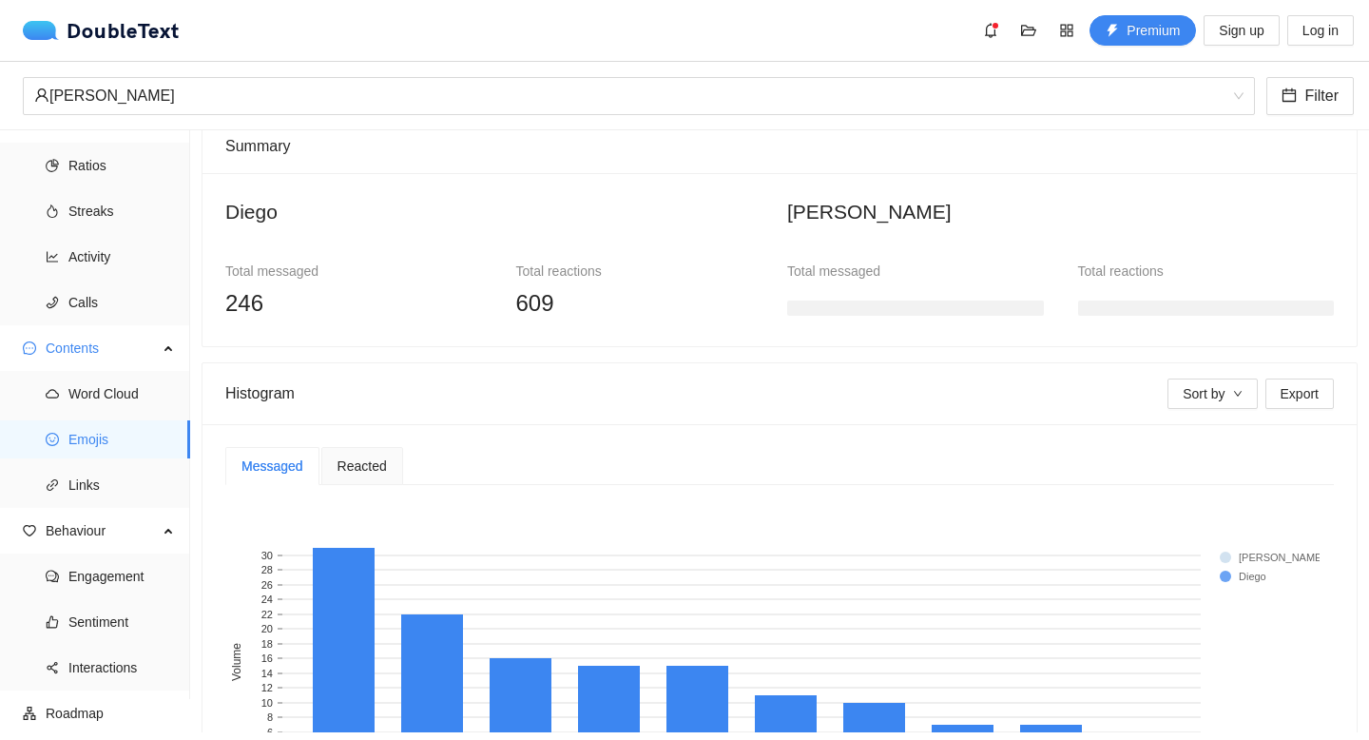
scroll to position [331, 0]
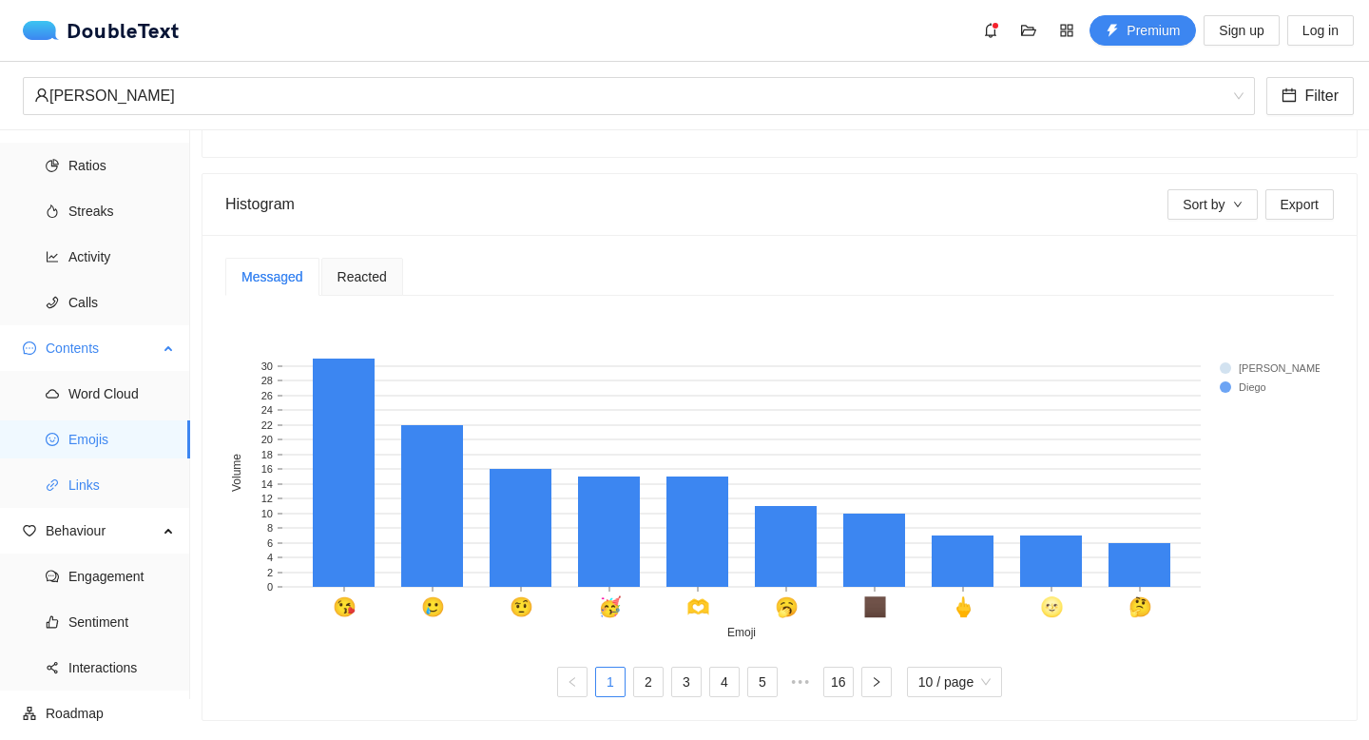
click at [160, 469] on span "Links" at bounding box center [121, 485] width 106 height 38
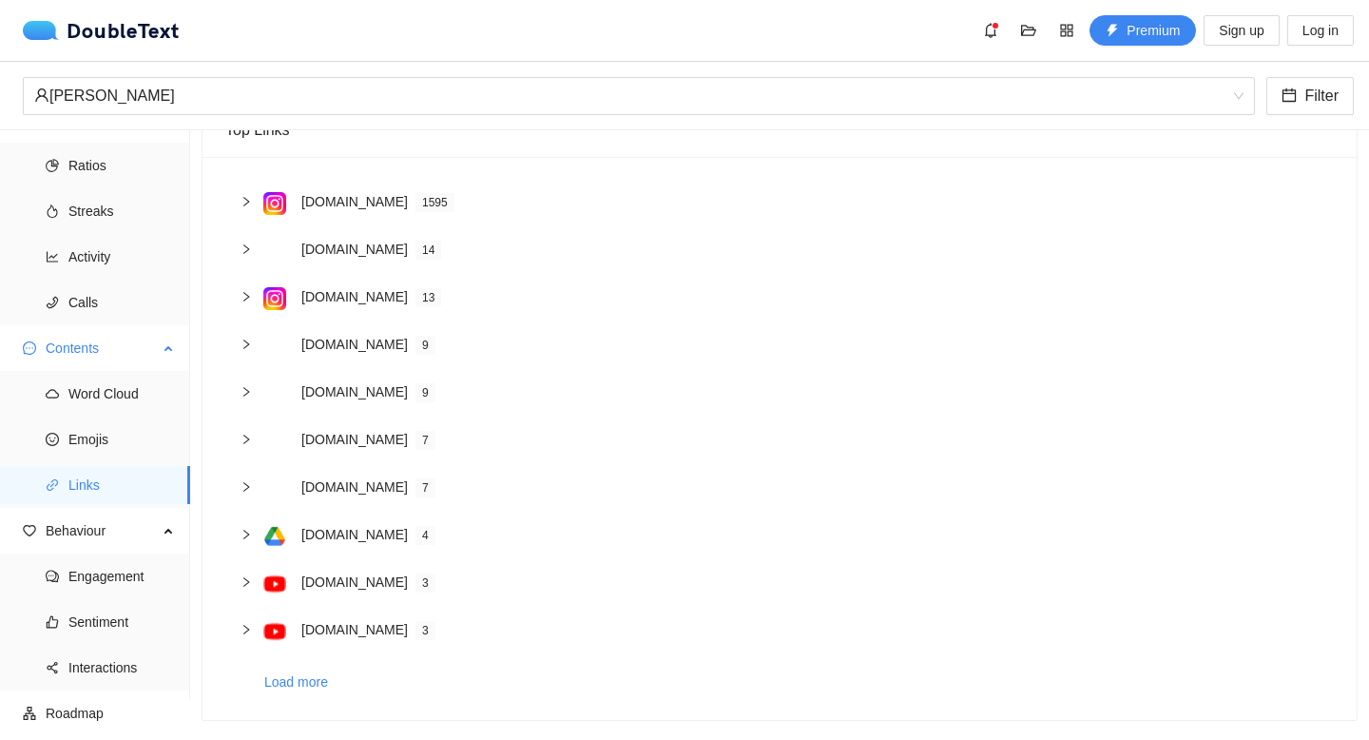
scroll to position [158, 0]
click at [149, 578] on span "Engagement" at bounding box center [121, 576] width 106 height 38
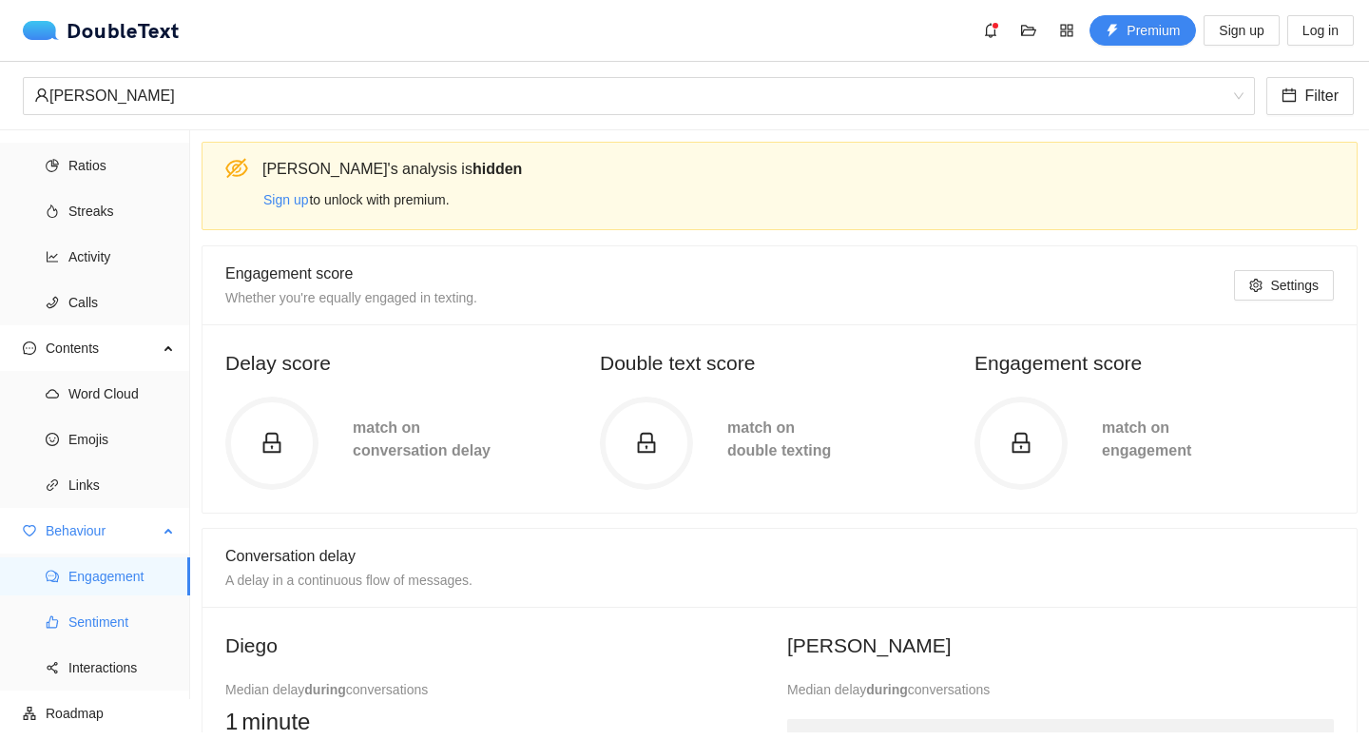
click at [147, 628] on span "Sentiment" at bounding box center [121, 622] width 106 height 38
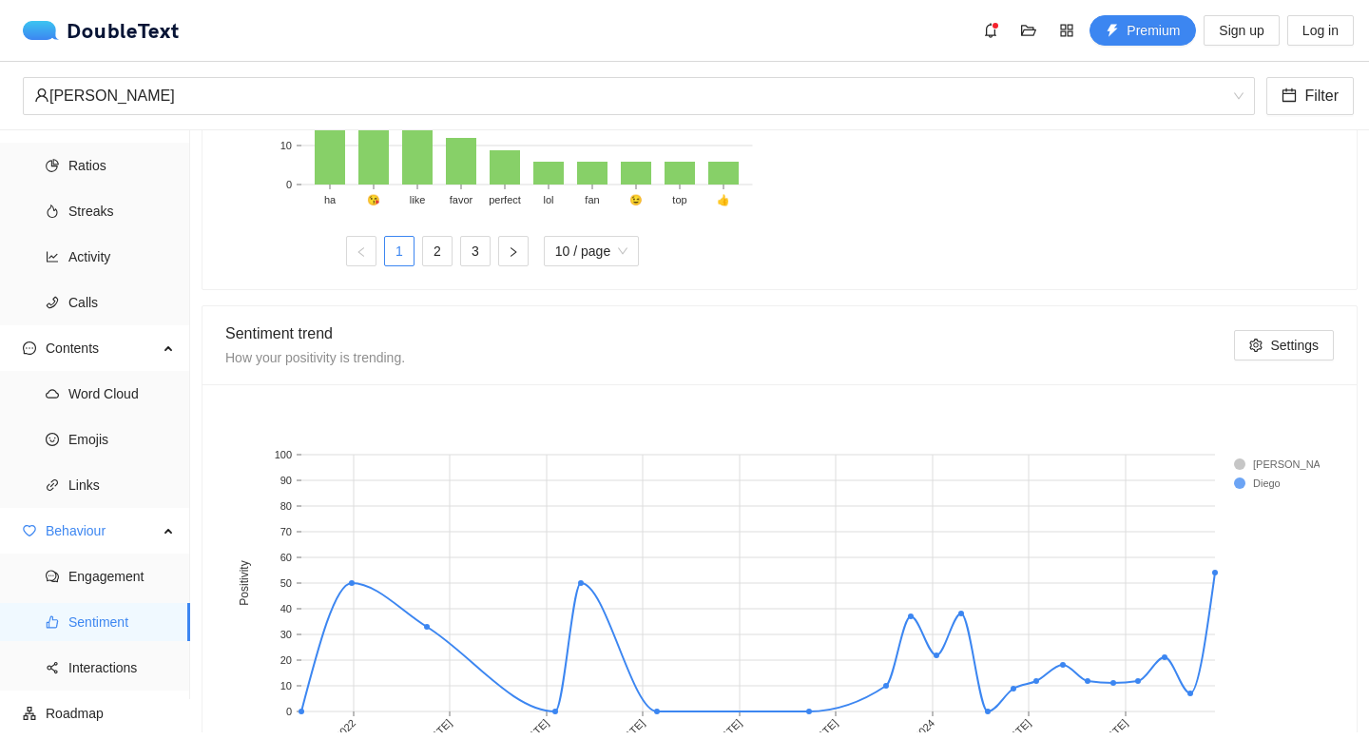
scroll to position [980, 0]
